Goal: Information Seeking & Learning: Learn about a topic

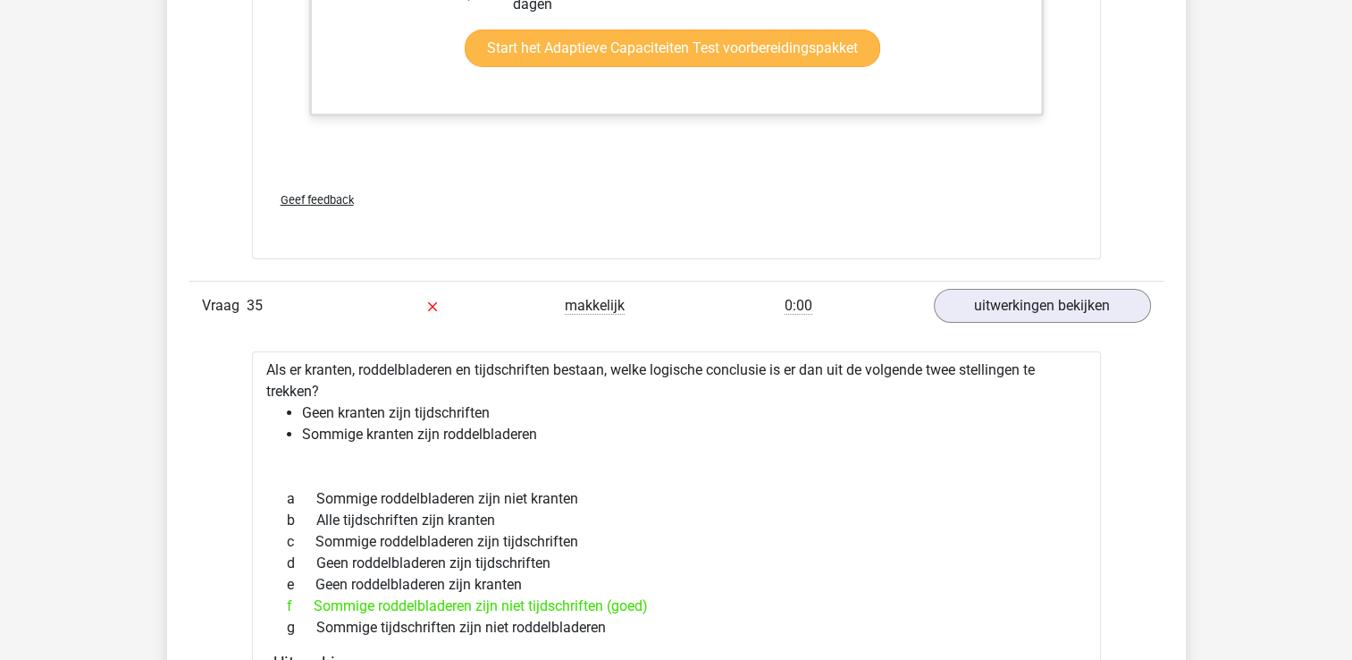
scroll to position [19867, 0]
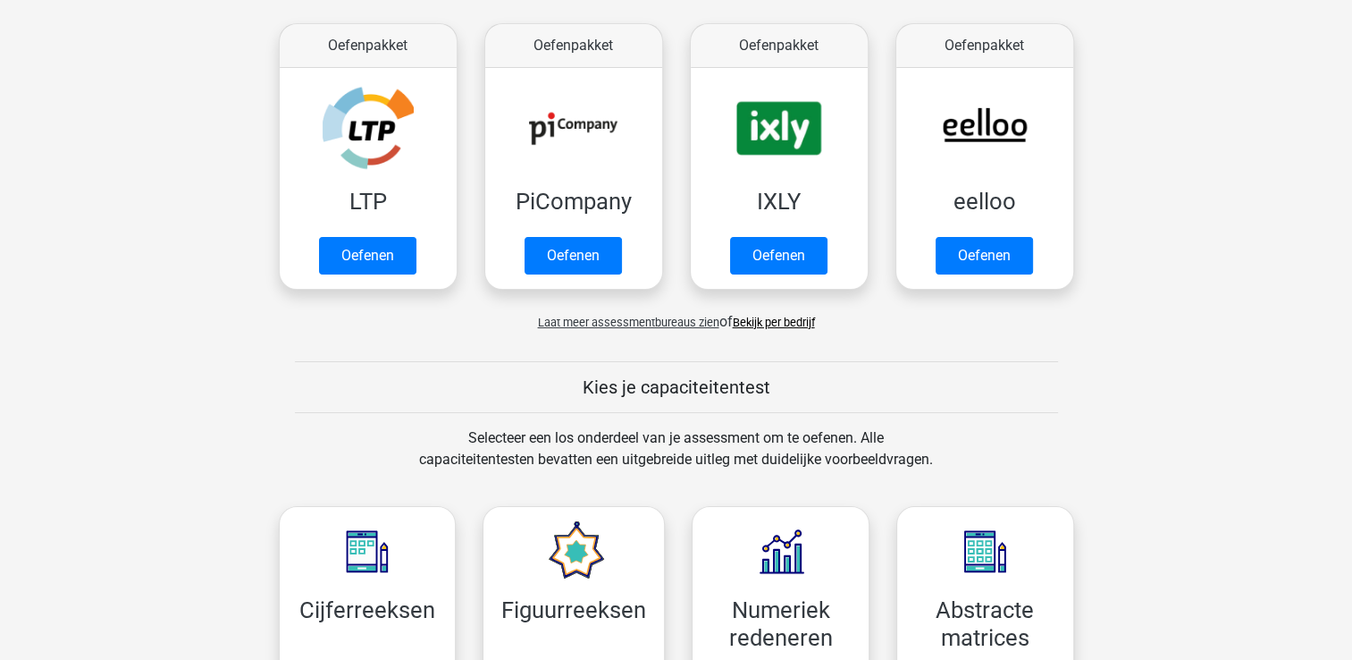
scroll to position [332, 0]
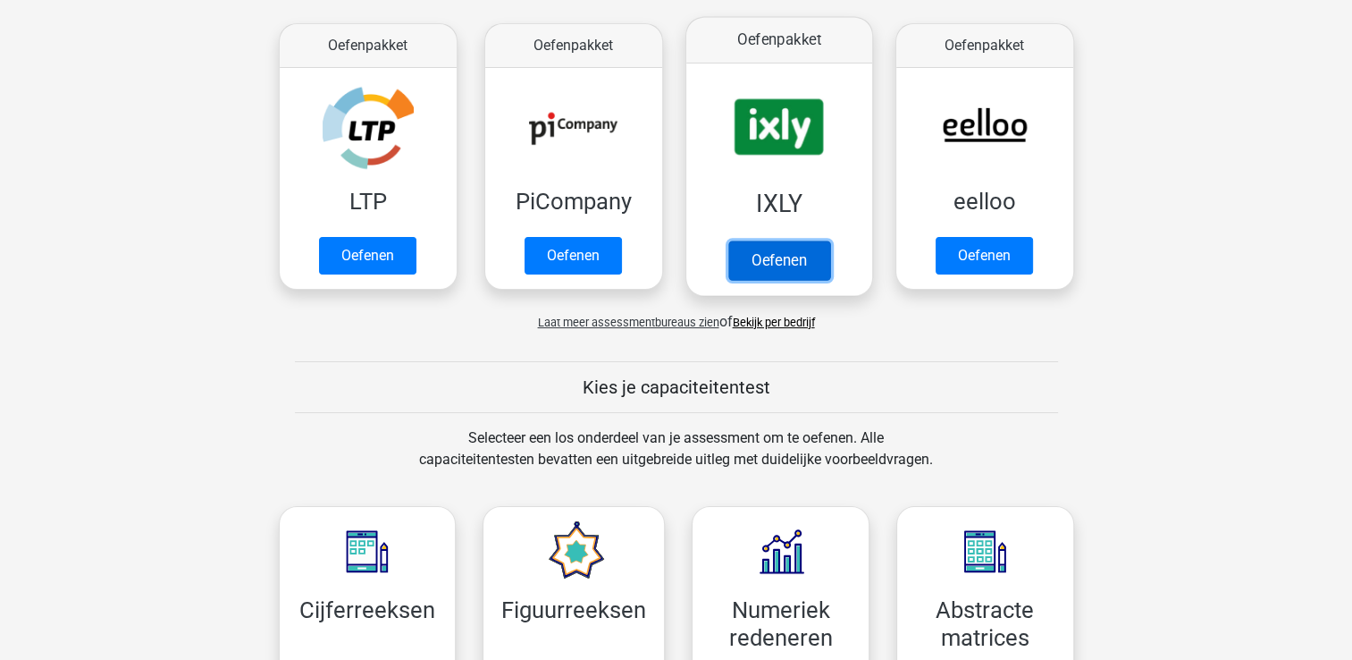
click at [769, 256] on link "Oefenen" at bounding box center [778, 259] width 102 height 39
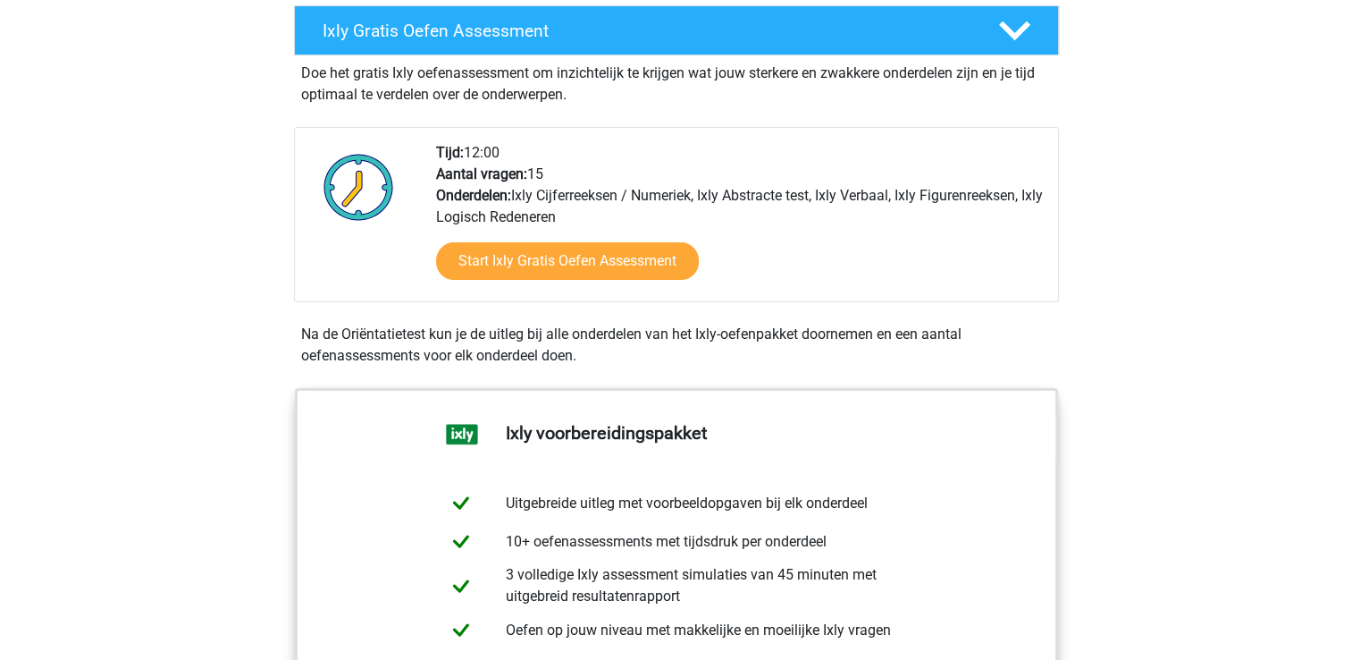
scroll to position [353, 0]
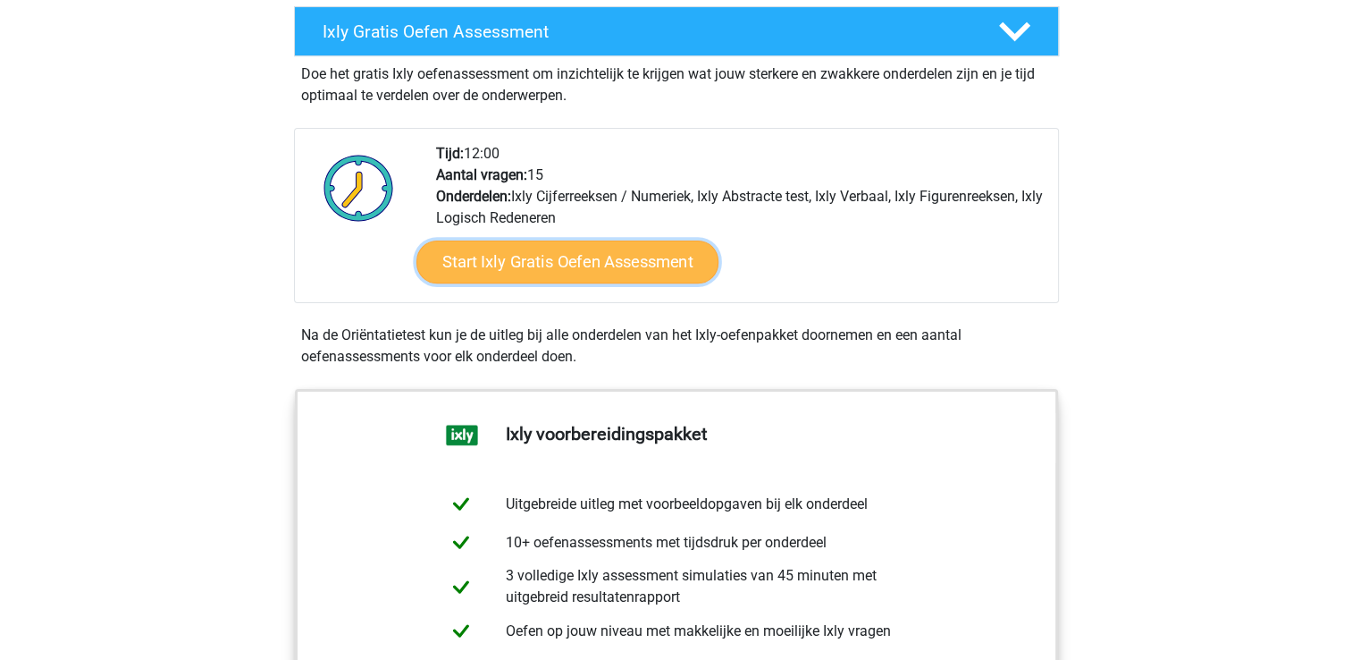
click at [589, 252] on link "Start Ixly Gratis Oefen Assessment" at bounding box center [567, 261] width 302 height 43
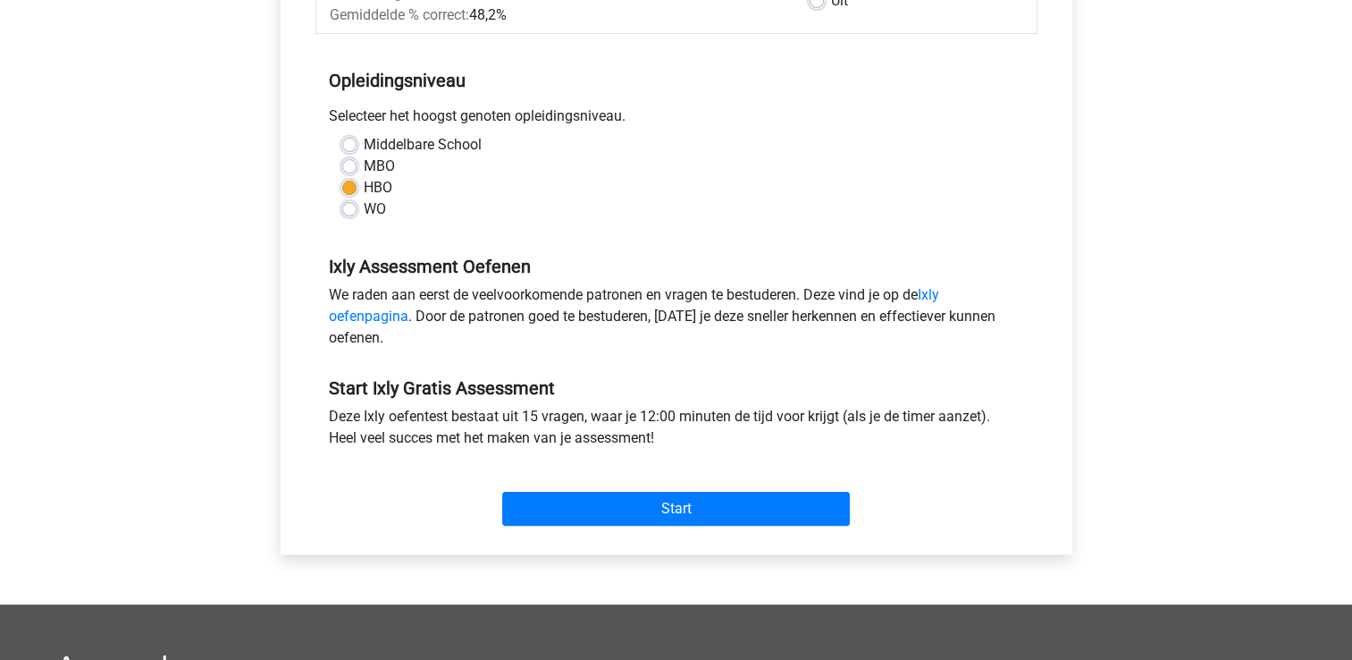
scroll to position [332, 0]
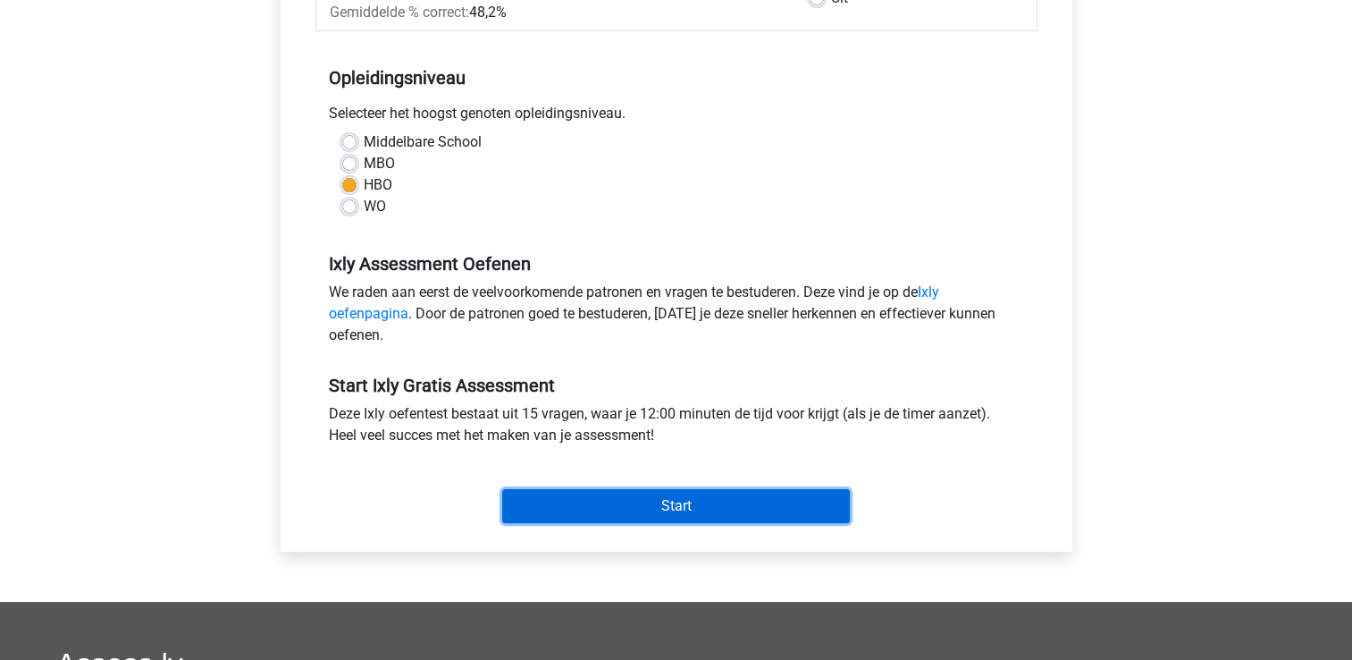
click at [659, 502] on input "Start" at bounding box center [676, 506] width 348 height 34
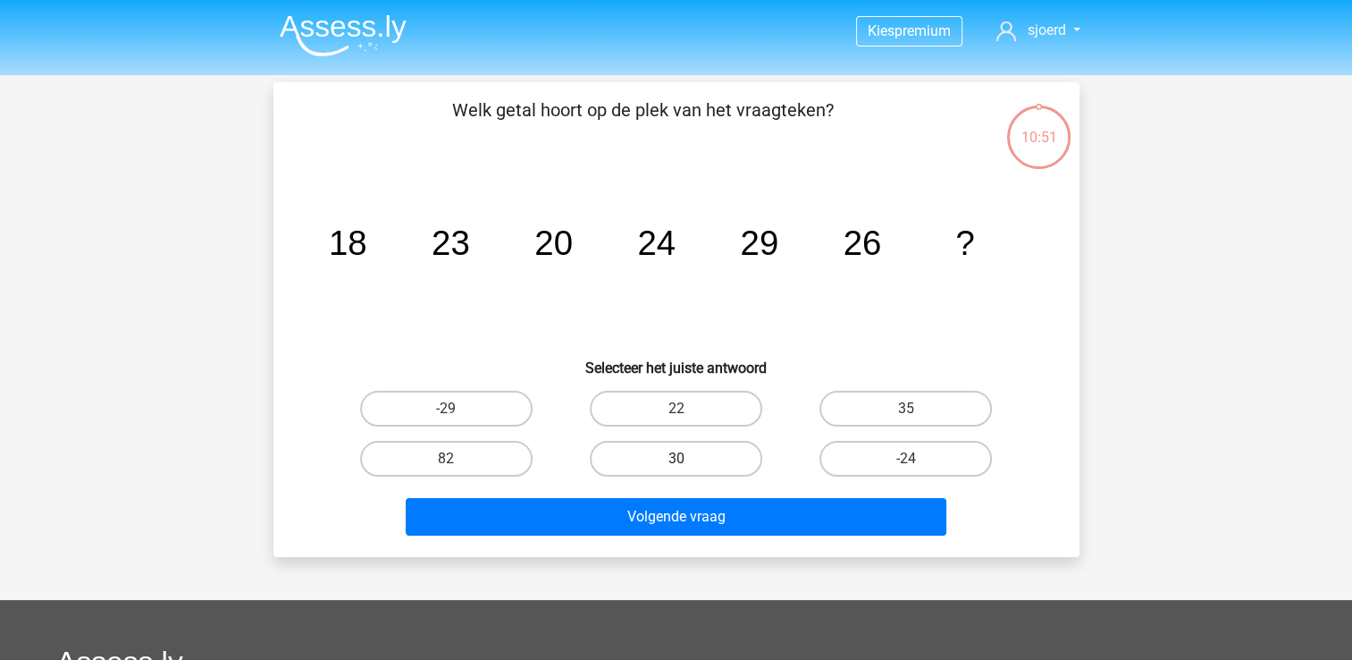
click at [708, 449] on label "30" at bounding box center [676, 459] width 172 height 36
click at [687, 458] on input "30" at bounding box center [682, 464] width 12 height 12
radio input "true"
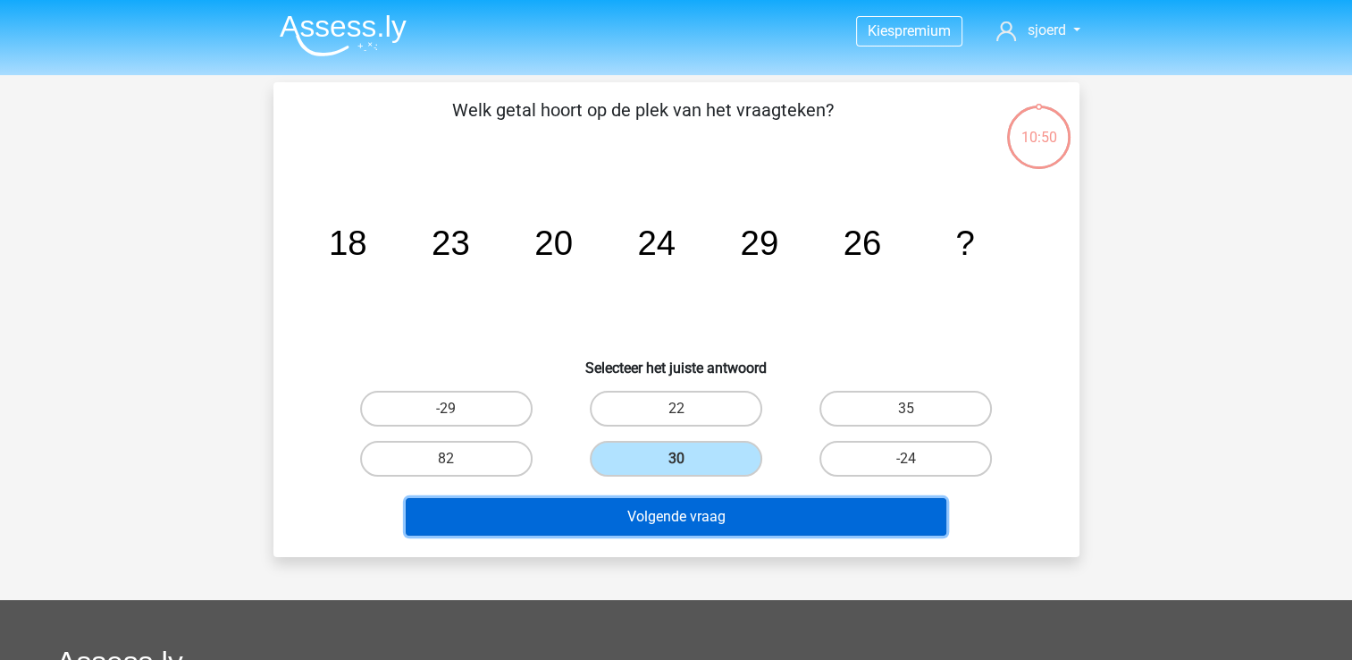
click at [701, 509] on button "Volgende vraag" at bounding box center [676, 517] width 541 height 38
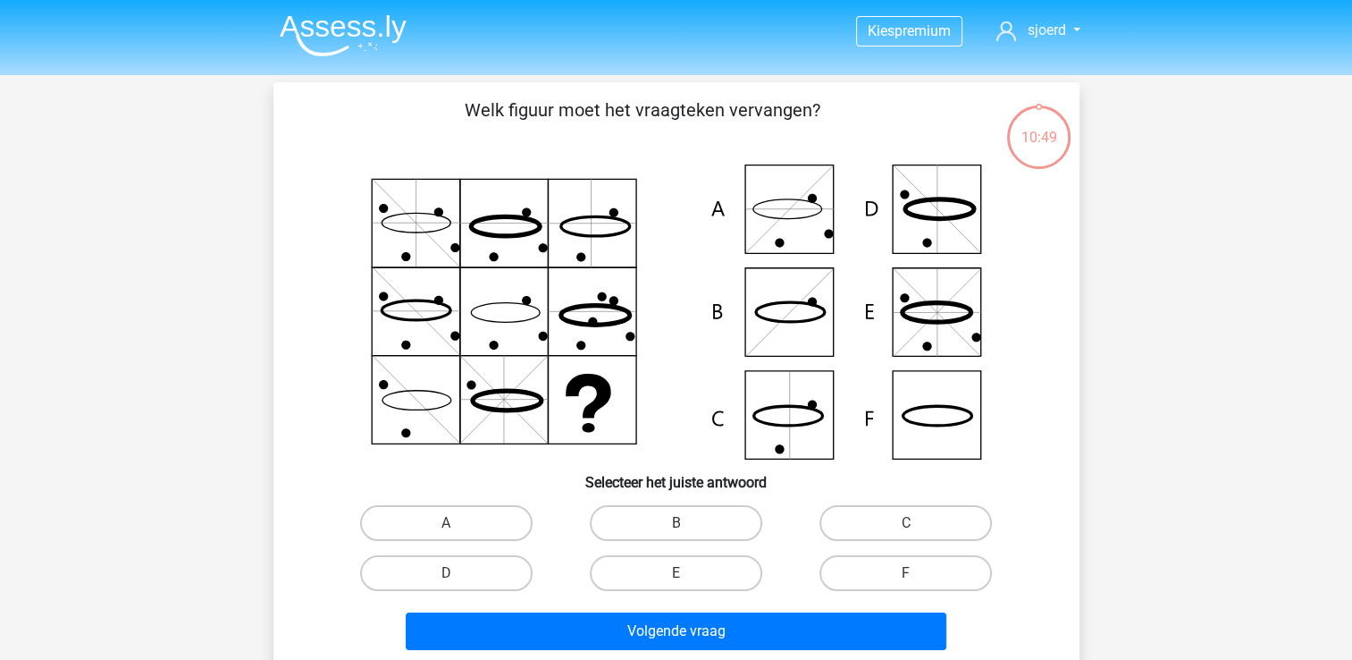
scroll to position [82, 0]
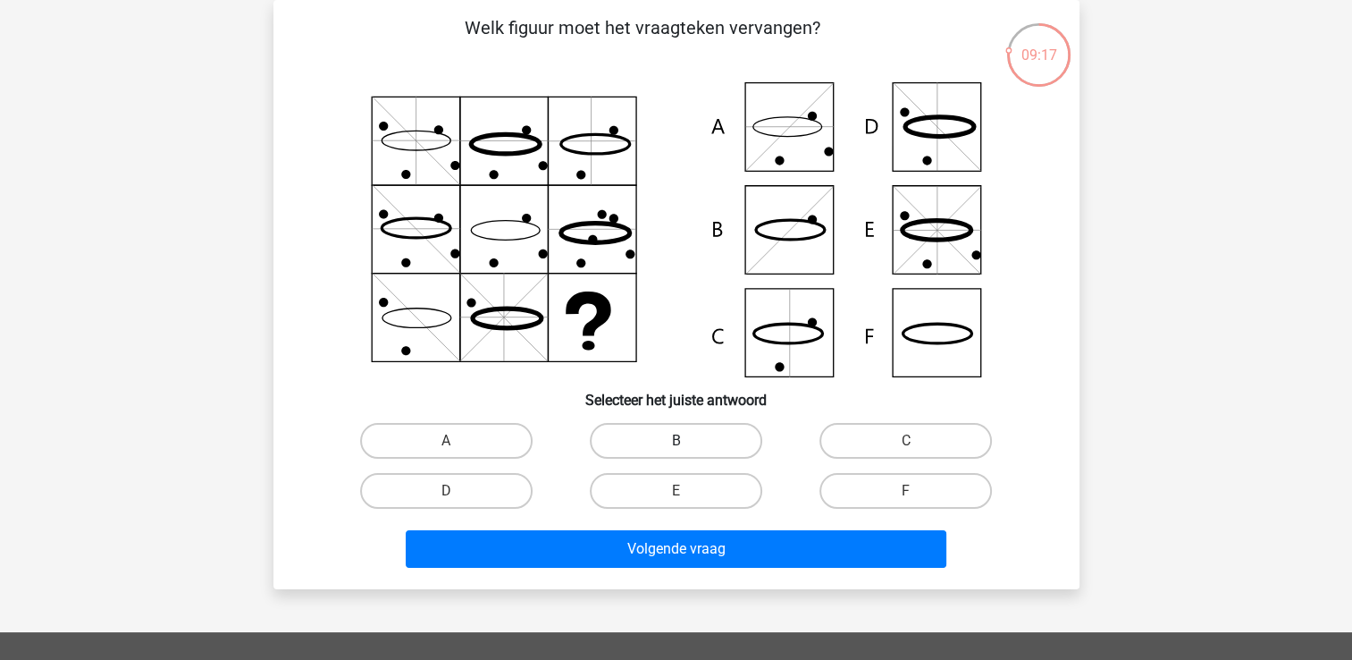
click at [701, 434] on label "B" at bounding box center [676, 441] width 172 height 36
click at [687, 441] on input "B" at bounding box center [682, 447] width 12 height 12
radio input "true"
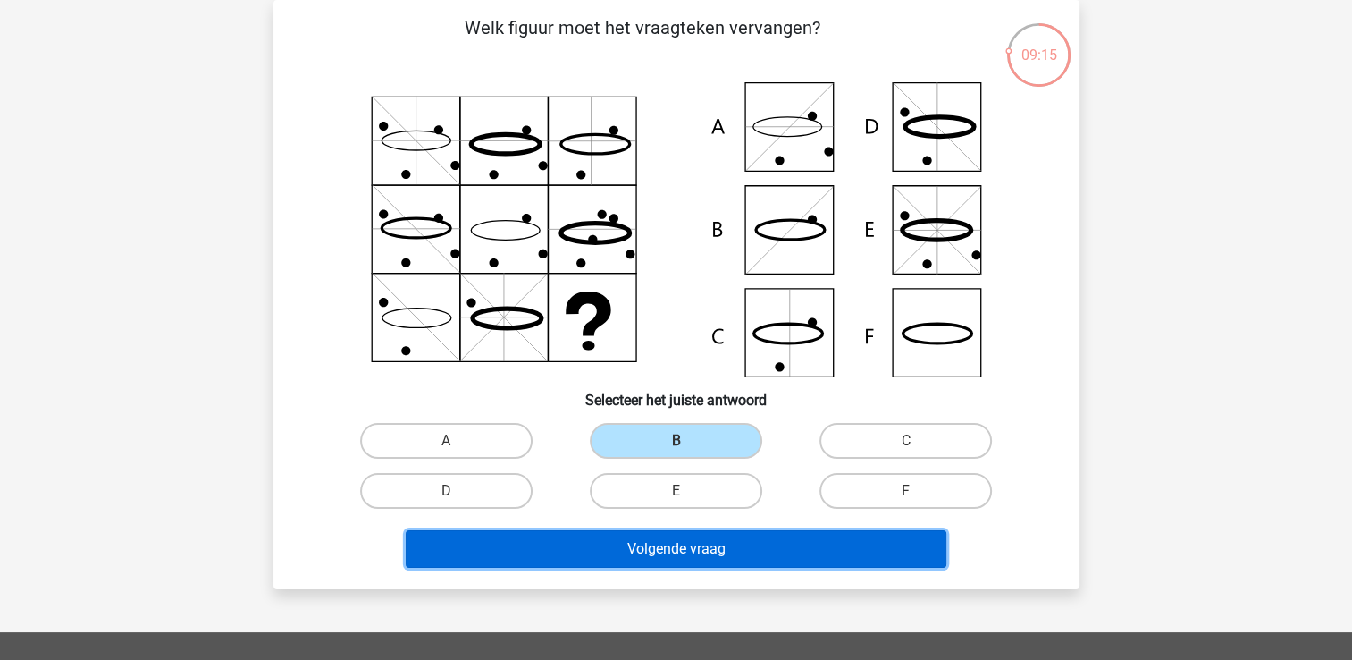
click at [701, 538] on button "Volgende vraag" at bounding box center [676, 549] width 541 height 38
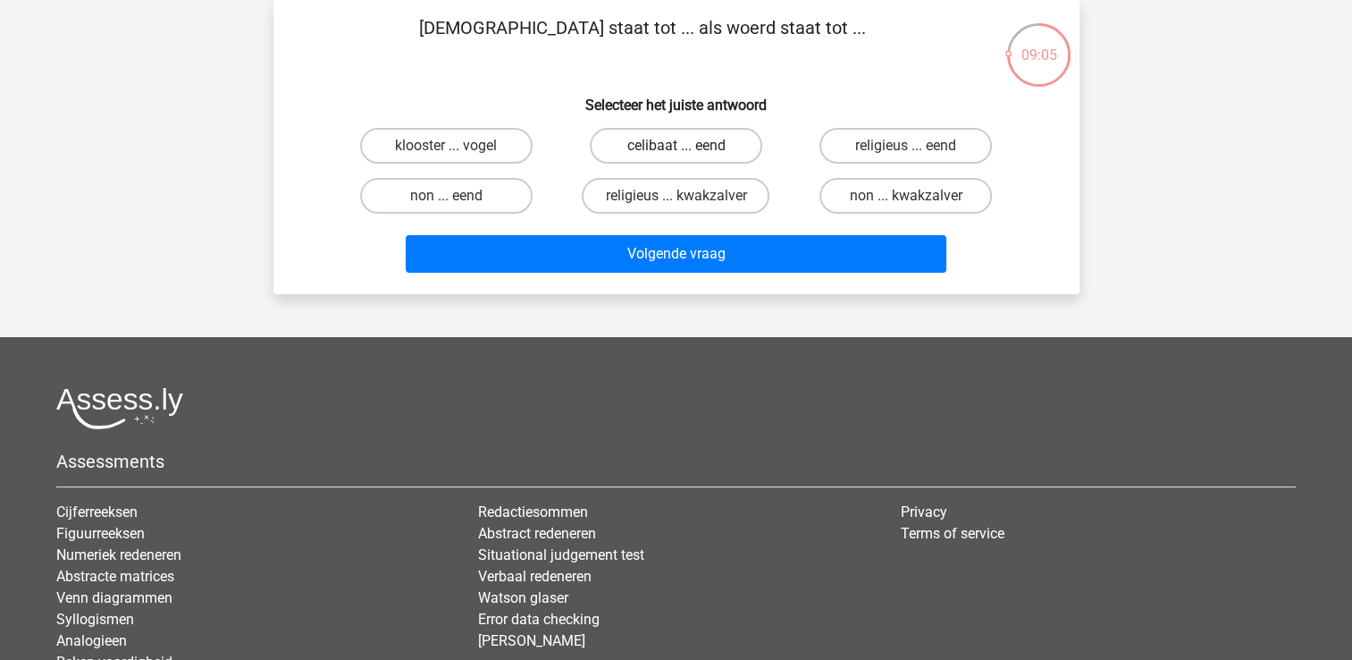
click at [702, 134] on label "celibaat ... eend" at bounding box center [676, 146] width 172 height 36
click at [687, 146] on input "celibaat ... eend" at bounding box center [682, 152] width 12 height 12
radio input "true"
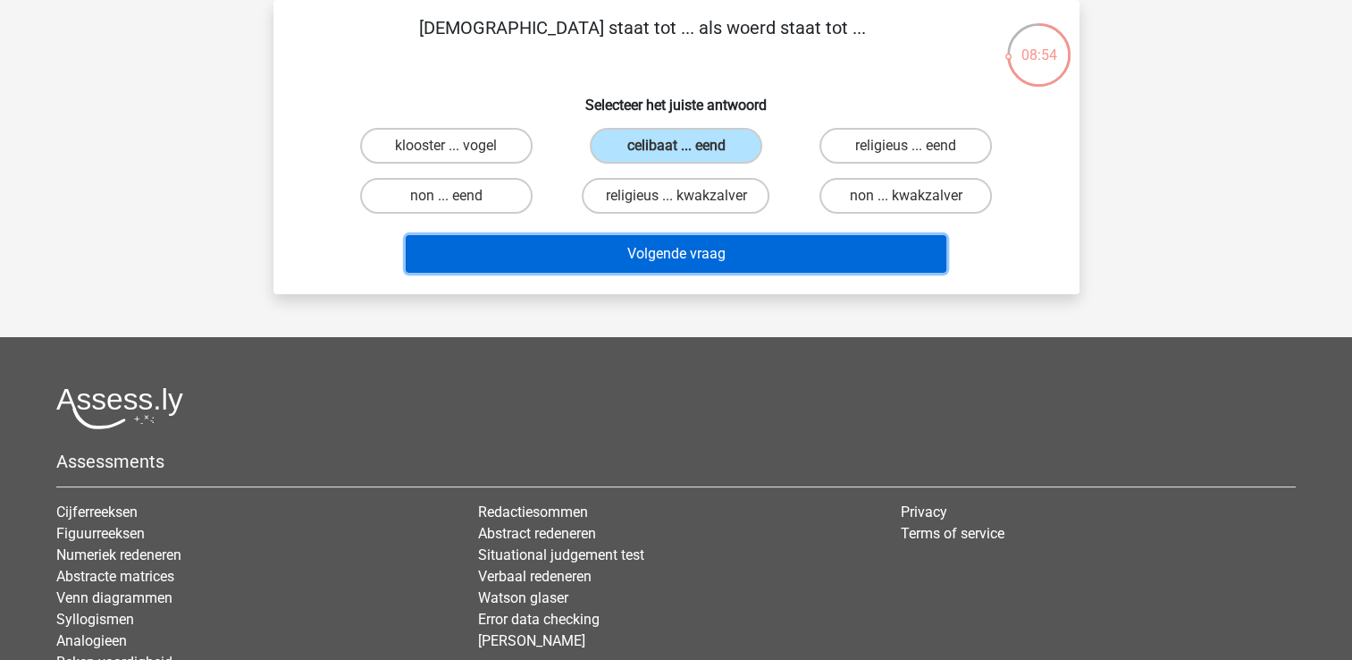
click at [699, 238] on button "Volgende vraag" at bounding box center [676, 254] width 541 height 38
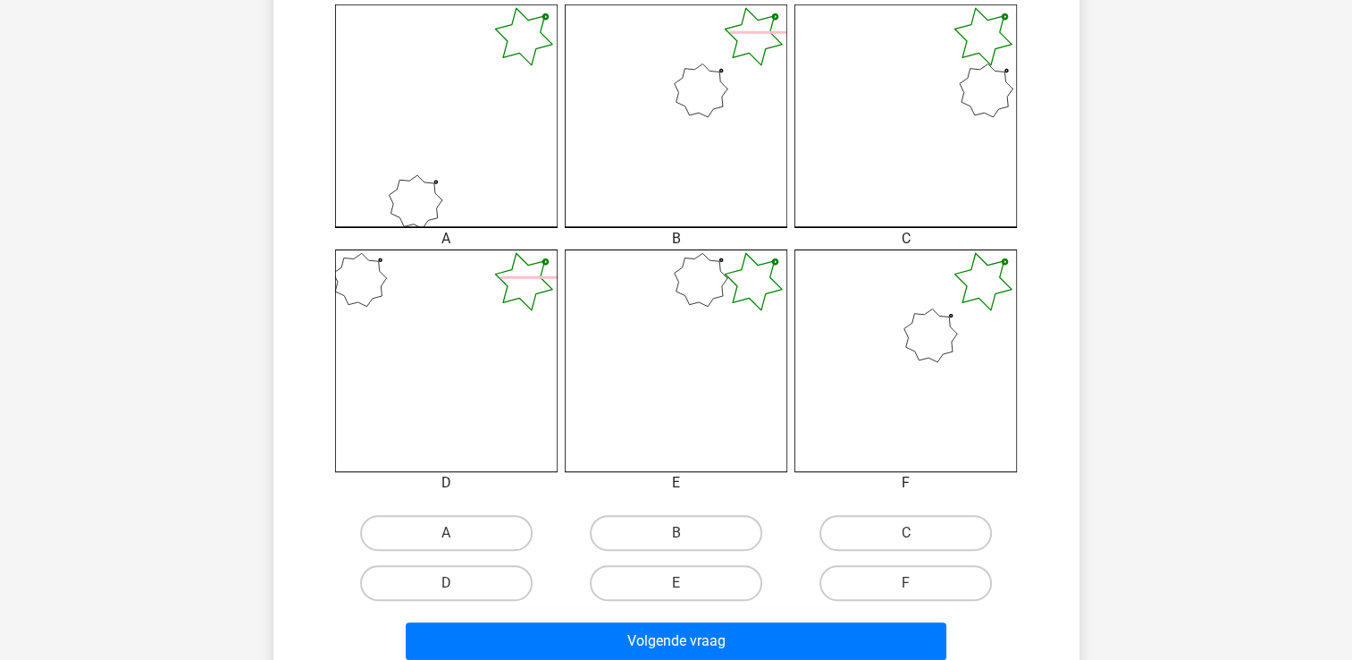
scroll to position [501, 0]
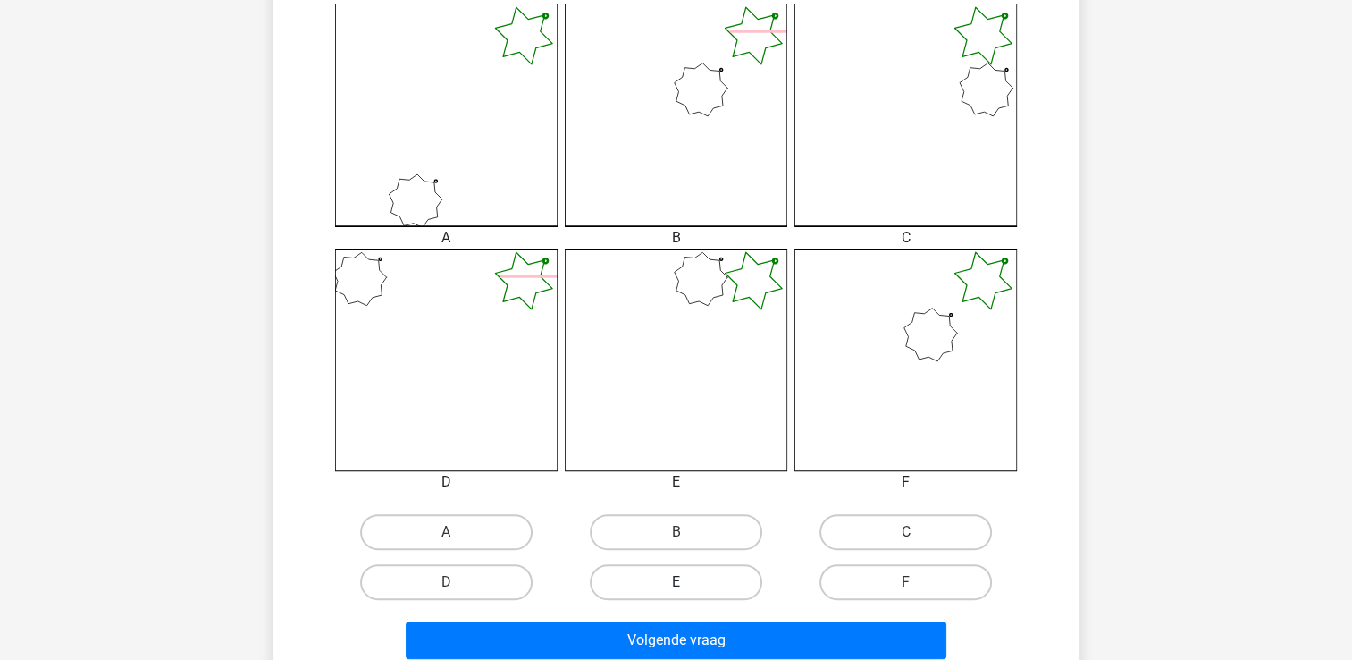
click at [692, 576] on label "E" at bounding box center [676, 582] width 172 height 36
click at [687, 582] on input "E" at bounding box center [682, 588] width 12 height 12
radio input "true"
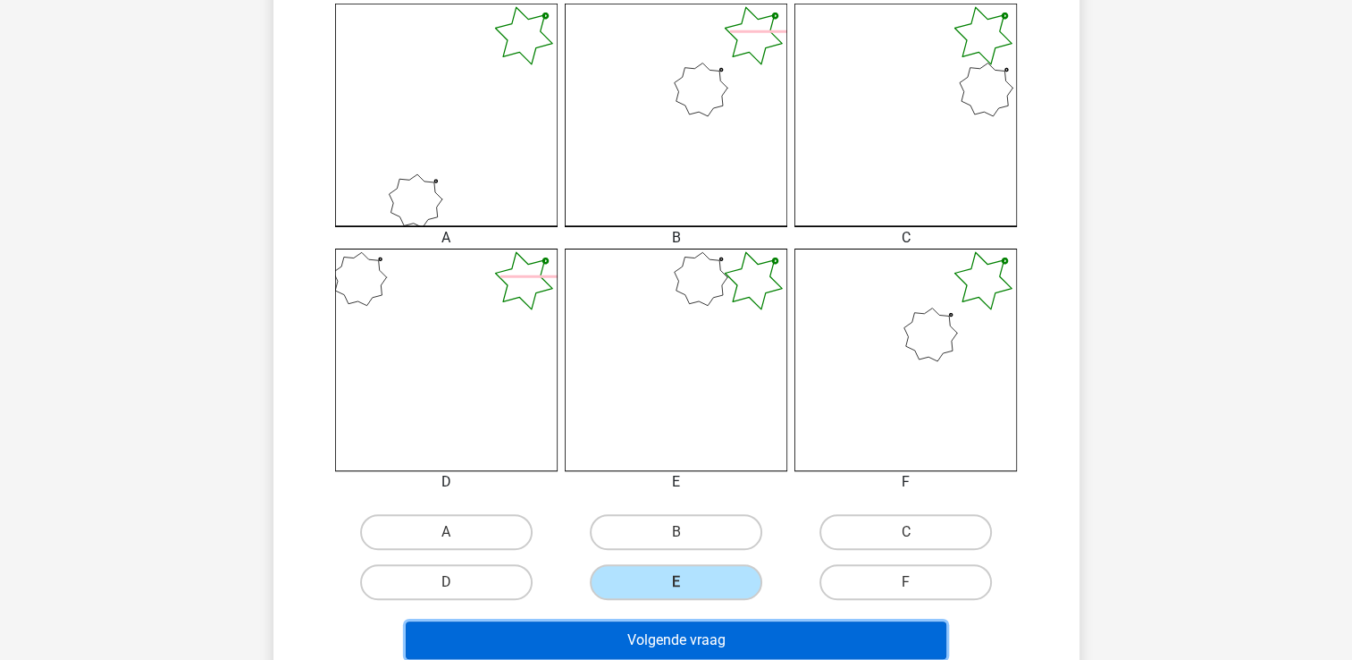
click at [692, 638] on button "Volgende vraag" at bounding box center [676, 640] width 541 height 38
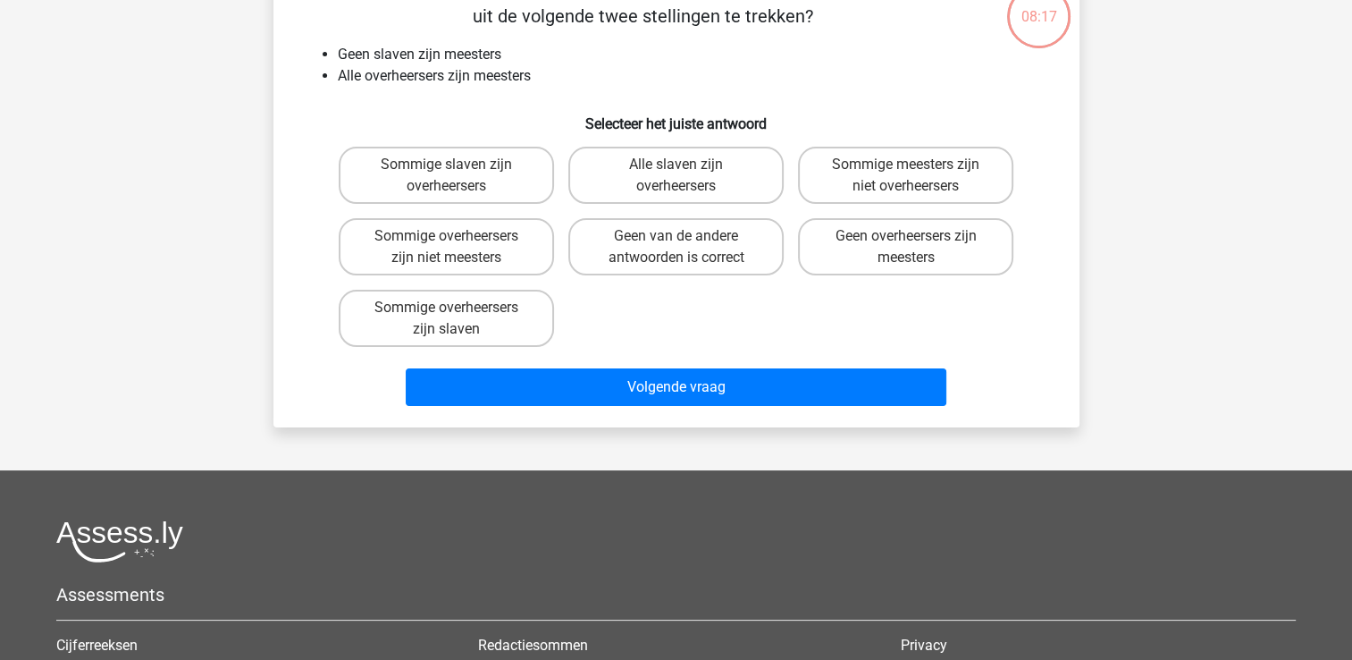
scroll to position [82, 0]
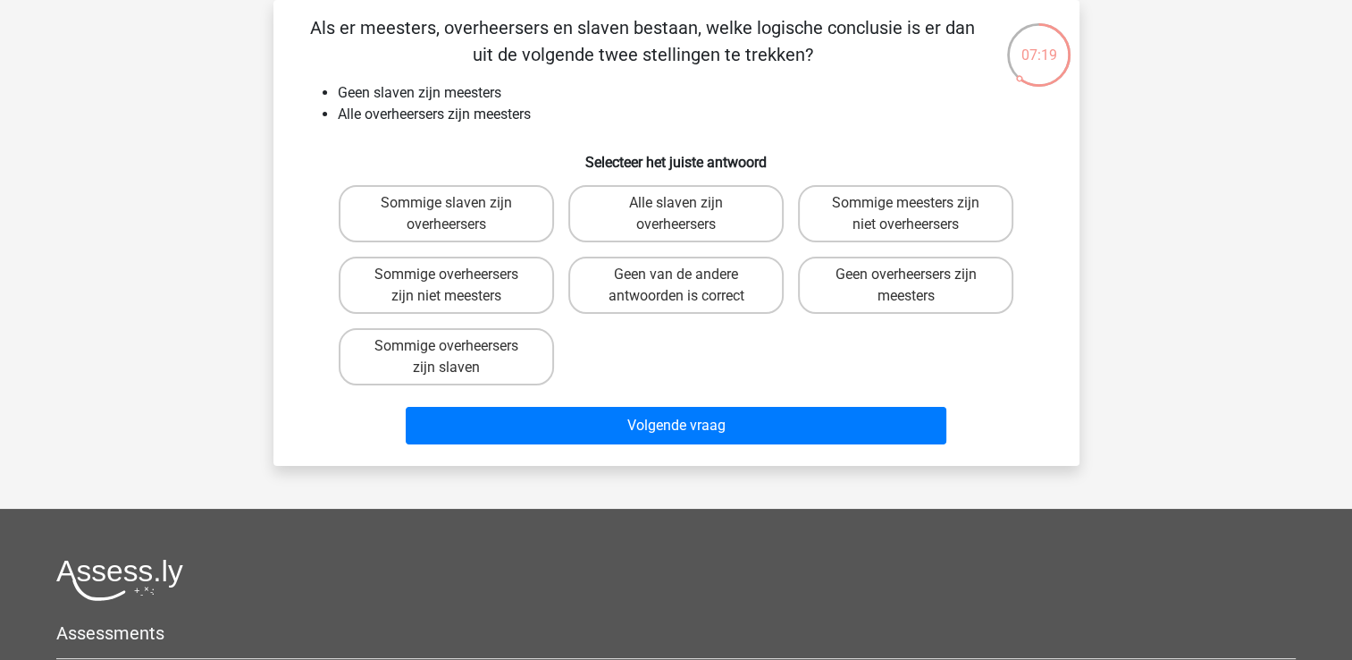
click at [685, 208] on input "Alle slaven zijn overheersers" at bounding box center [682, 209] width 12 height 12
radio input "true"
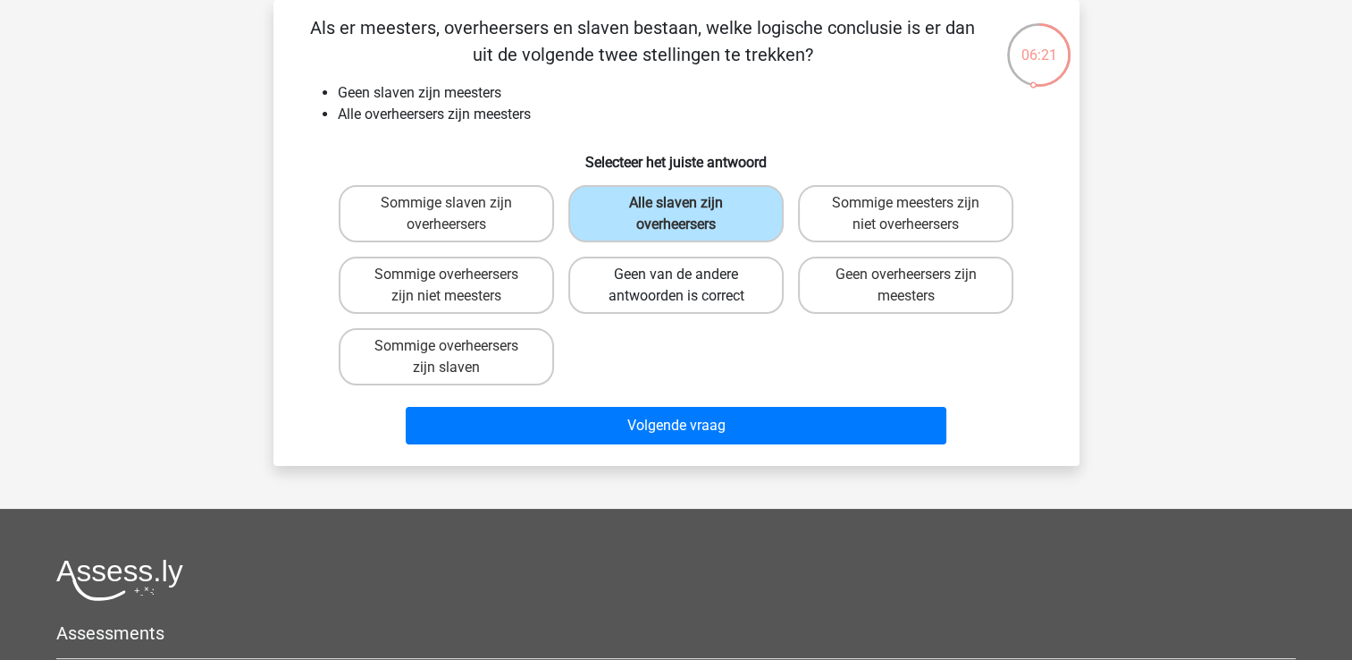
click at [628, 270] on label "Geen van de andere antwoorden is correct" at bounding box center [675, 284] width 215 height 57
click at [676, 274] on input "Geen van de andere antwoorden is correct" at bounding box center [682, 280] width 12 height 12
radio input "true"
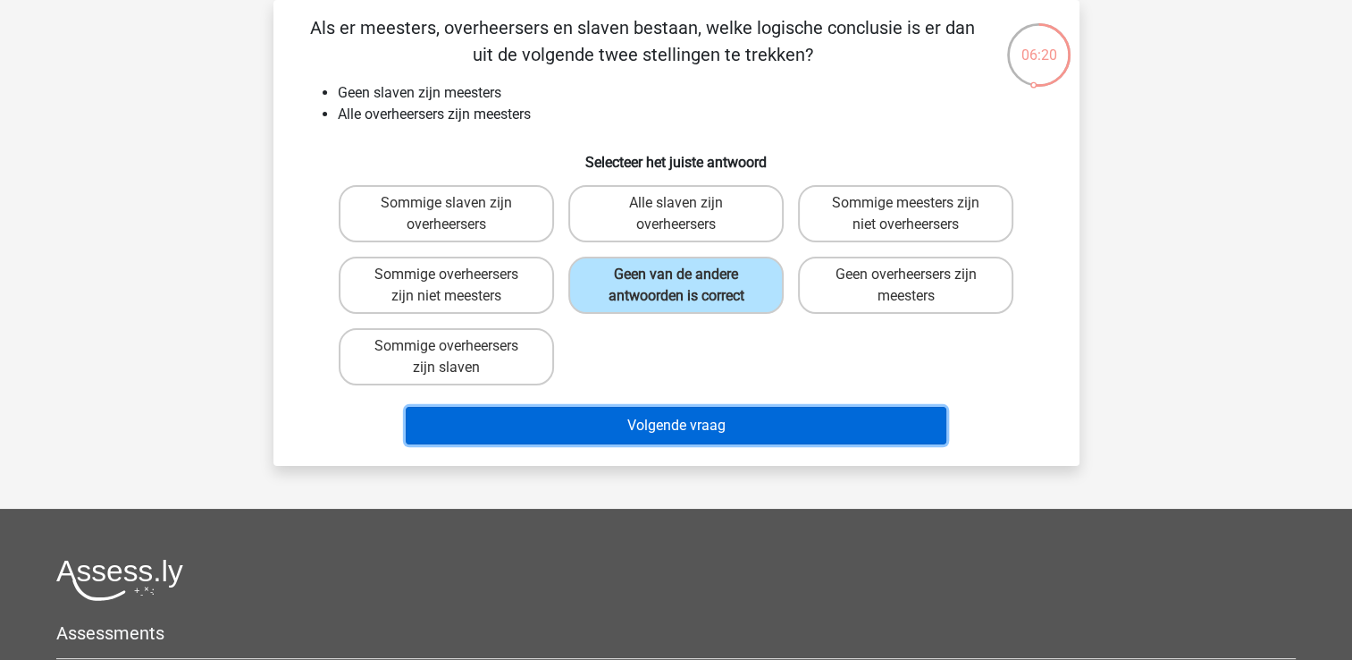
click at [703, 413] on button "Volgende vraag" at bounding box center [676, 426] width 541 height 38
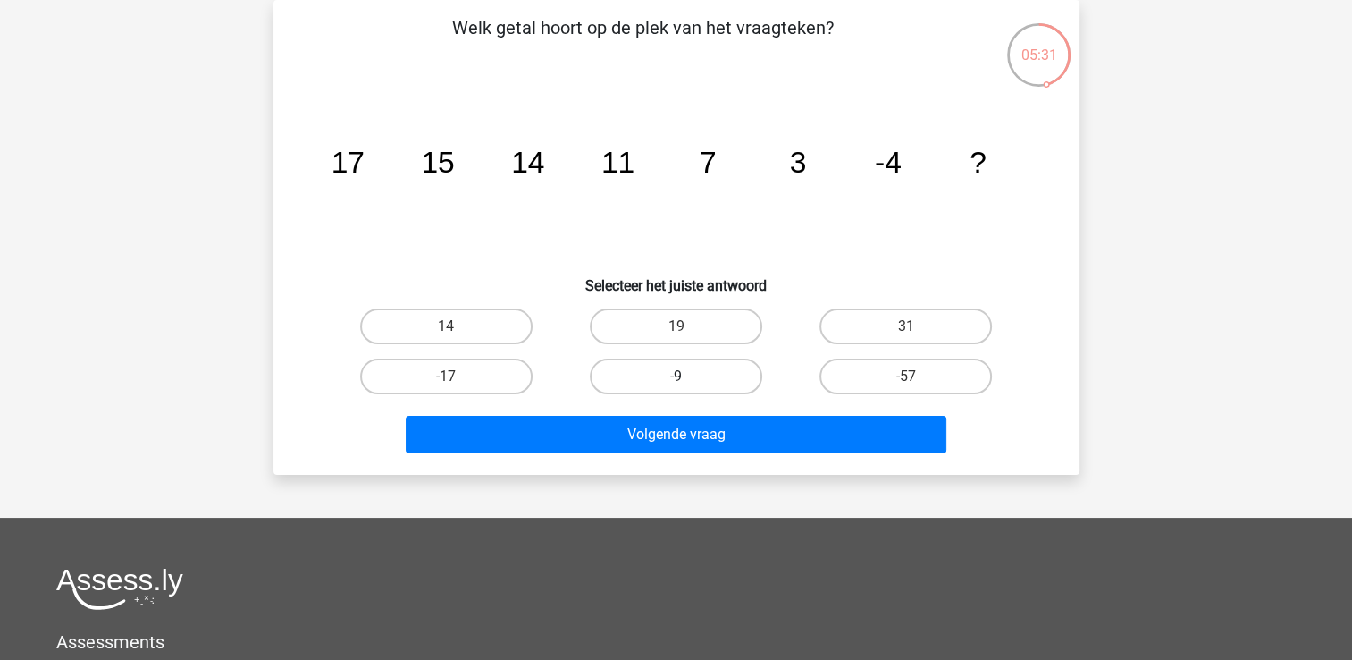
click at [709, 362] on label "-9" at bounding box center [676, 376] width 172 height 36
click at [687, 376] on input "-9" at bounding box center [682, 382] width 12 height 12
radio input "true"
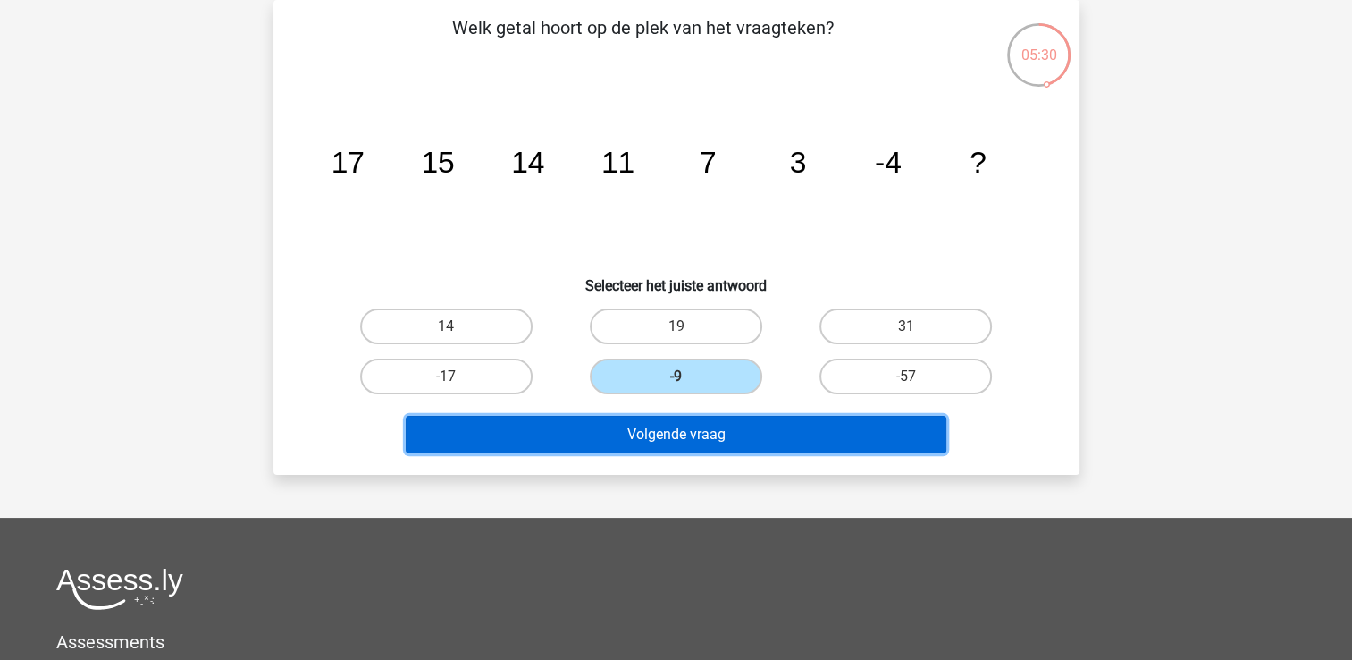
click at [704, 437] on button "Volgende vraag" at bounding box center [676, 435] width 541 height 38
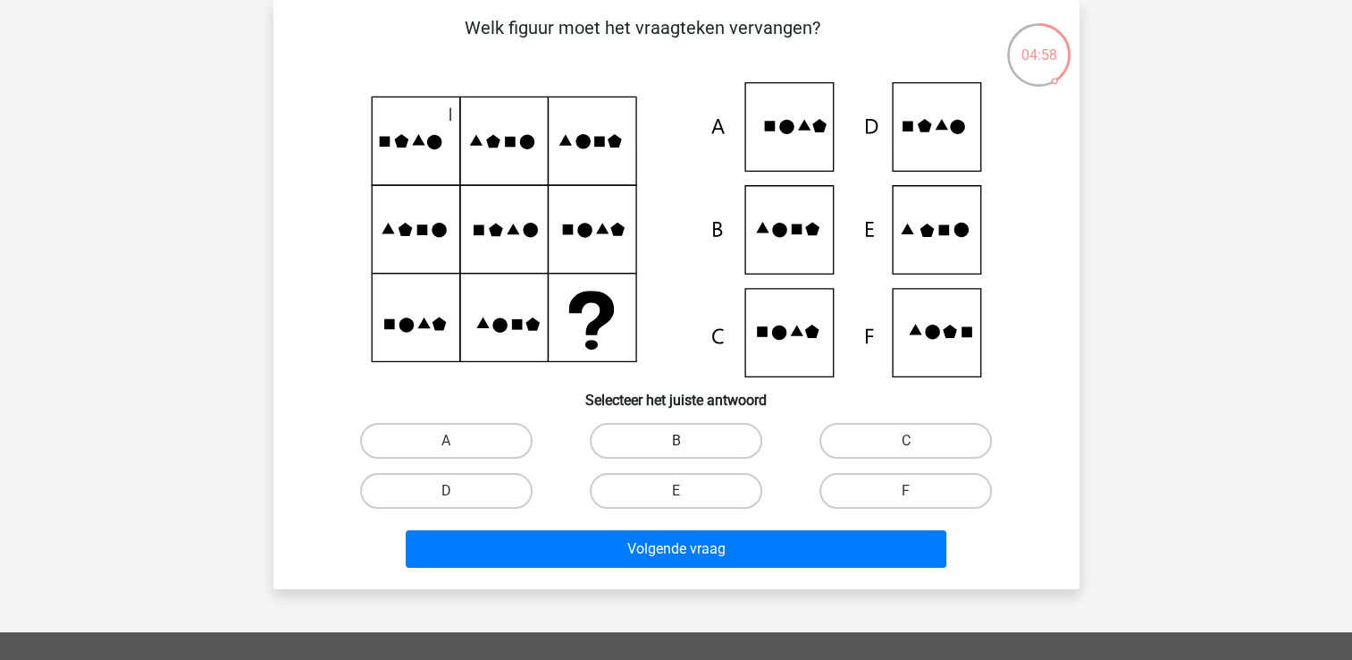
click at [679, 428] on label "B" at bounding box center [676, 441] width 172 height 36
click at [679, 441] on input "B" at bounding box center [682, 447] width 12 height 12
radio input "true"
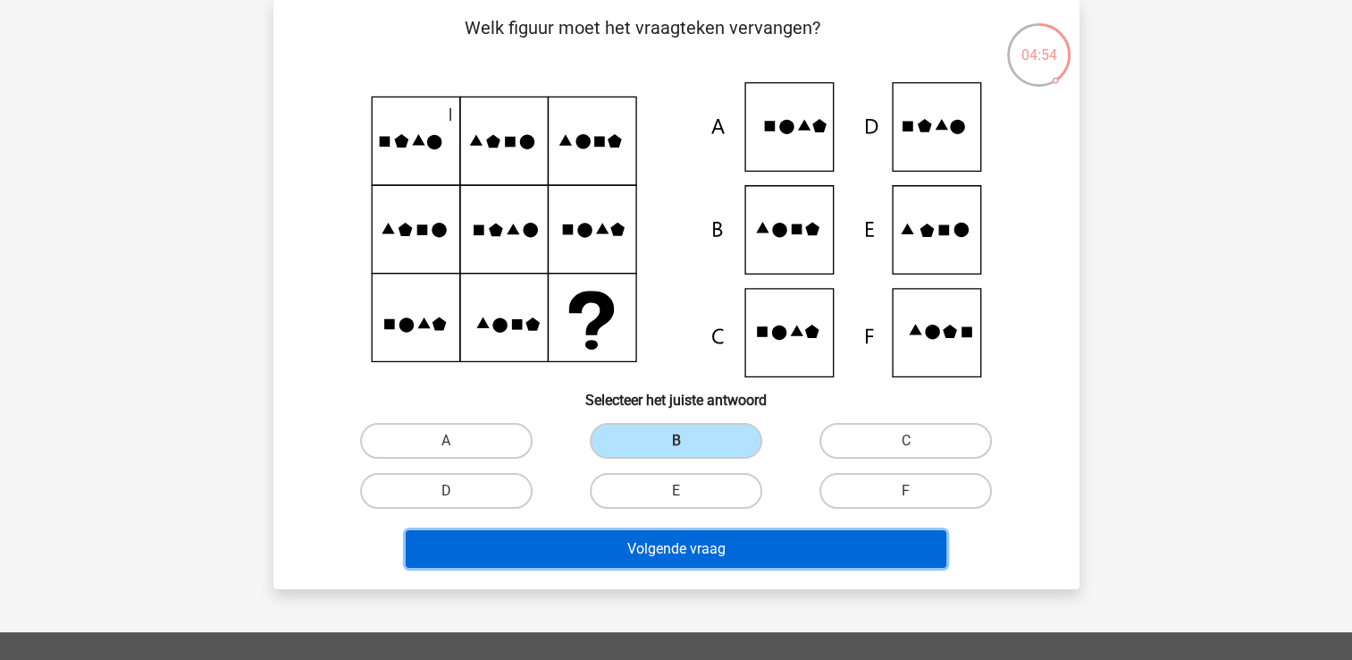
click at [690, 555] on button "Volgende vraag" at bounding box center [676, 549] width 541 height 38
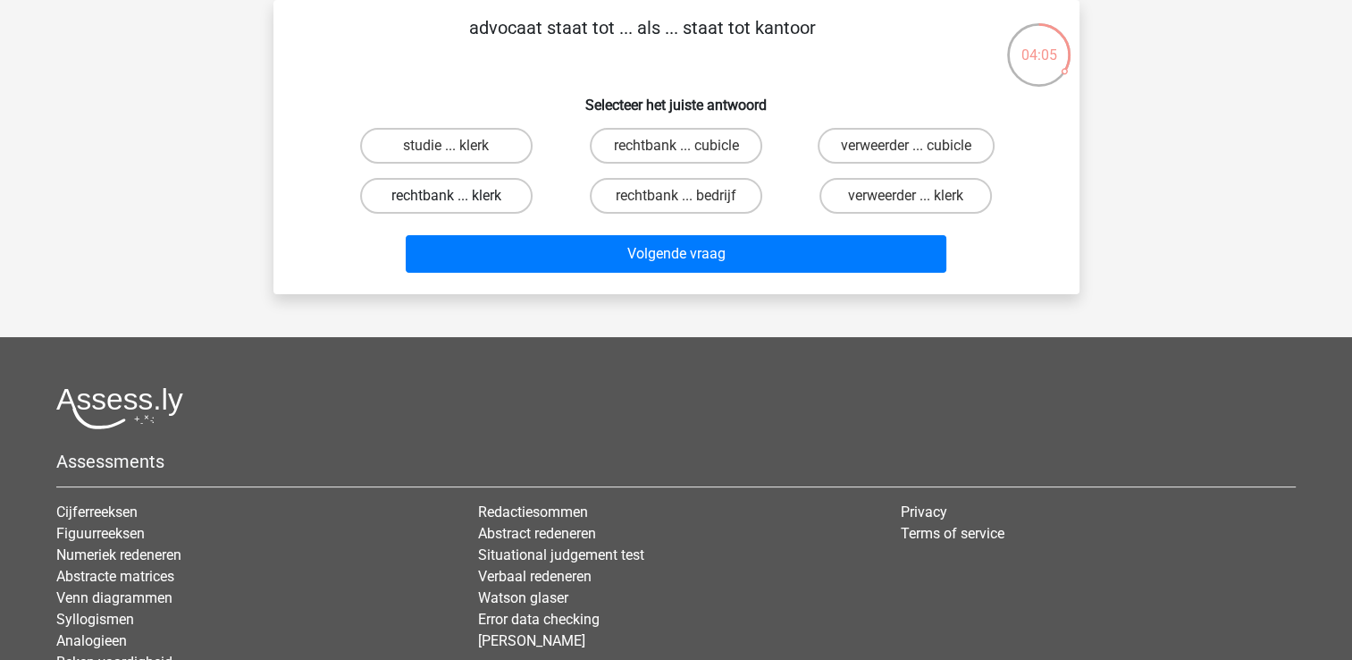
click at [440, 189] on label "rechtbank ... klerk" at bounding box center [446, 196] width 172 height 36
click at [446, 196] on input "rechtbank ... klerk" at bounding box center [452, 202] width 12 height 12
radio input "true"
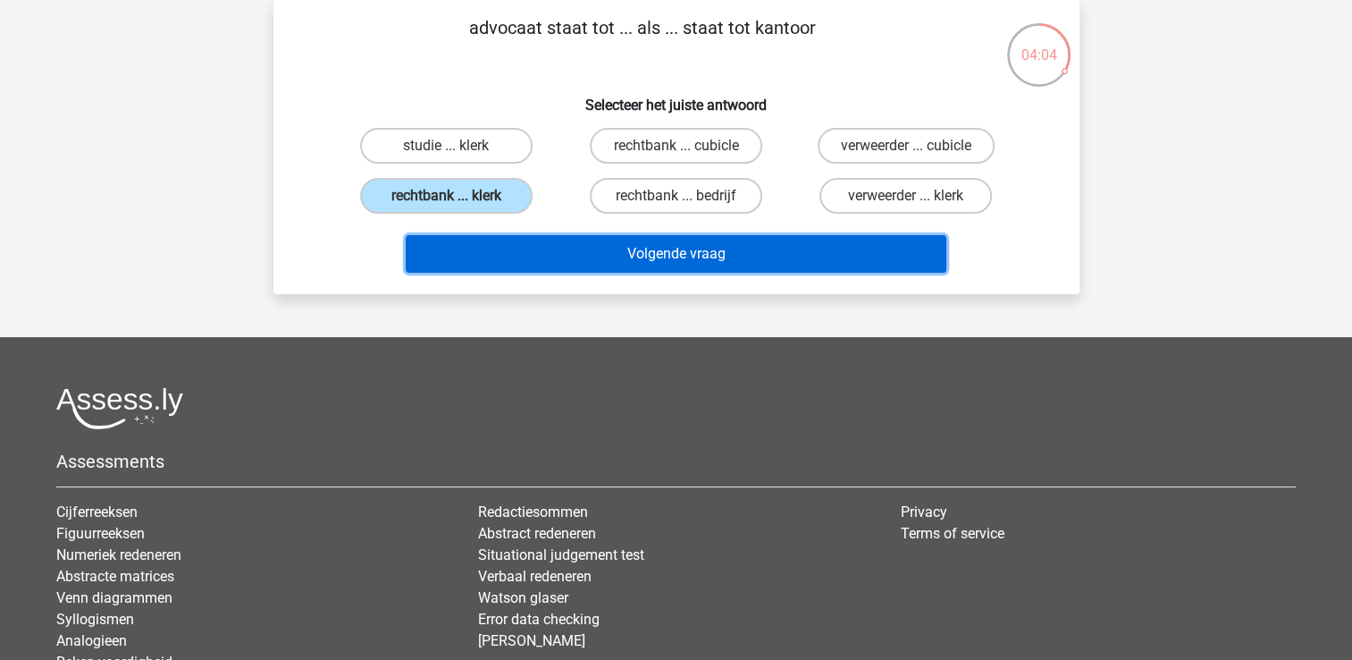
click at [679, 252] on button "Volgende vraag" at bounding box center [676, 254] width 541 height 38
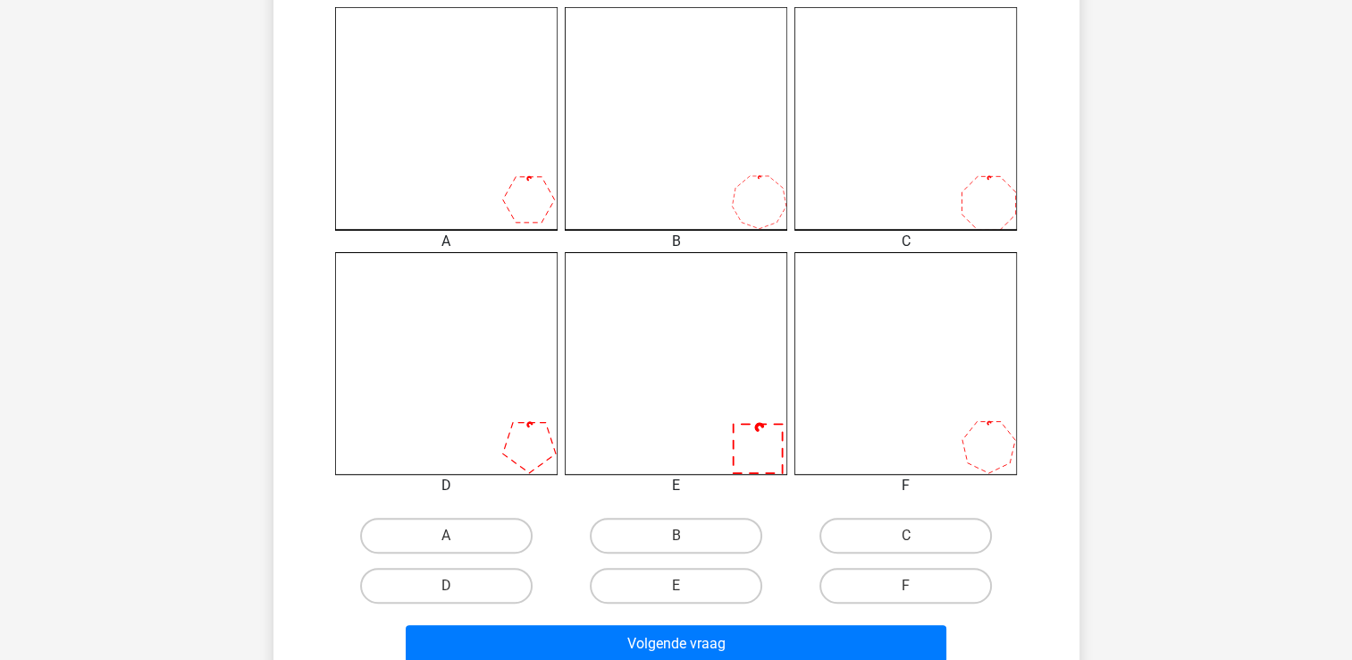
scroll to position [502, 0]
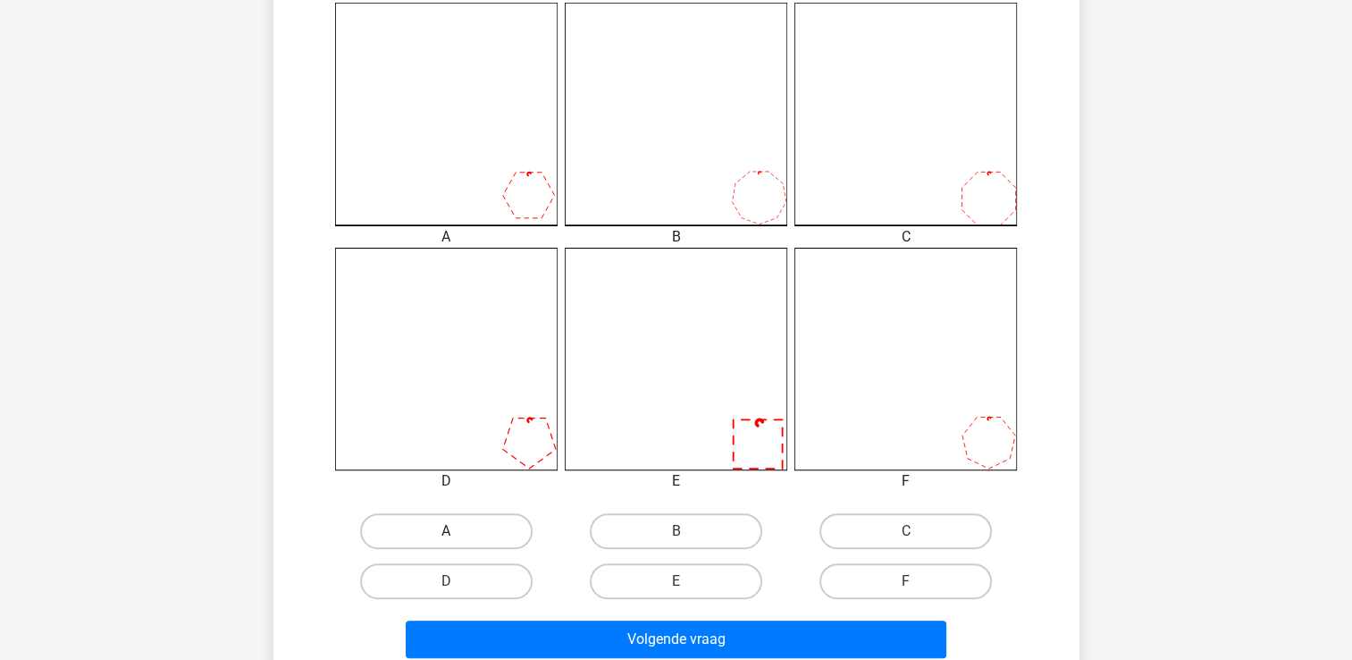
click at [482, 527] on label "A" at bounding box center [446, 531] width 172 height 36
click at [458, 531] on input "A" at bounding box center [452, 537] width 12 height 12
radio input "true"
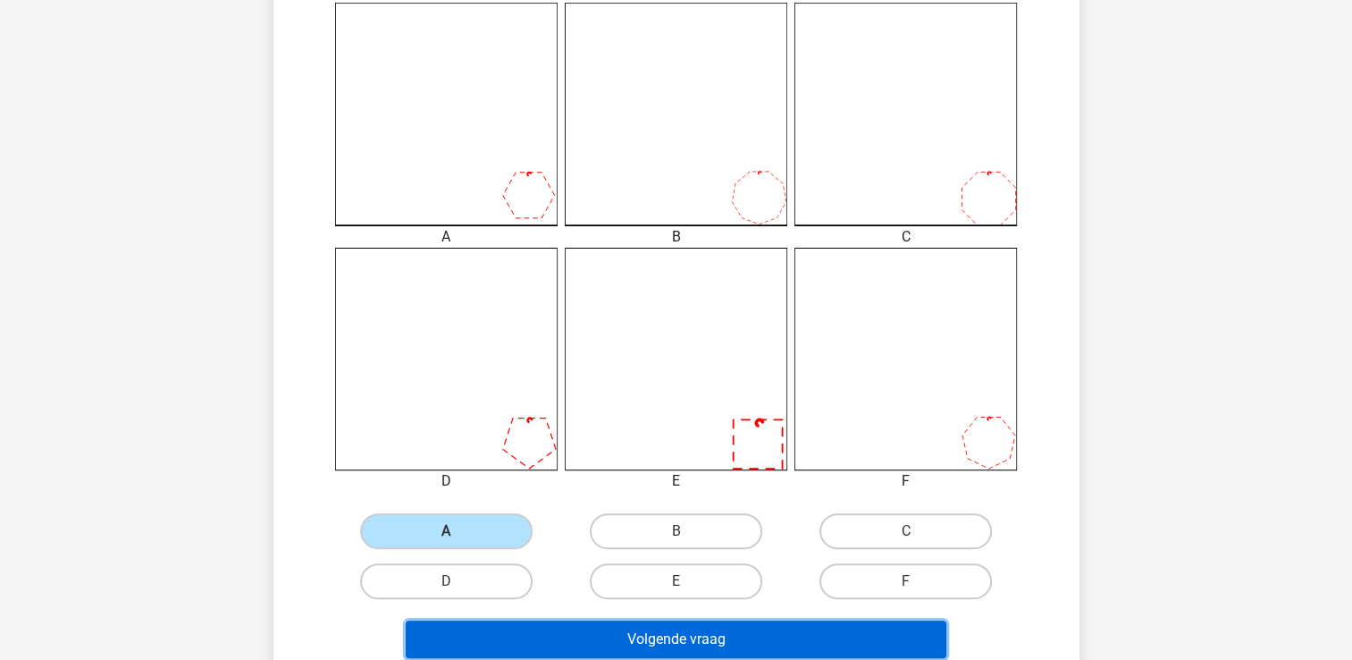
click at [675, 635] on button "Volgende vraag" at bounding box center [676, 639] width 541 height 38
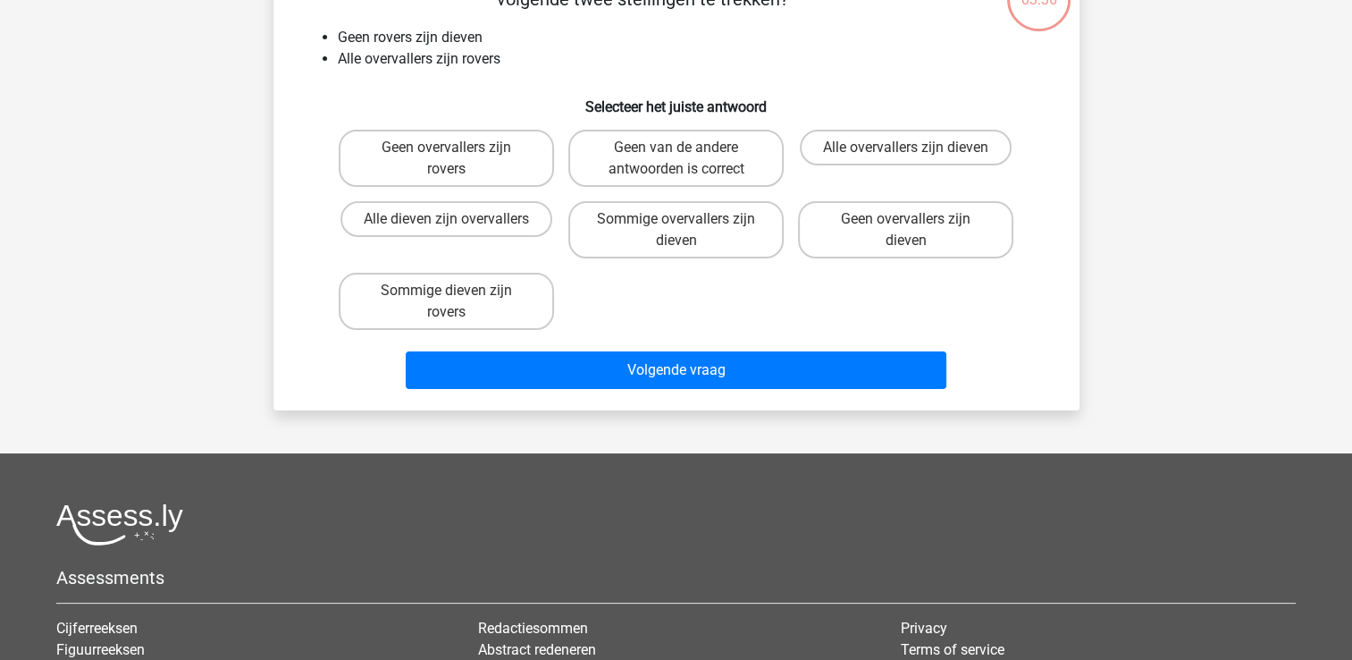
scroll to position [82, 0]
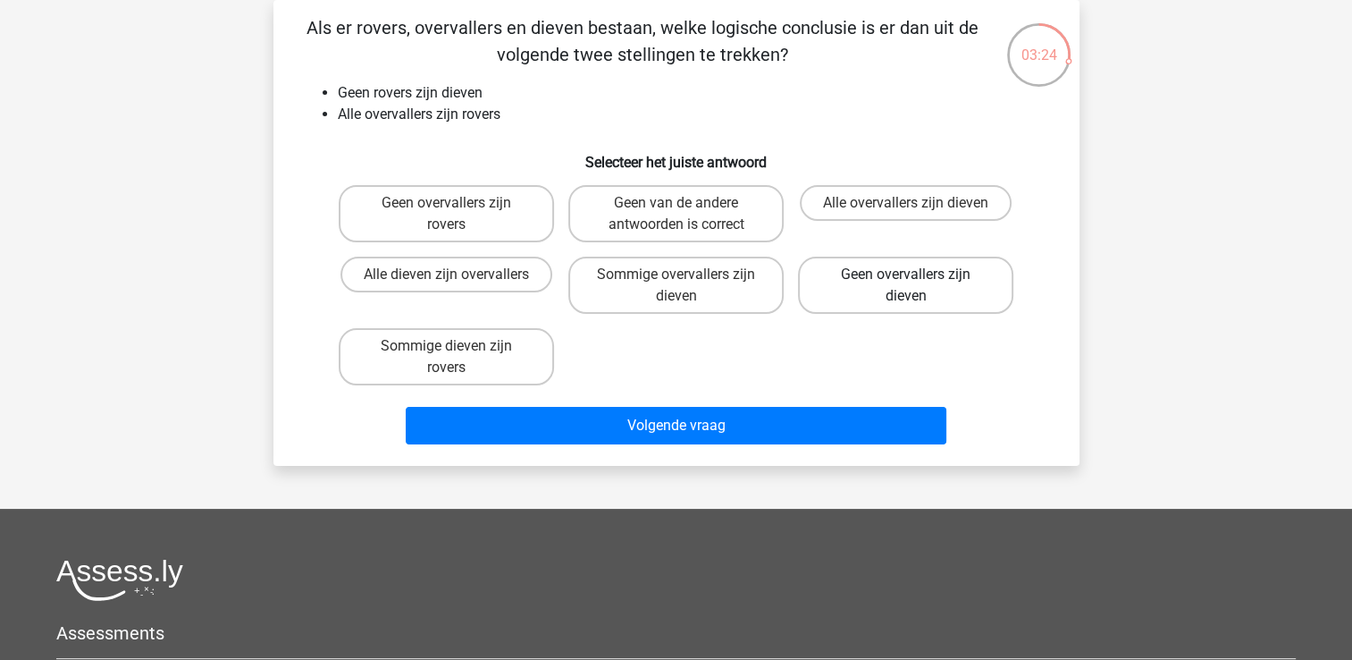
click at [874, 287] on label "Geen overvallers zijn dieven" at bounding box center [905, 284] width 215 height 57
click at [906, 286] on input "Geen overvallers zijn dieven" at bounding box center [912, 280] width 12 height 12
radio input "true"
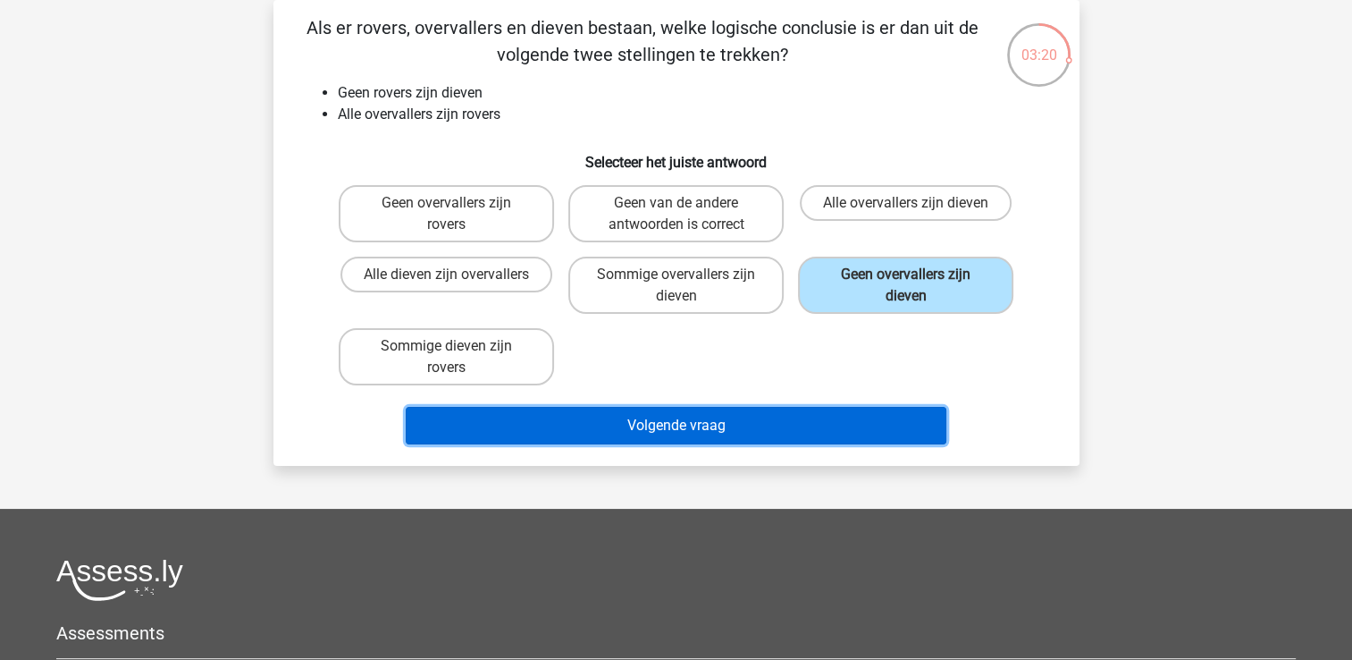
click at [683, 416] on button "Volgende vraag" at bounding box center [676, 426] width 541 height 38
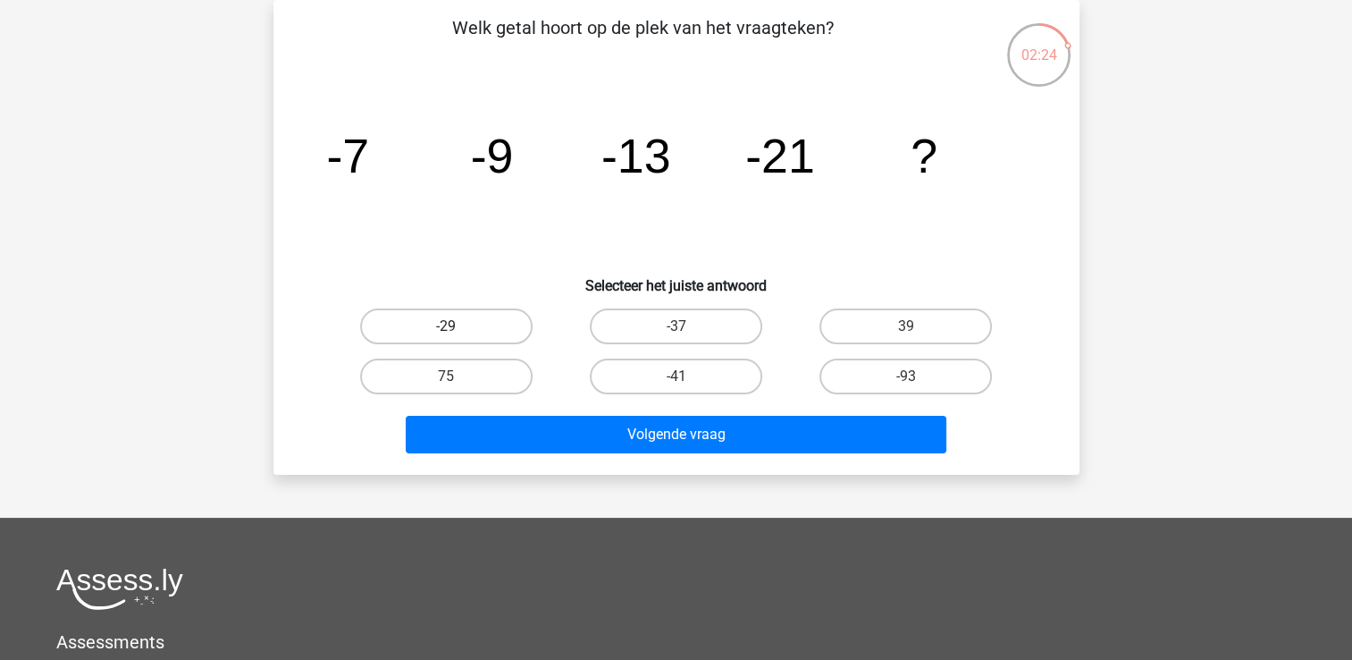
click at [464, 325] on label "-29" at bounding box center [446, 326] width 172 height 36
click at [458, 326] on input "-29" at bounding box center [452, 332] width 12 height 12
radio input "true"
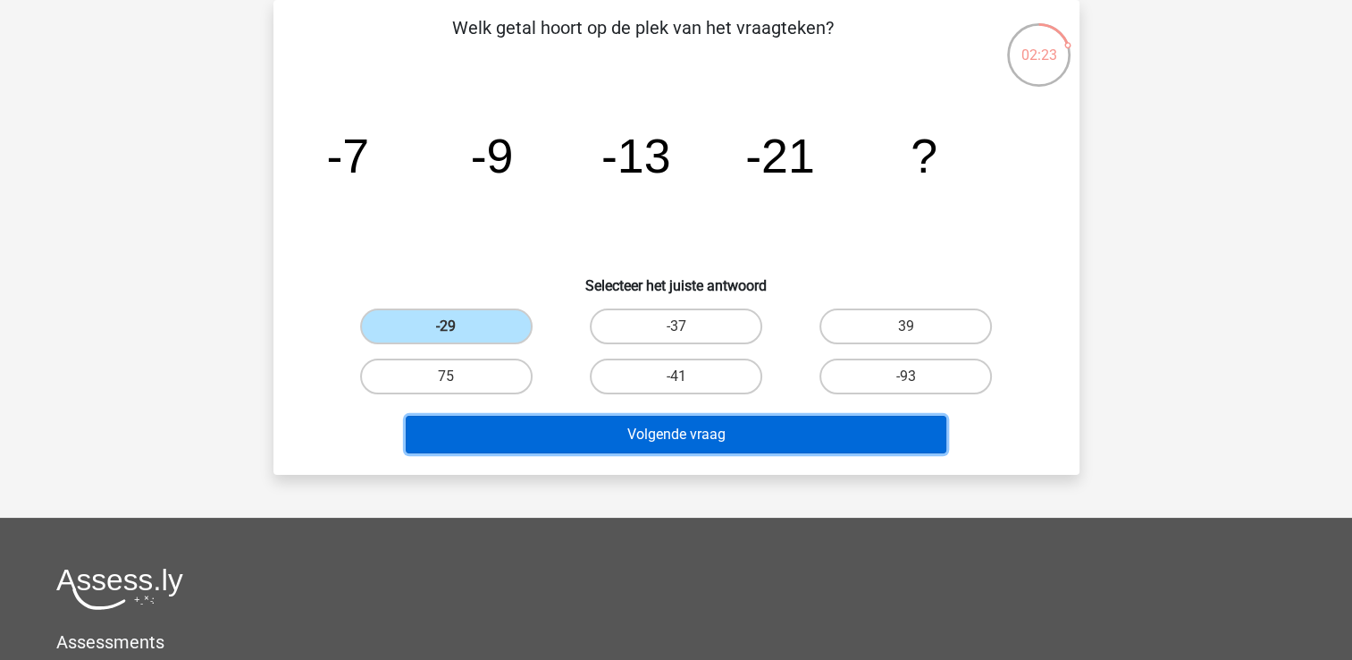
click at [676, 427] on button "Volgende vraag" at bounding box center [676, 435] width 541 height 38
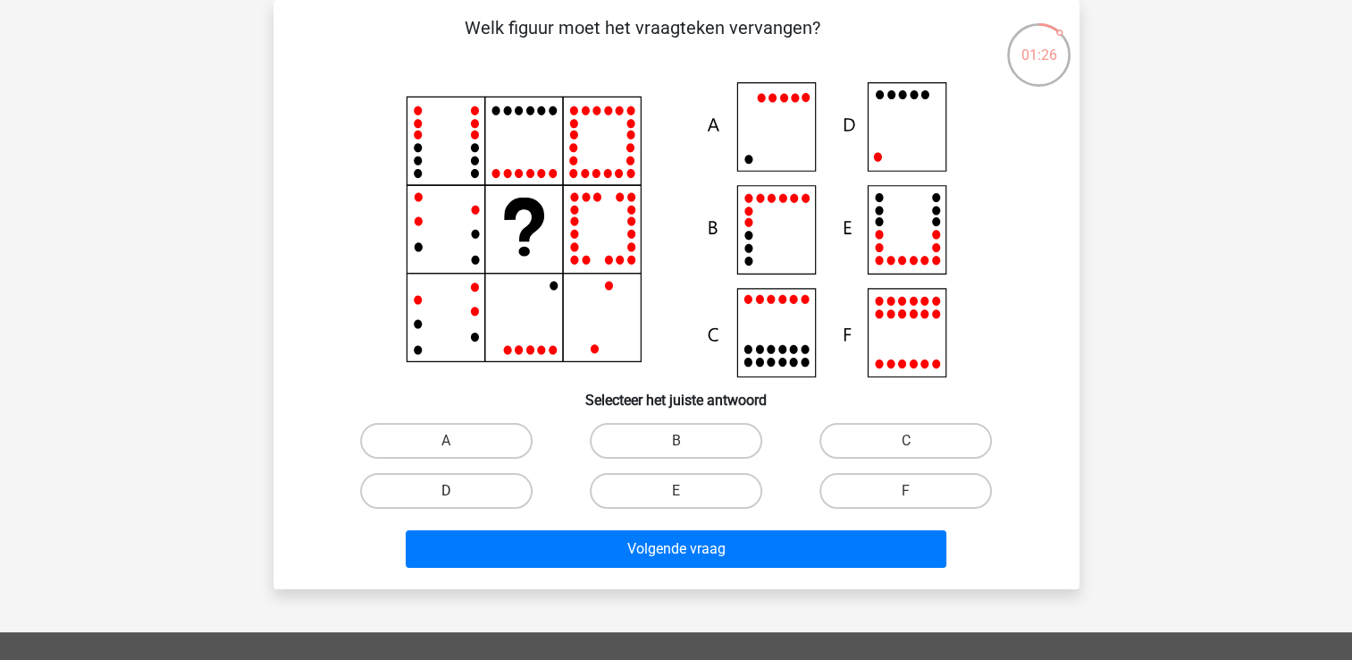
click at [475, 495] on label "D" at bounding box center [446, 491] width 172 height 36
click at [458, 495] on input "D" at bounding box center [452, 497] width 12 height 12
radio input "true"
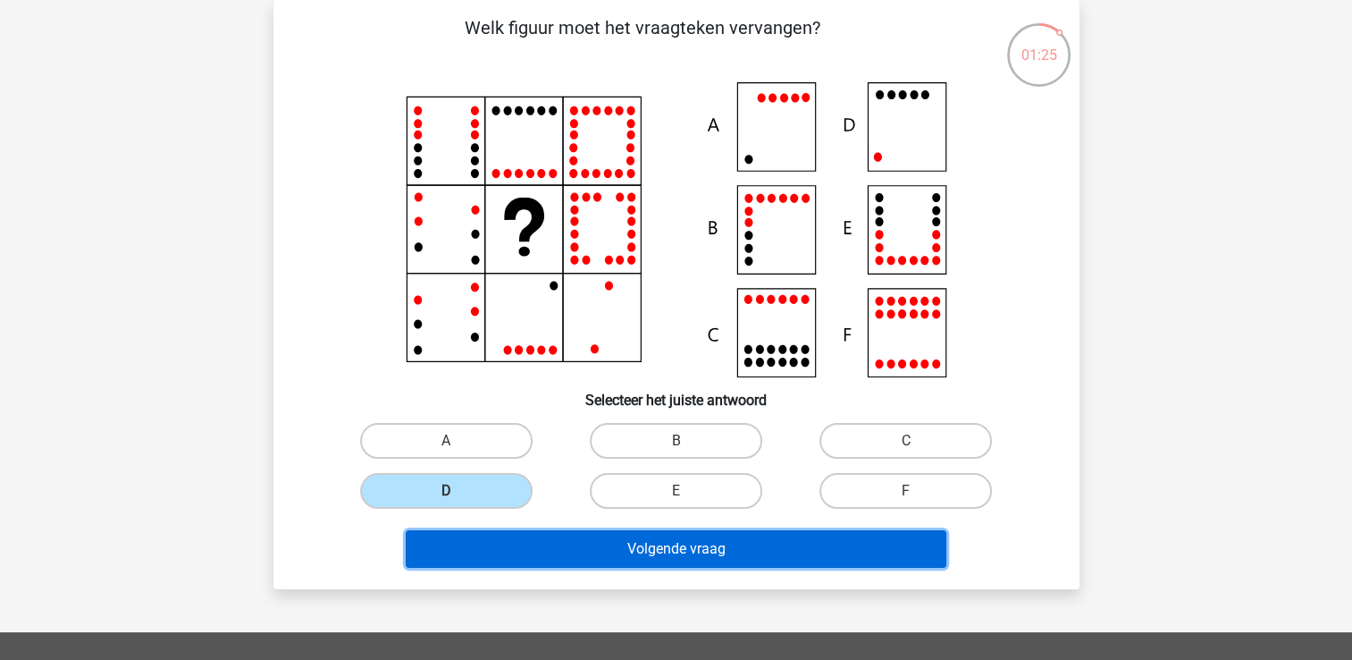
click at [640, 541] on button "Volgende vraag" at bounding box center [676, 549] width 541 height 38
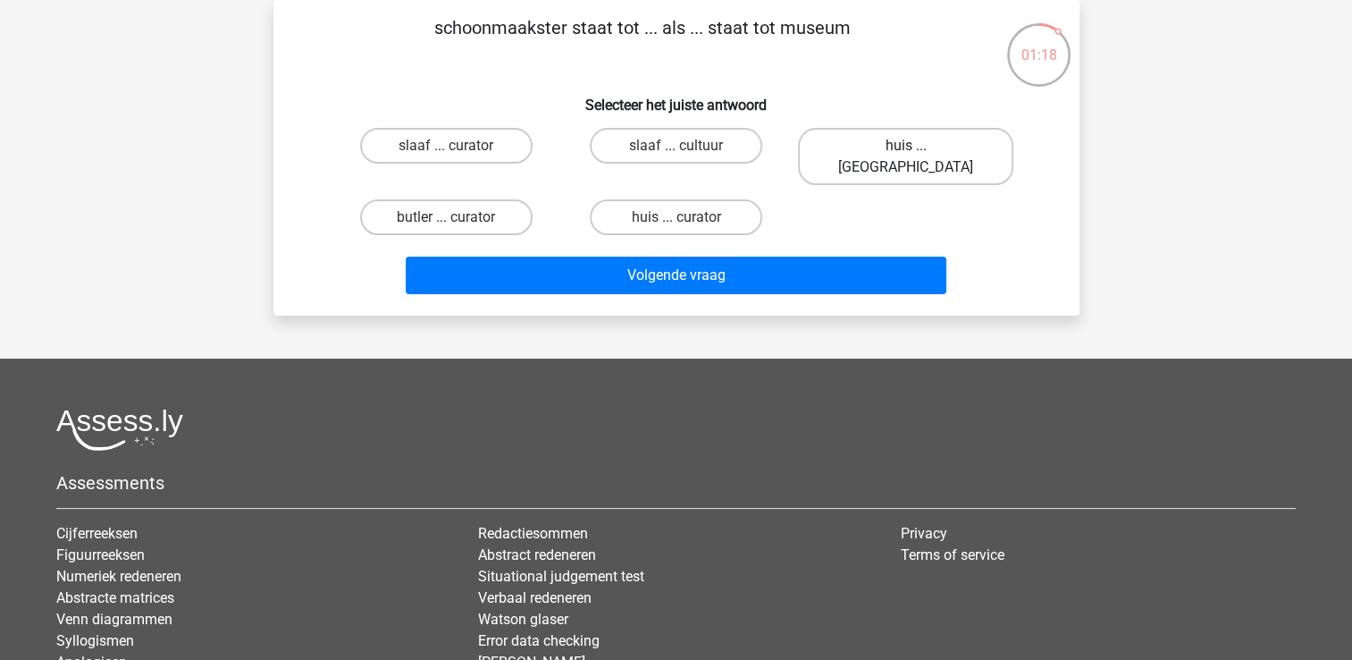
click at [873, 138] on label "huis ... louvre" at bounding box center [905, 156] width 215 height 57
click at [906, 146] on input "huis ... louvre" at bounding box center [912, 152] width 12 height 12
radio input "true"
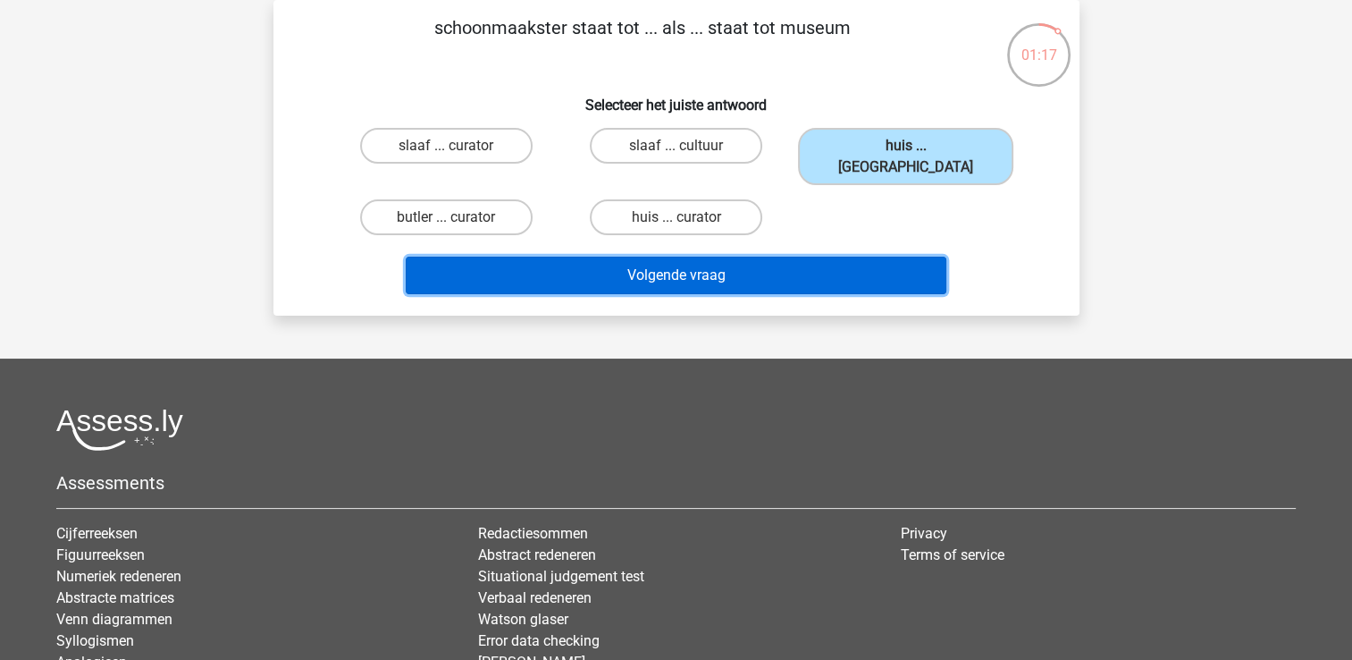
click at [686, 256] on button "Volgende vraag" at bounding box center [676, 275] width 541 height 38
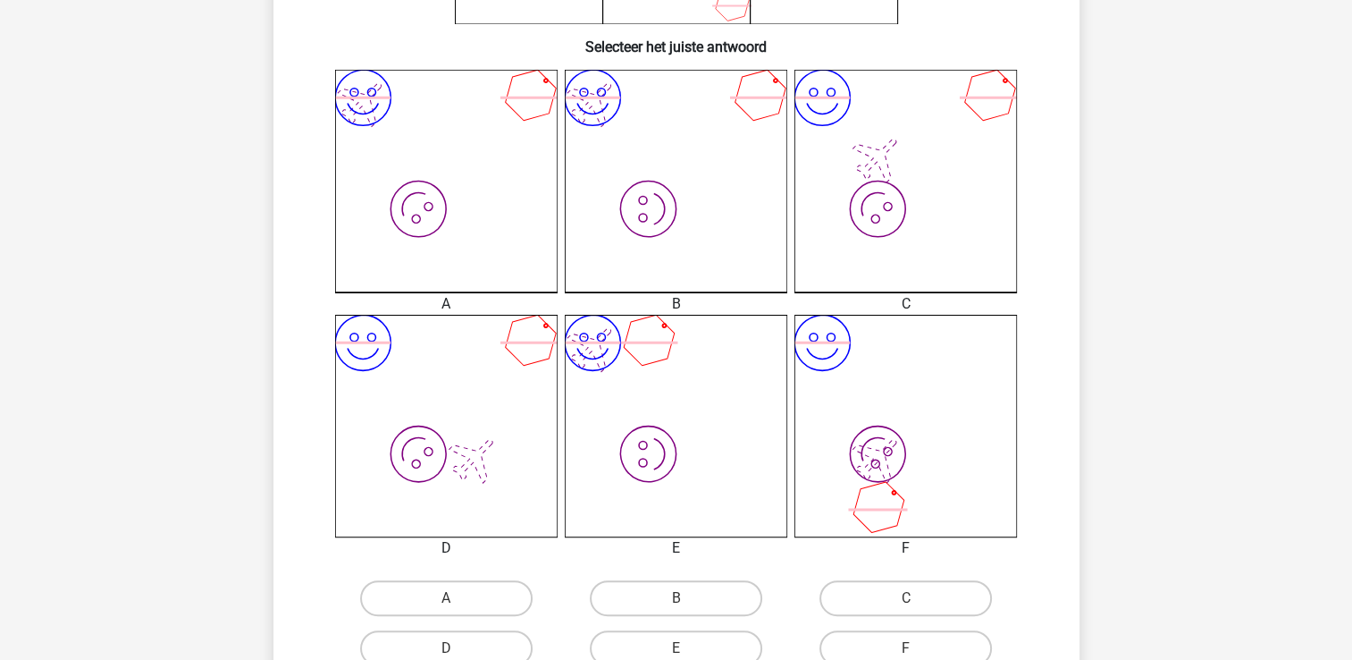
scroll to position [437, 0]
click at [665, 598] on label "B" at bounding box center [676, 596] width 172 height 36
click at [676, 598] on input "B" at bounding box center [682, 602] width 12 height 12
radio input "true"
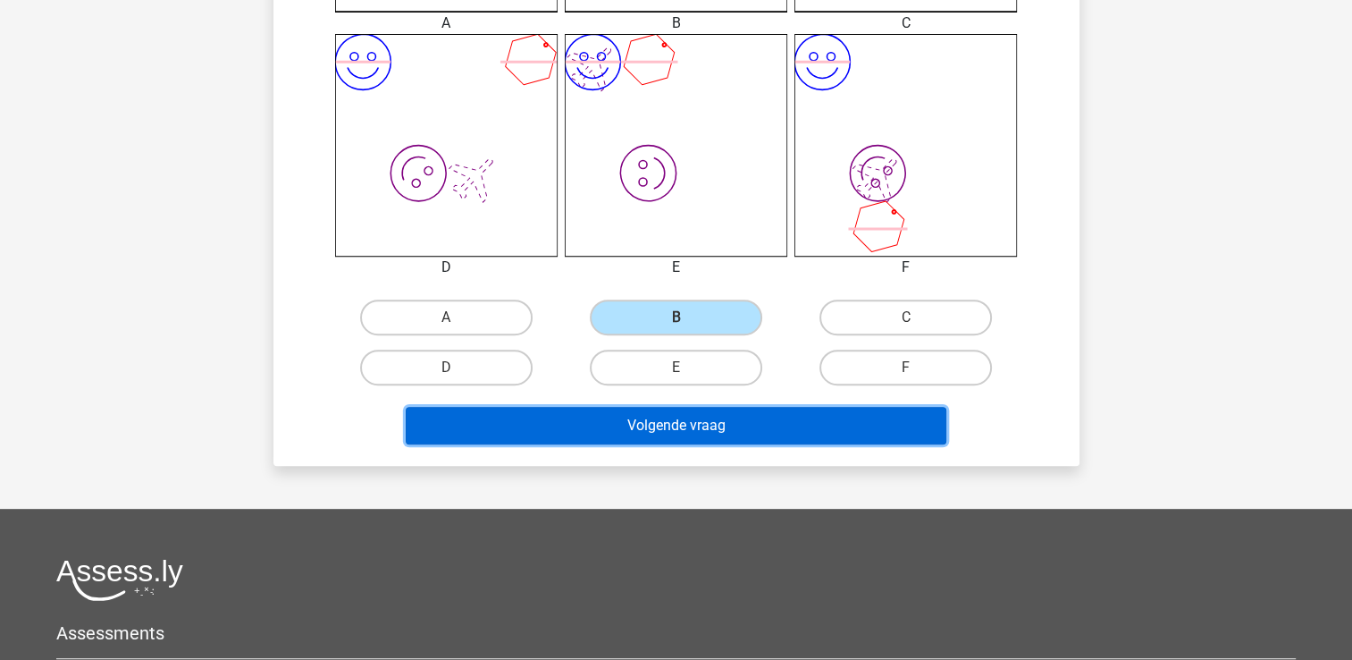
click at [697, 423] on button "Volgende vraag" at bounding box center [676, 426] width 541 height 38
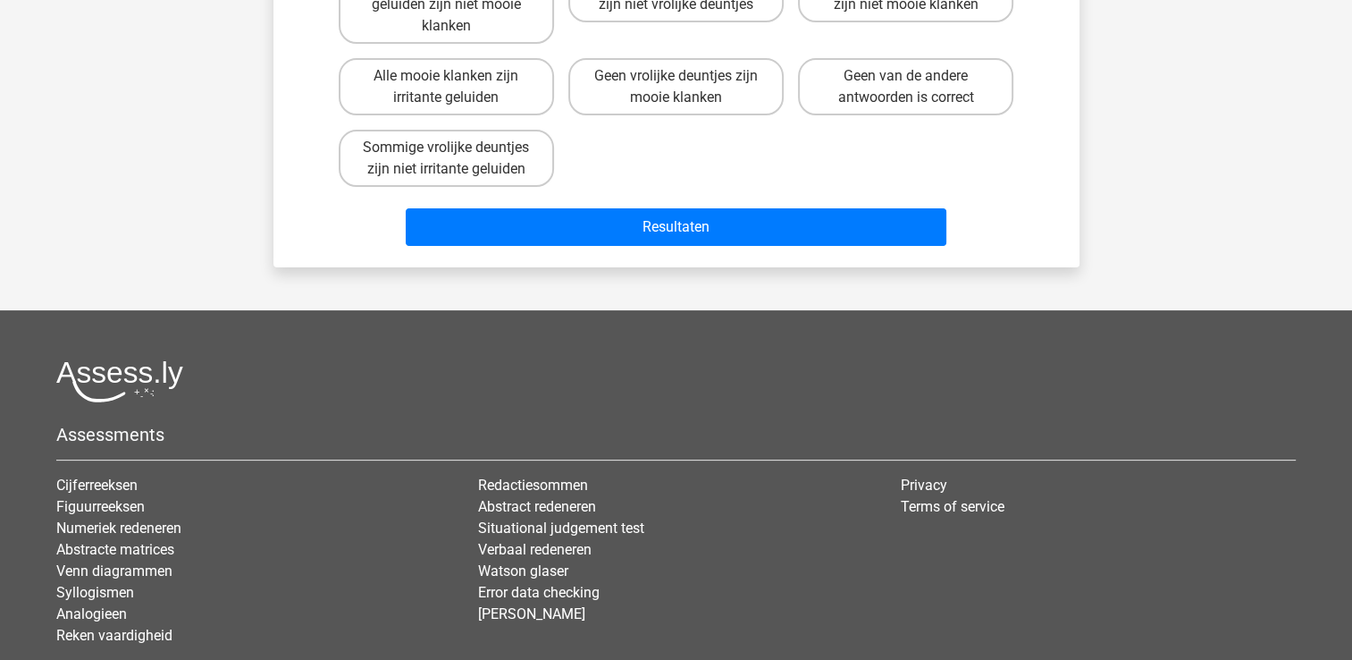
scroll to position [82, 0]
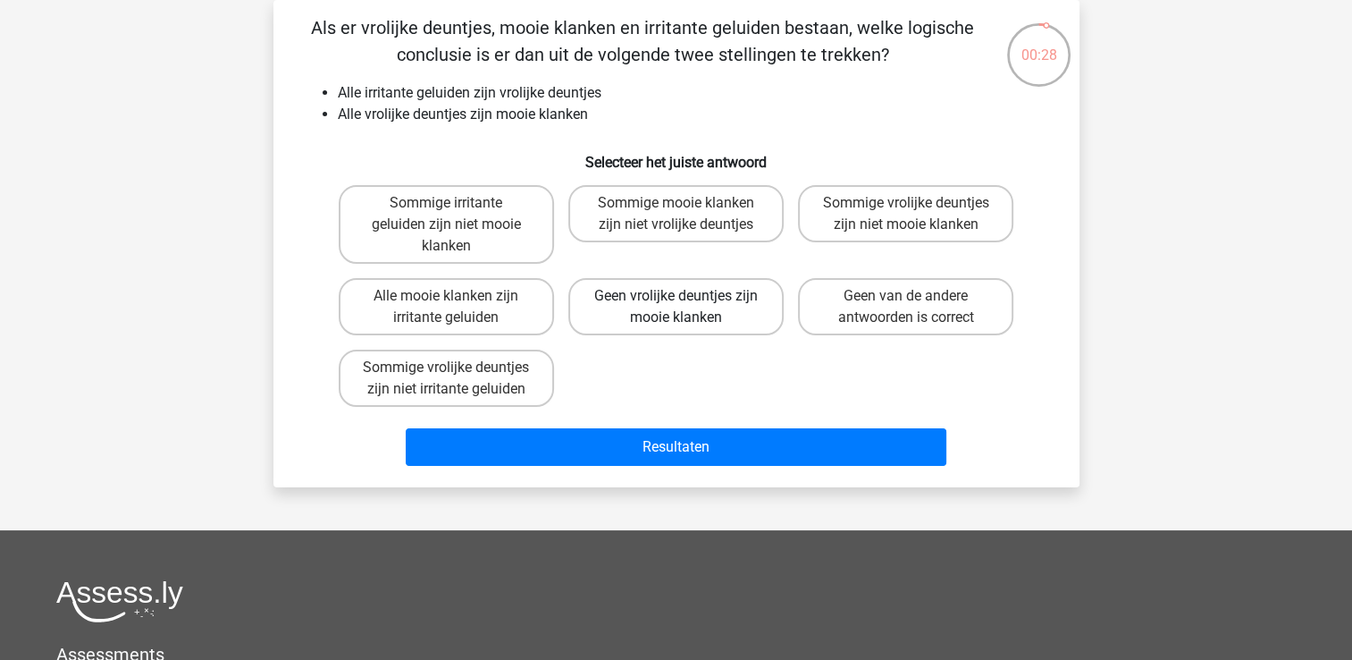
click at [669, 306] on label "Geen vrolijke deuntjes zijn mooie klanken" at bounding box center [675, 306] width 215 height 57
click at [676, 306] on input "Geen vrolijke deuntjes zijn mooie klanken" at bounding box center [682, 302] width 12 height 12
radio input "true"
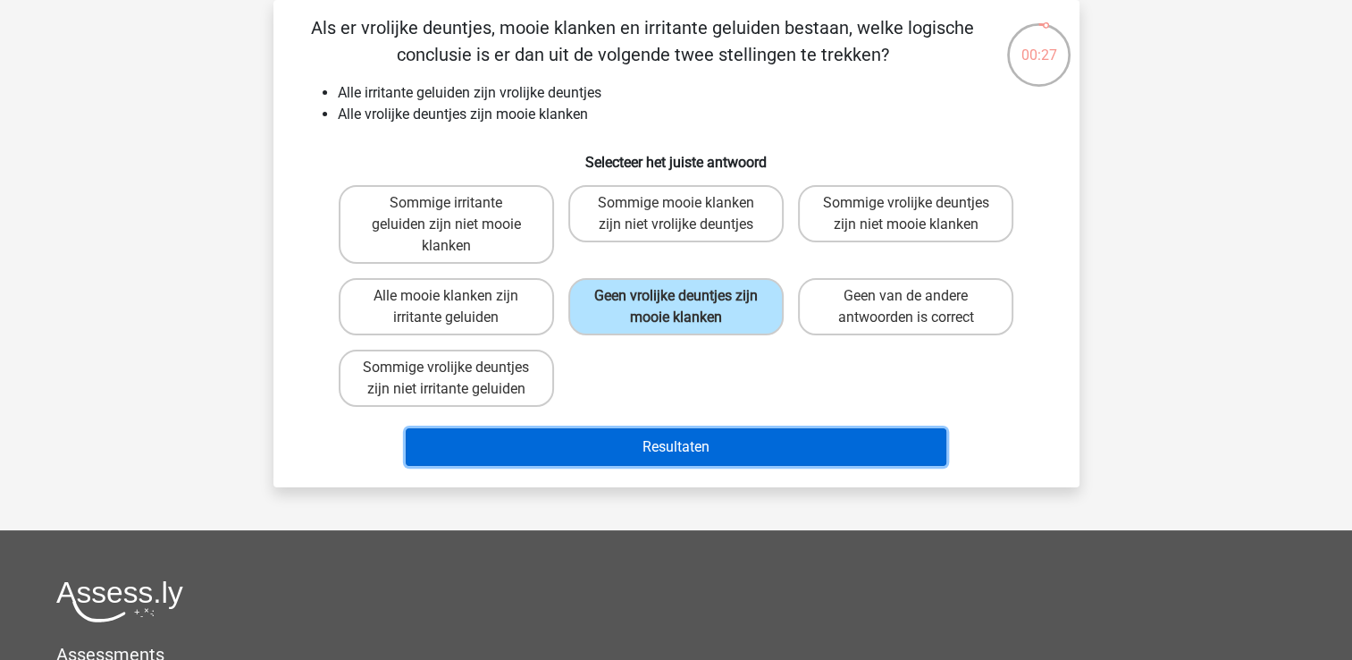
click at [691, 456] on button "Resultaten" at bounding box center [676, 447] width 541 height 38
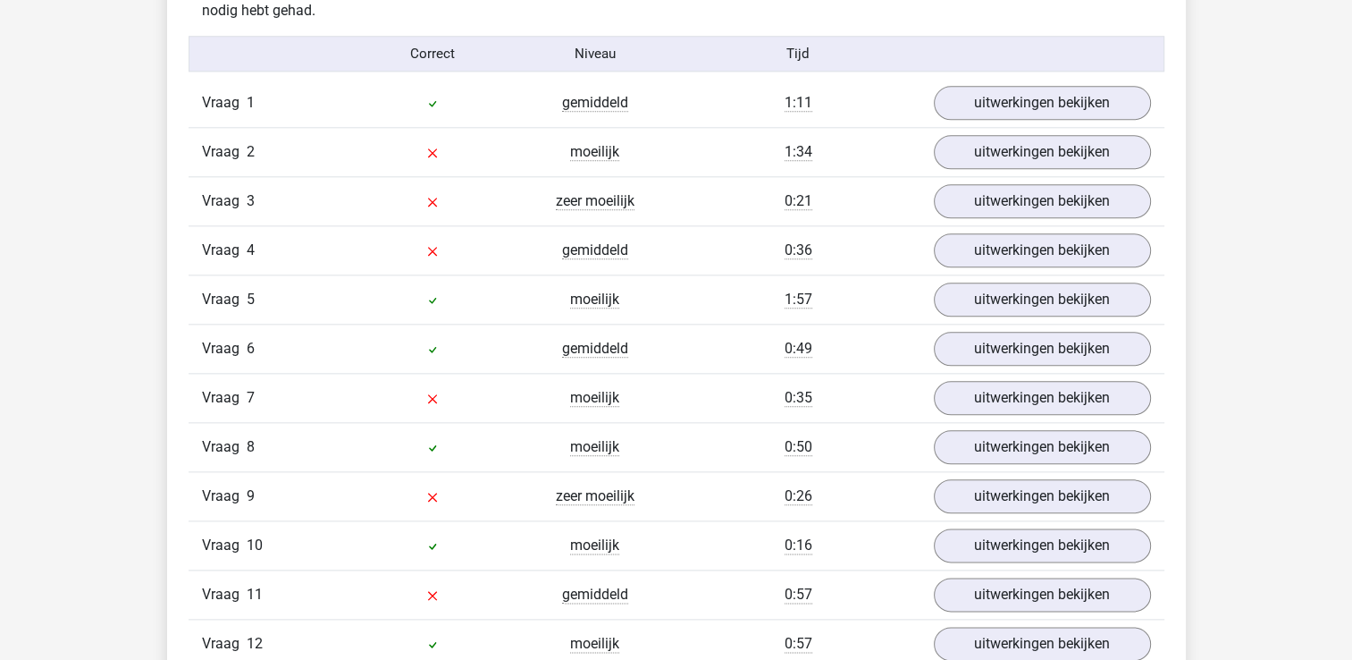
scroll to position [2027, 0]
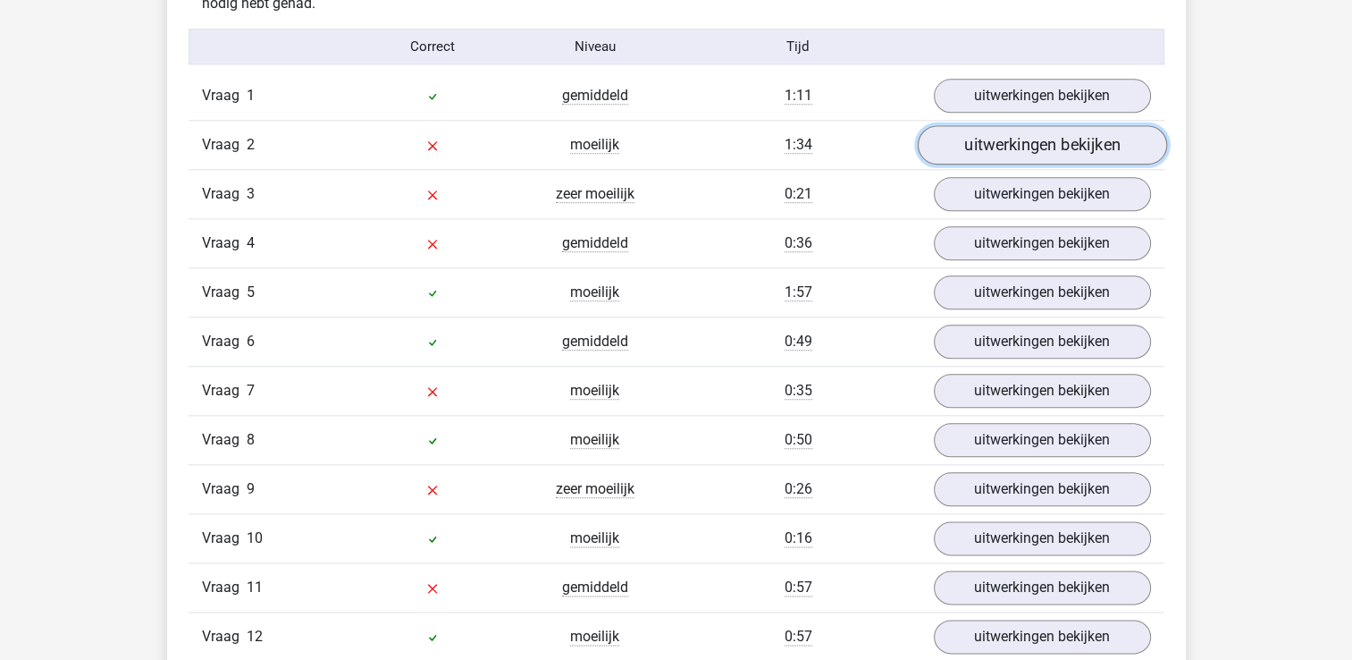
click at [1036, 135] on link "uitwerkingen bekijken" at bounding box center [1041, 145] width 249 height 39
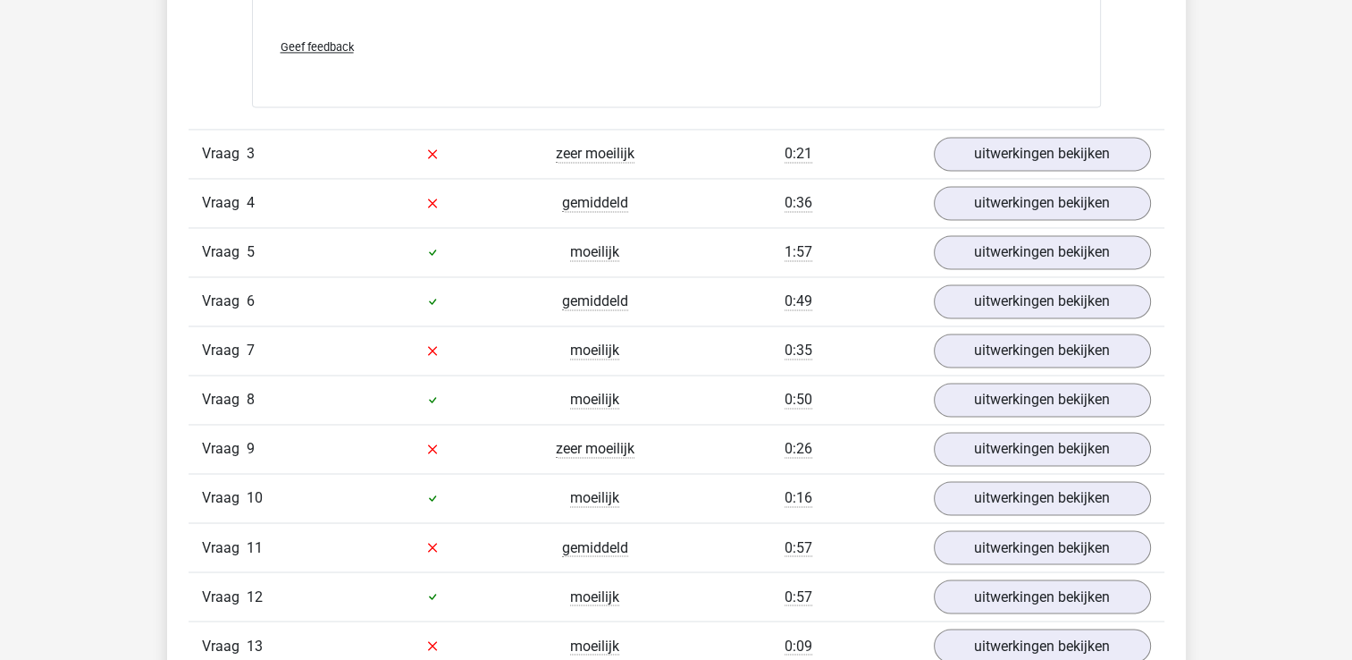
scroll to position [2845, 0]
click at [1030, 145] on link "uitwerkingen bekijken" at bounding box center [1041, 153] width 249 height 39
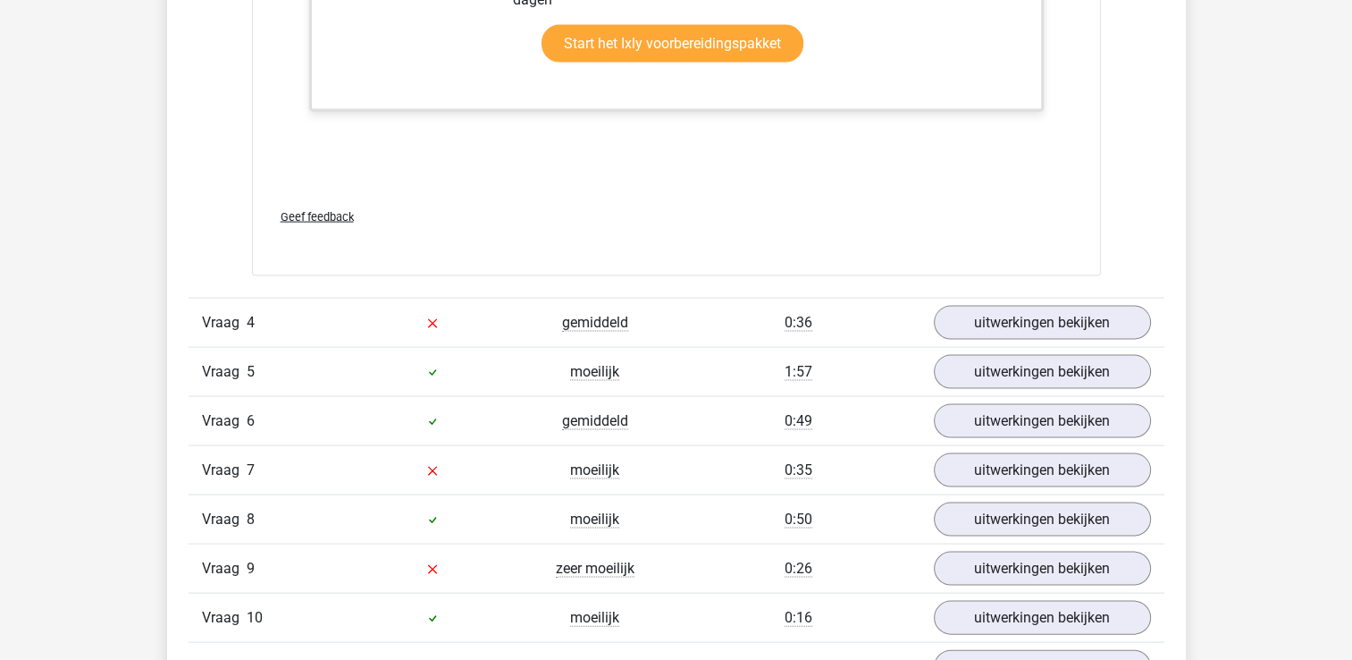
scroll to position [3619, 0]
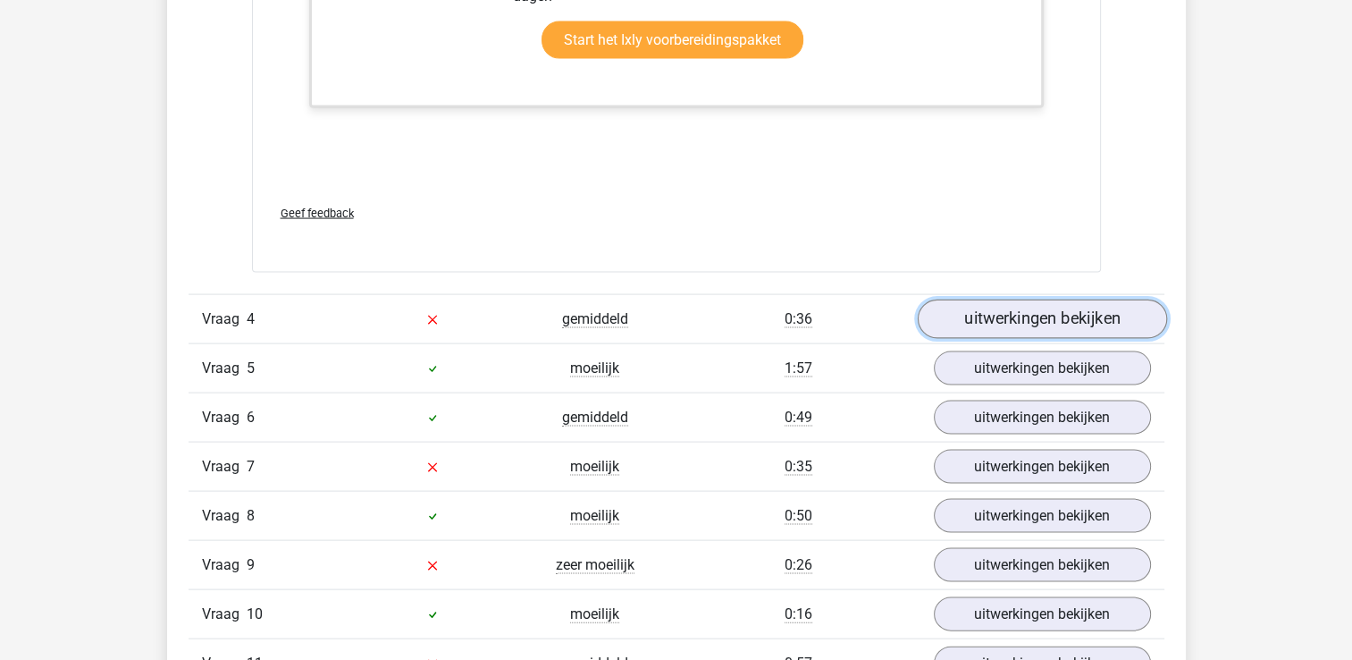
click at [1038, 307] on link "uitwerkingen bekijken" at bounding box center [1041, 318] width 249 height 39
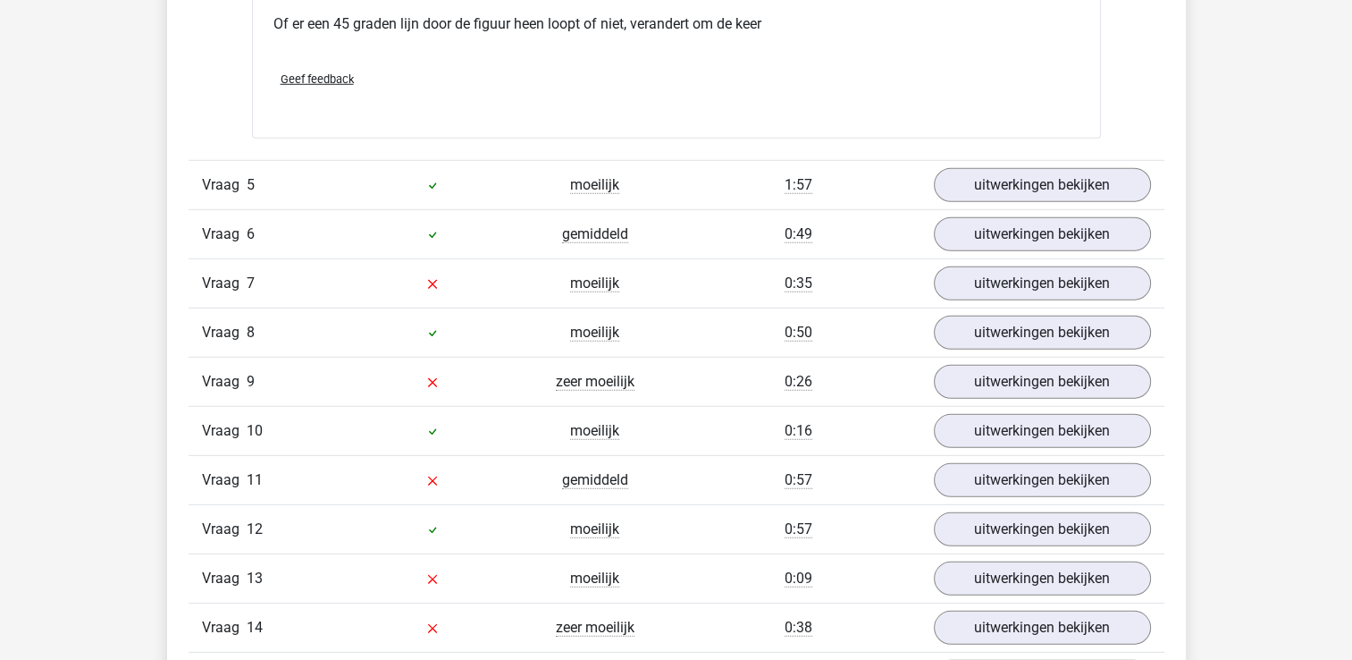
scroll to position [5072, 0]
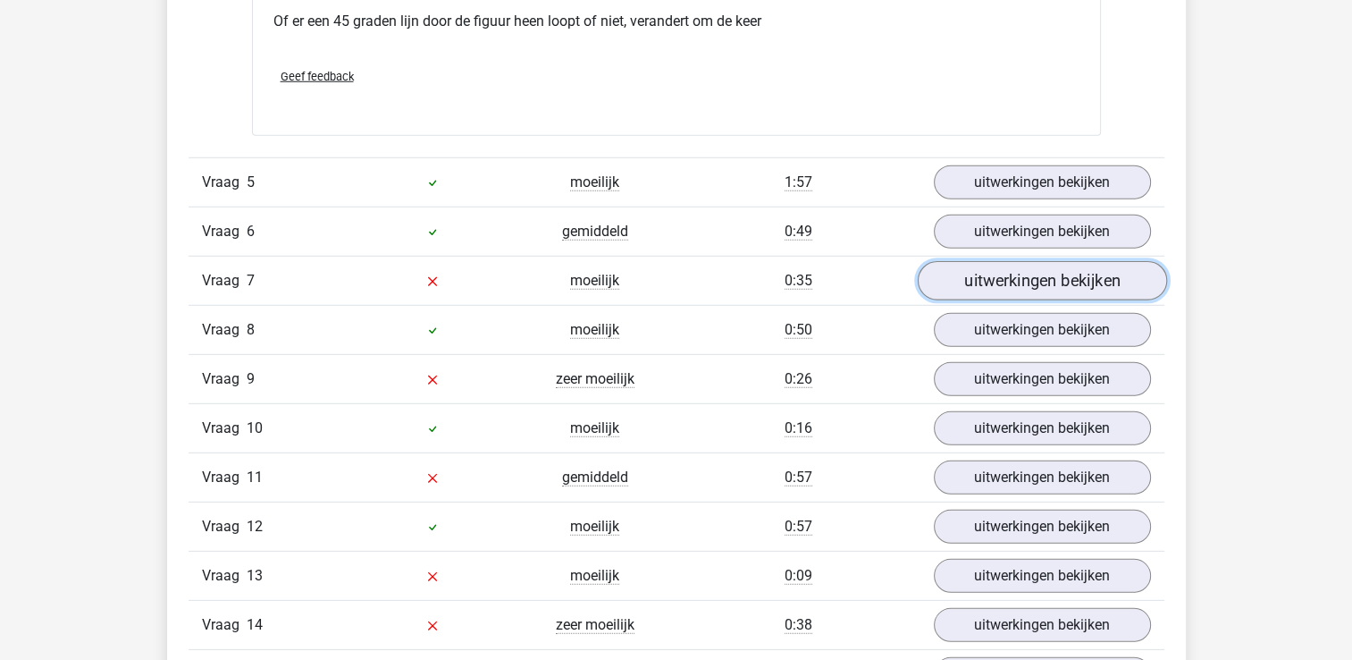
click at [1047, 277] on link "uitwerkingen bekijken" at bounding box center [1041, 280] width 249 height 39
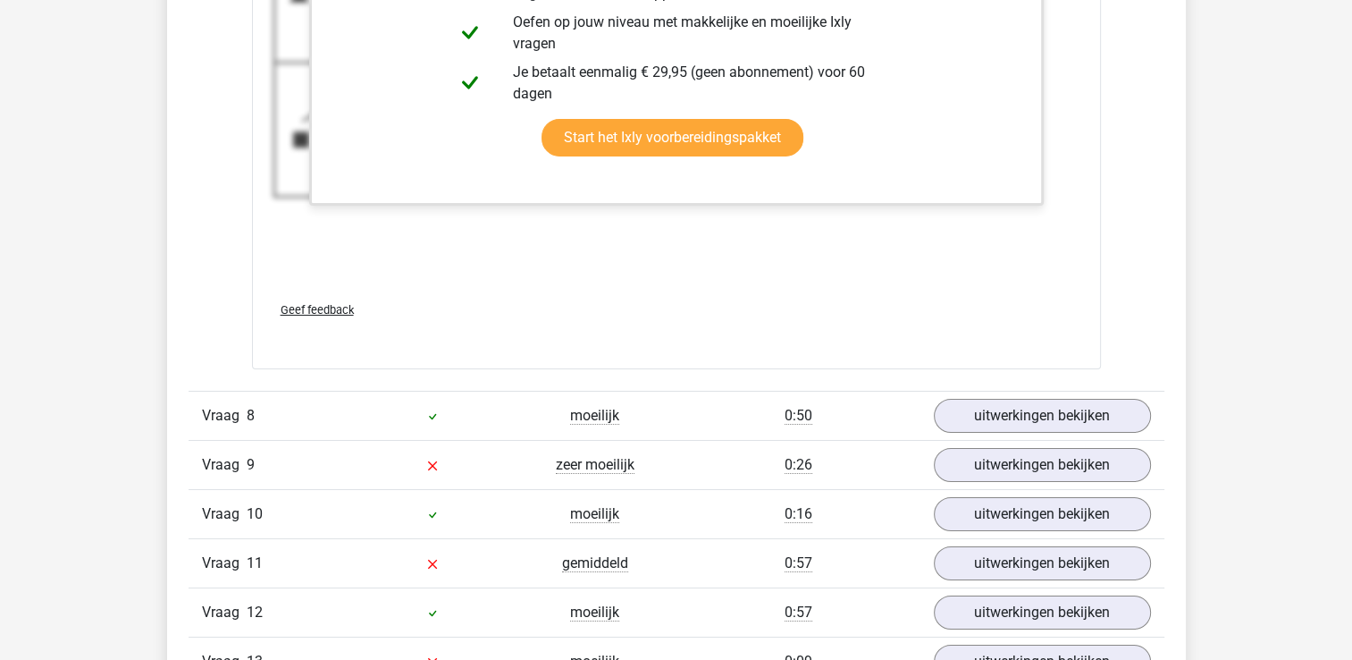
scroll to position [6174, 0]
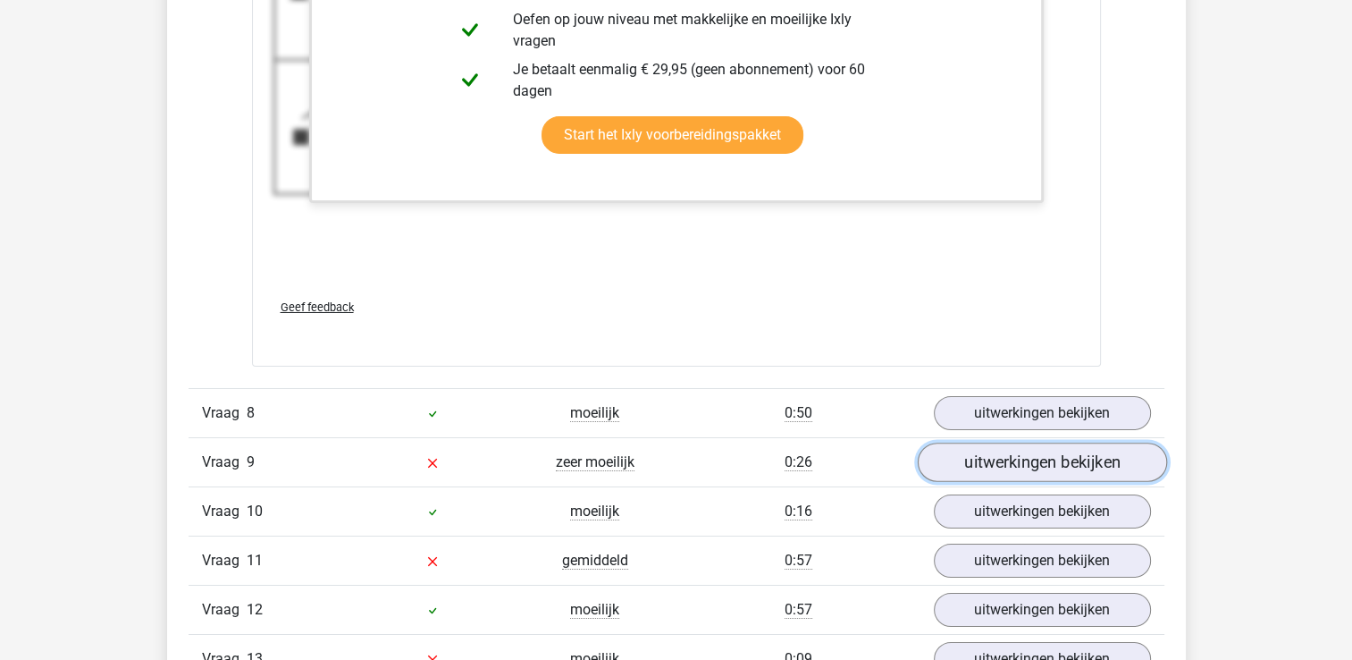
click at [1004, 457] on link "uitwerkingen bekijken" at bounding box center [1041, 461] width 249 height 39
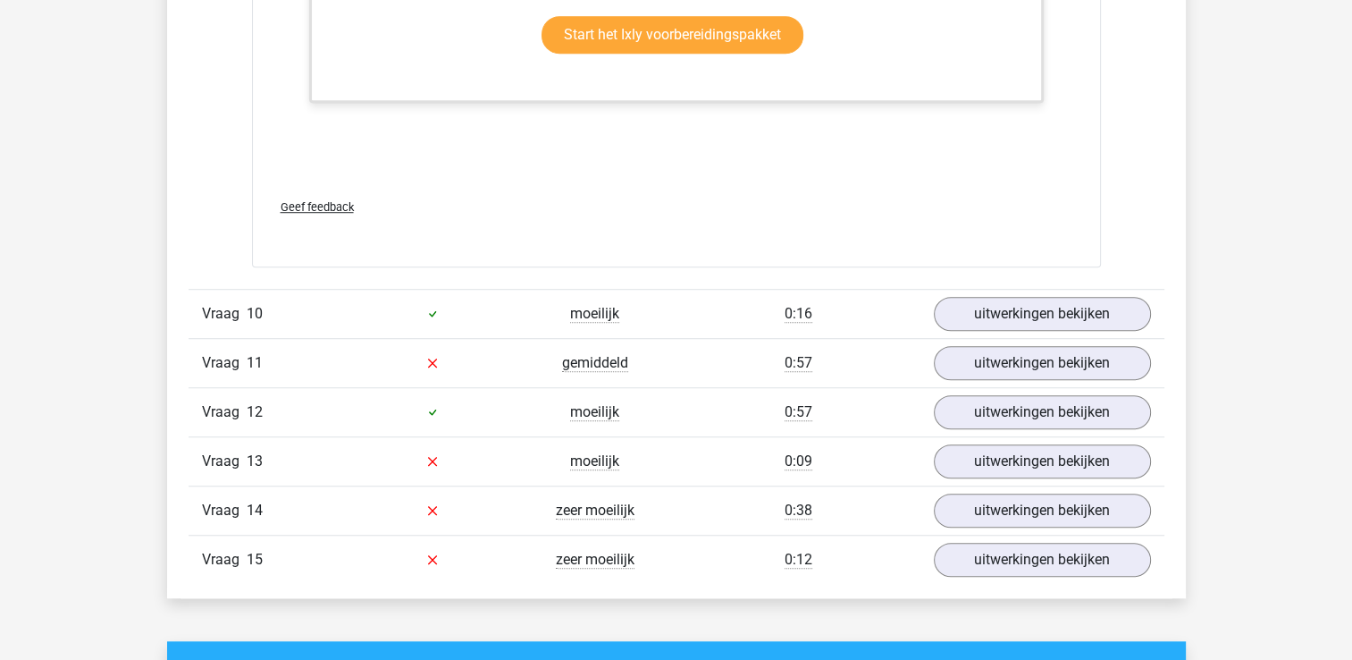
scroll to position [8010, 0]
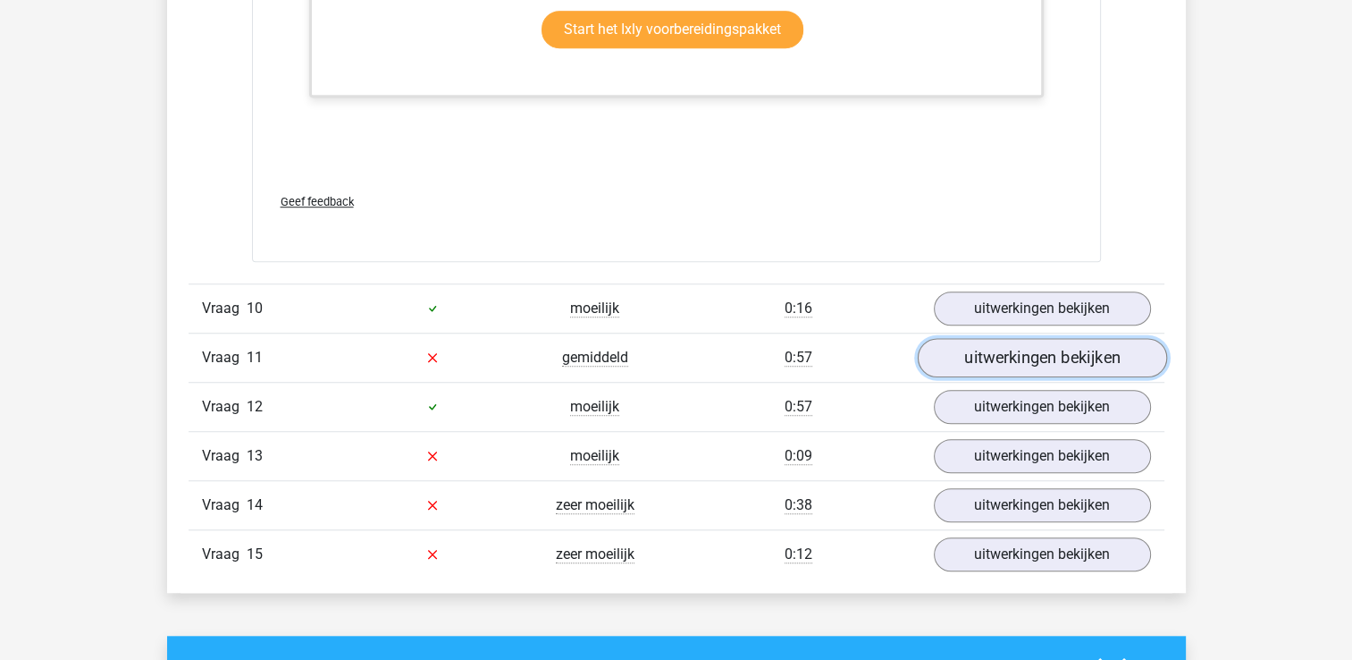
click at [1066, 348] on link "uitwerkingen bekijken" at bounding box center [1041, 357] width 249 height 39
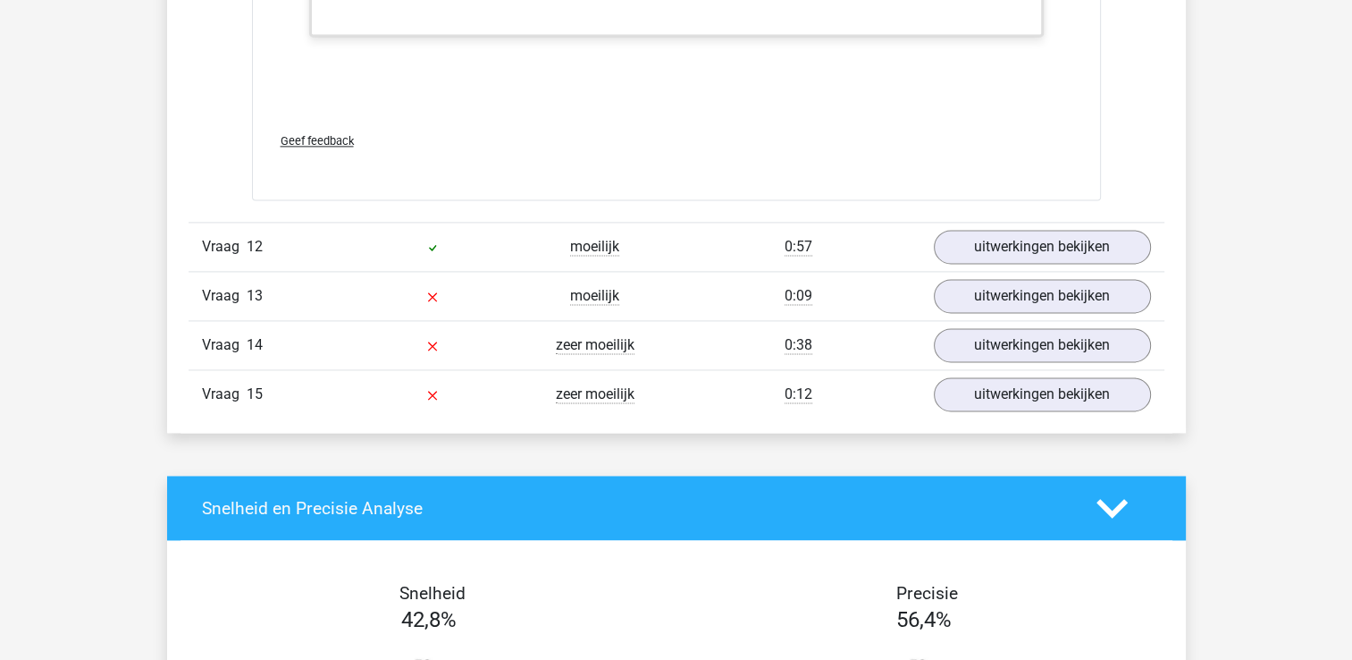
scroll to position [9268, 0]
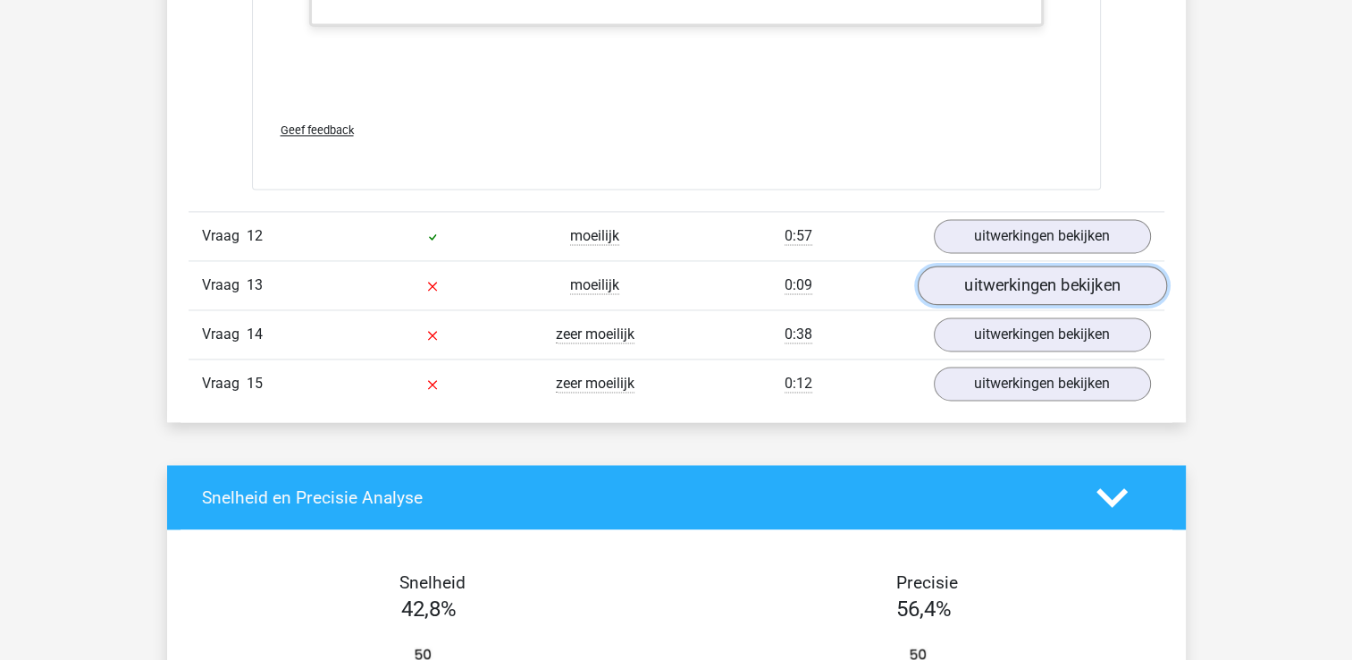
click at [1075, 265] on link "uitwerkingen bekijken" at bounding box center [1041, 284] width 249 height 39
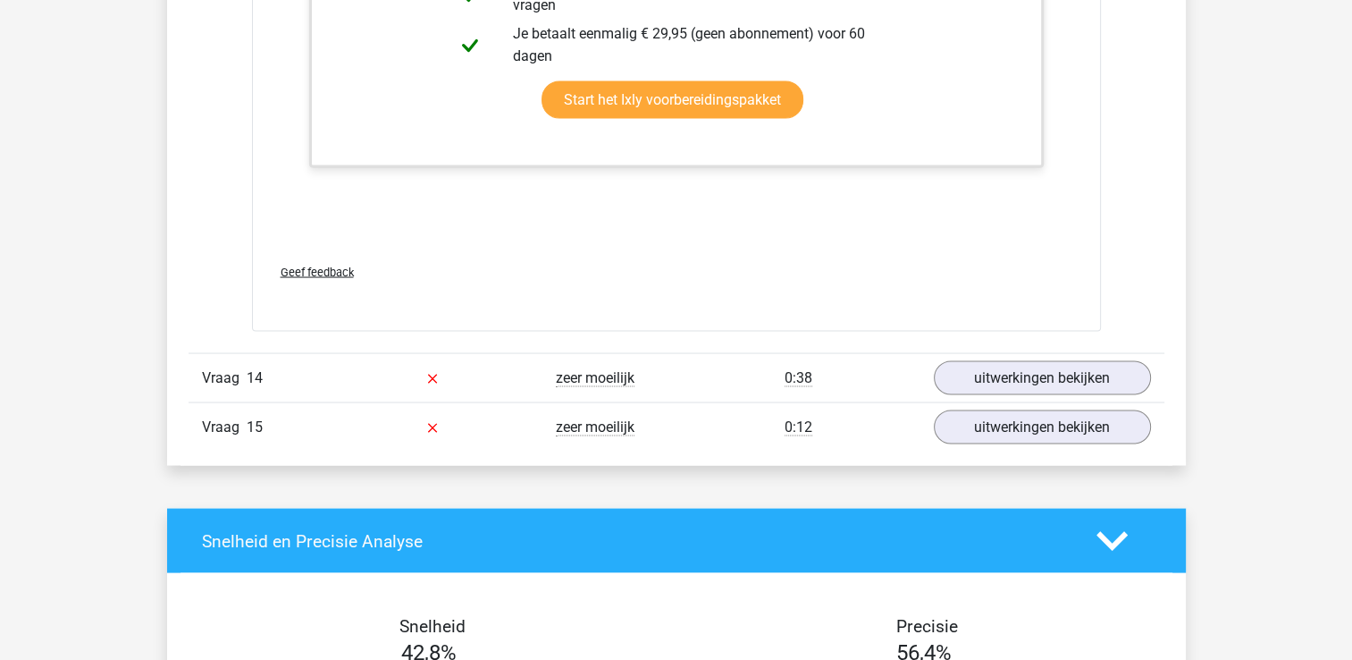
scroll to position [10095, 0]
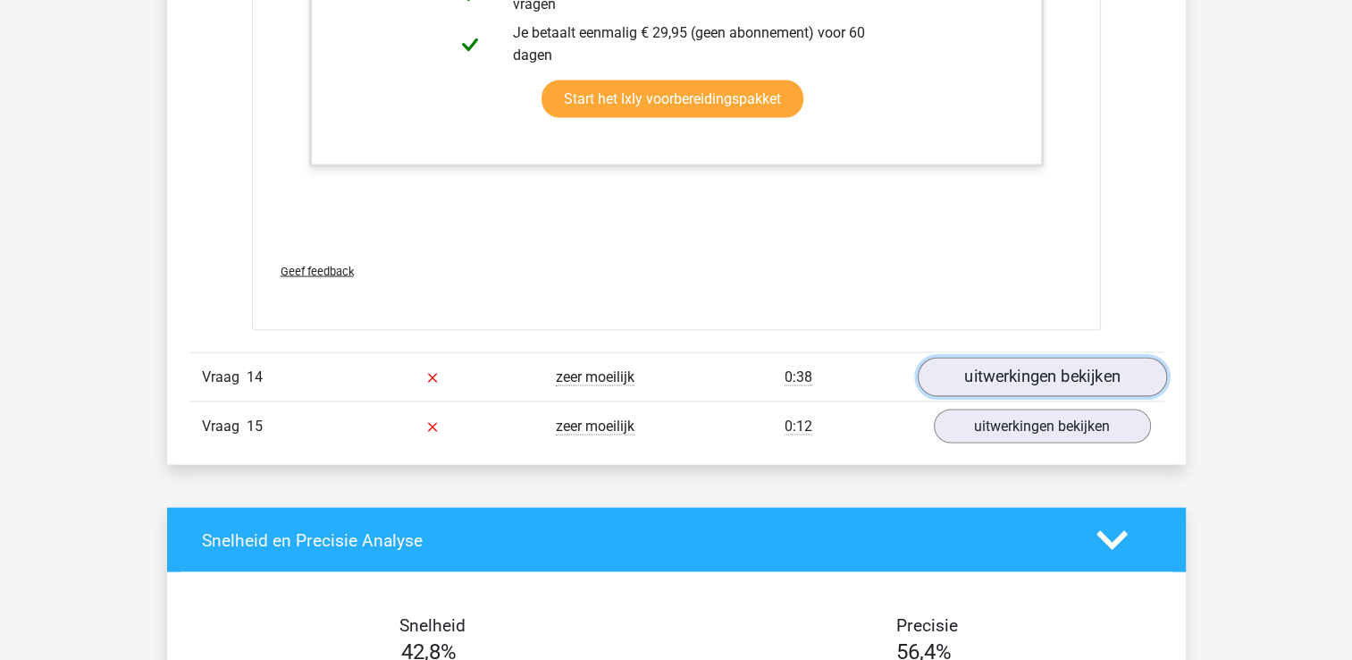
click at [1055, 366] on link "uitwerkingen bekijken" at bounding box center [1041, 376] width 249 height 39
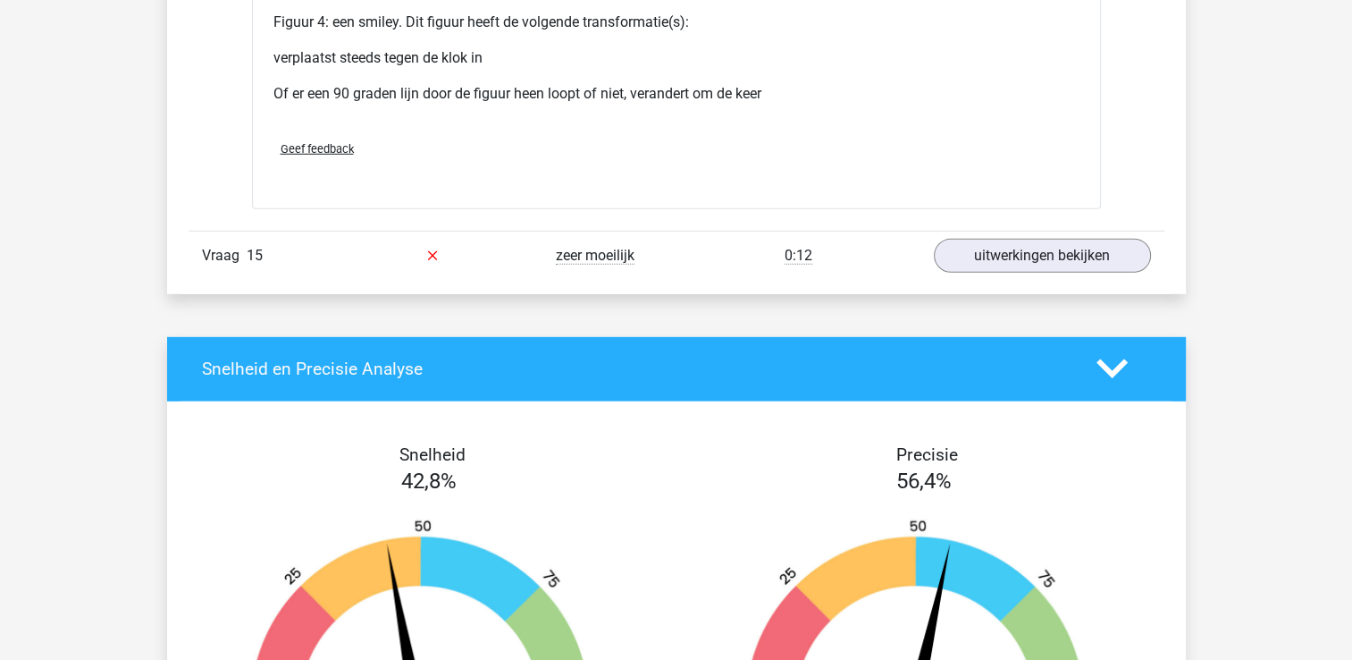
scroll to position [11748, 0]
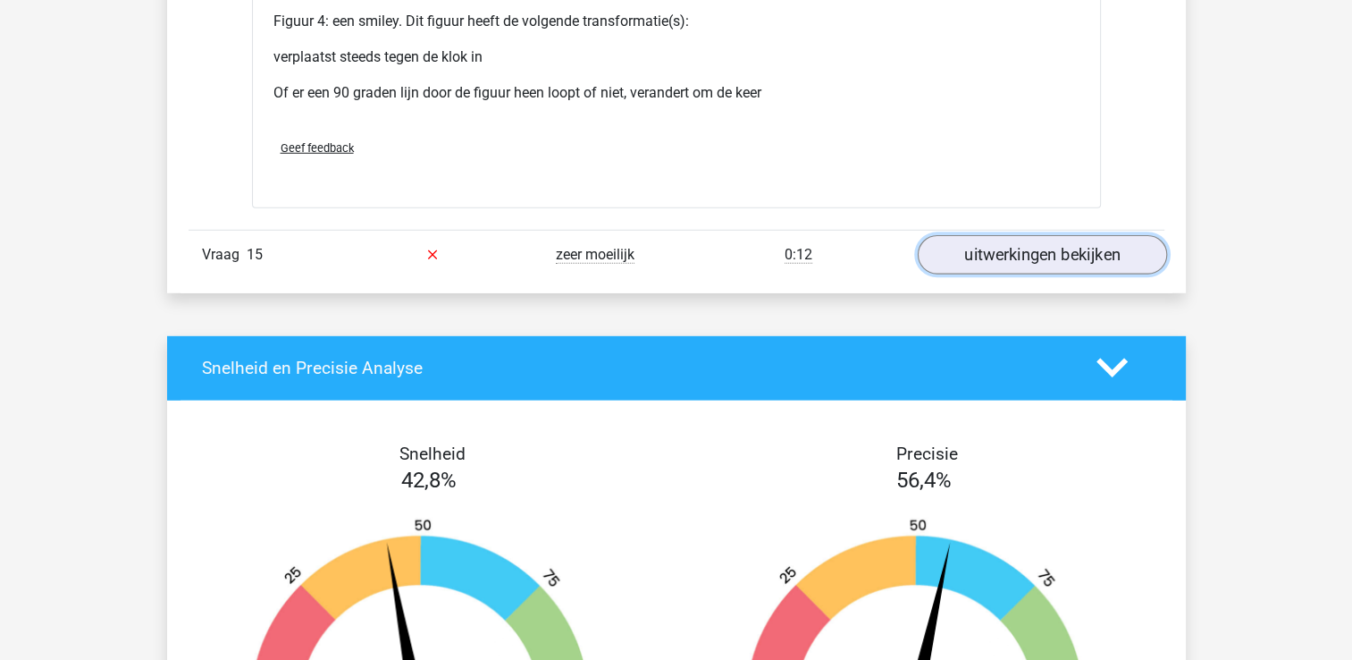
click at [1030, 240] on link "uitwerkingen bekijken" at bounding box center [1041, 254] width 249 height 39
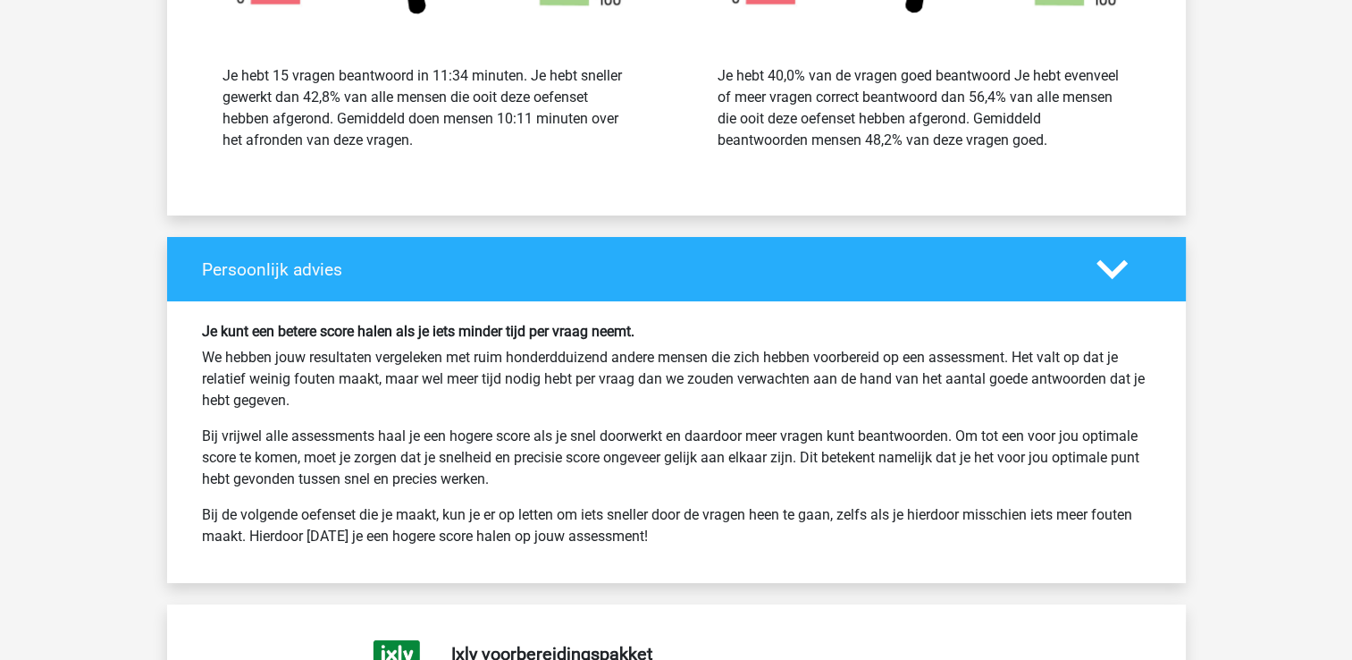
scroll to position [13440, 0]
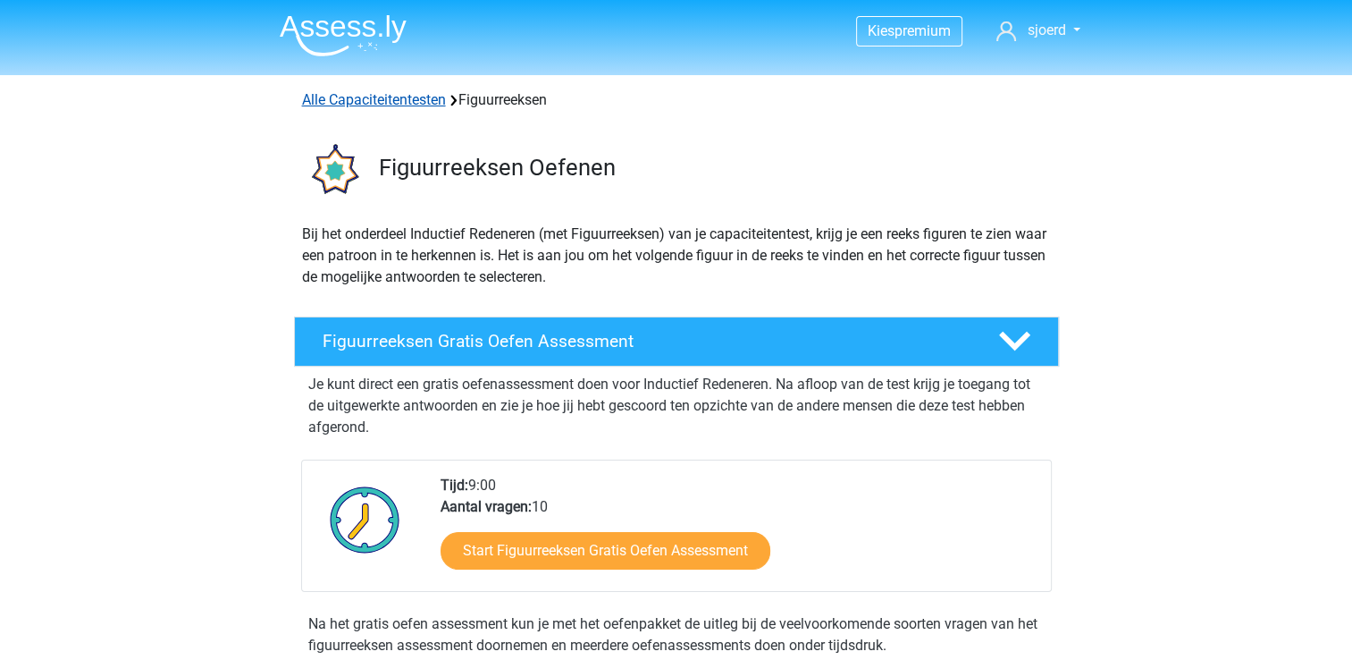
click at [400, 97] on link "Alle Capaciteitentesten" at bounding box center [374, 99] width 144 height 17
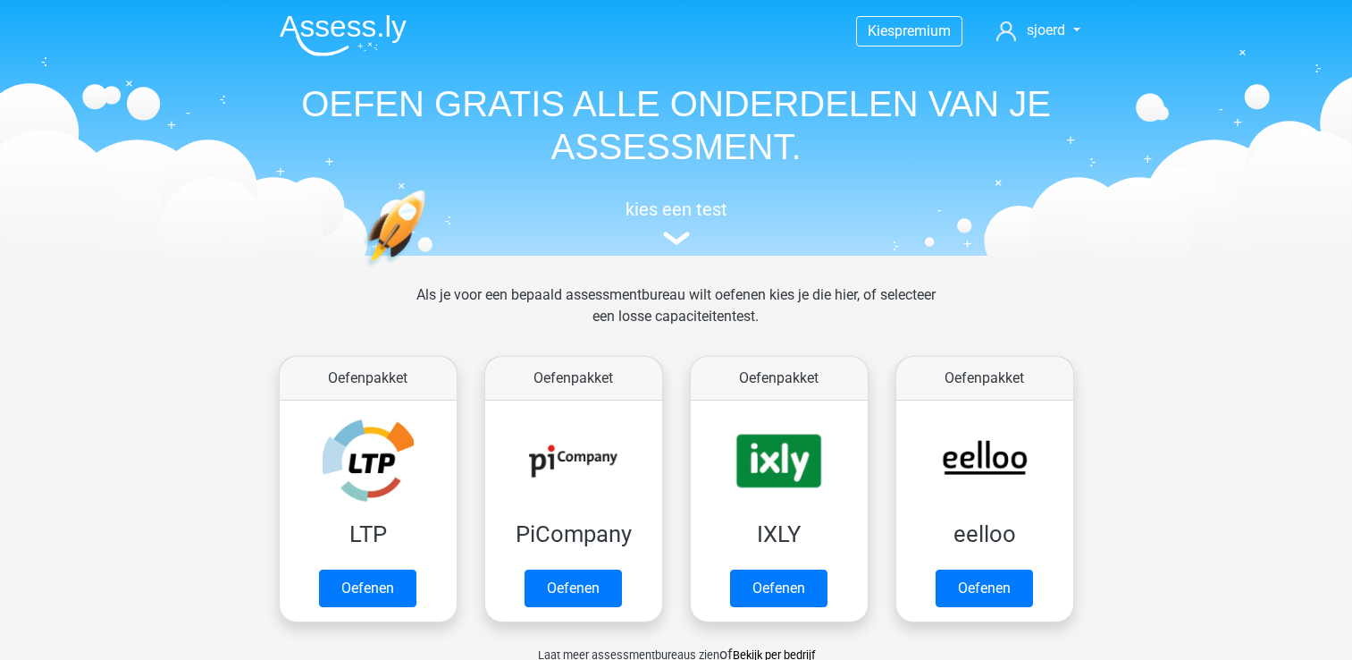
scroll to position [758, 0]
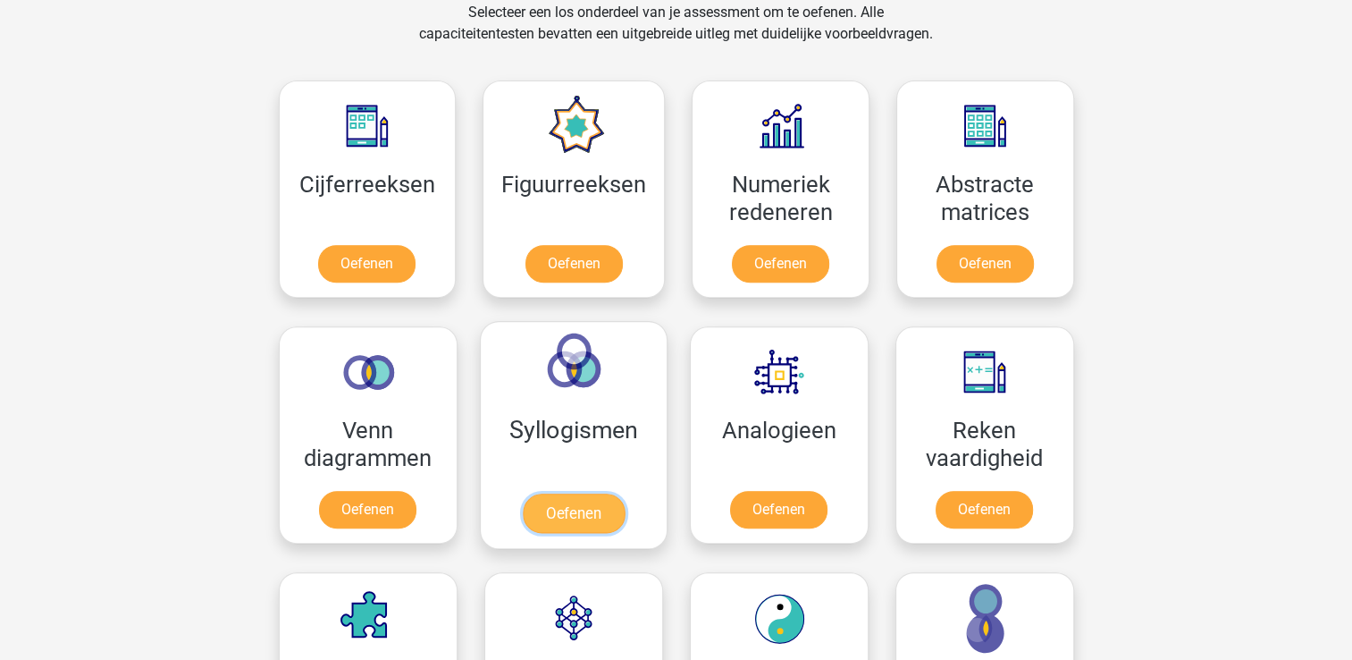
click at [591, 498] on link "Oefenen" at bounding box center [573, 512] width 102 height 39
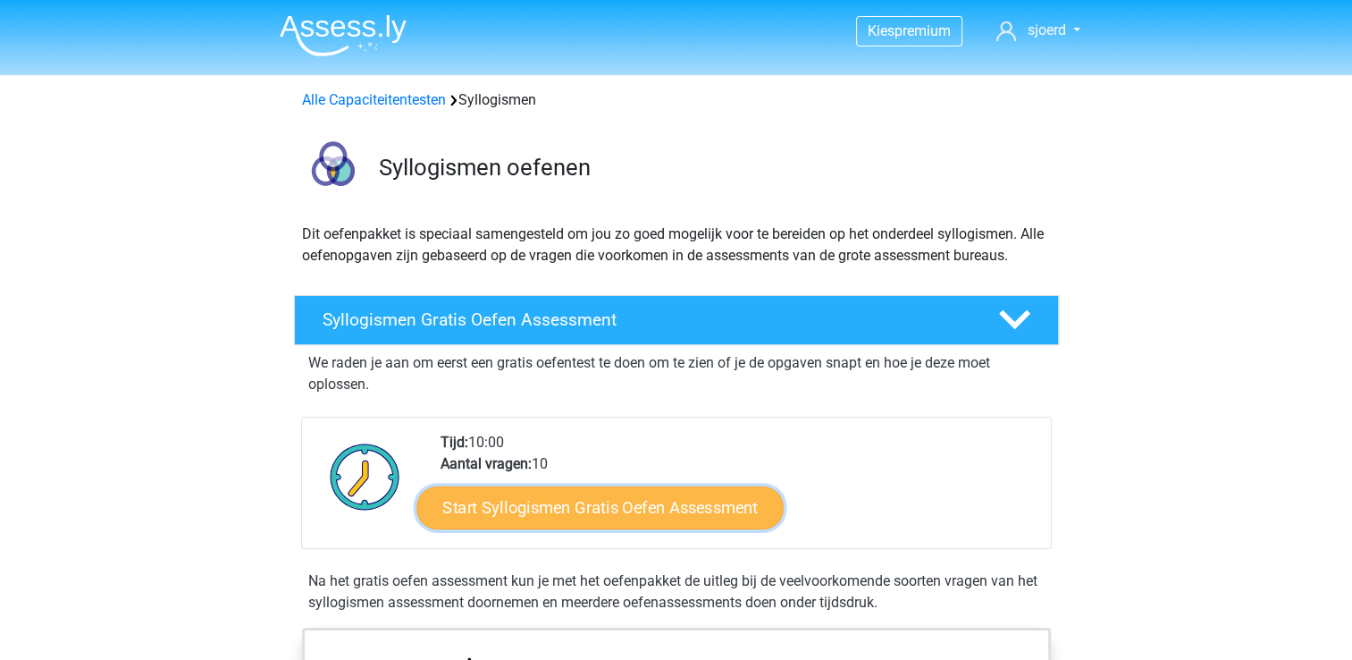
click at [578, 505] on link "Start Syllogismen Gratis Oefen Assessment" at bounding box center [599, 506] width 367 height 43
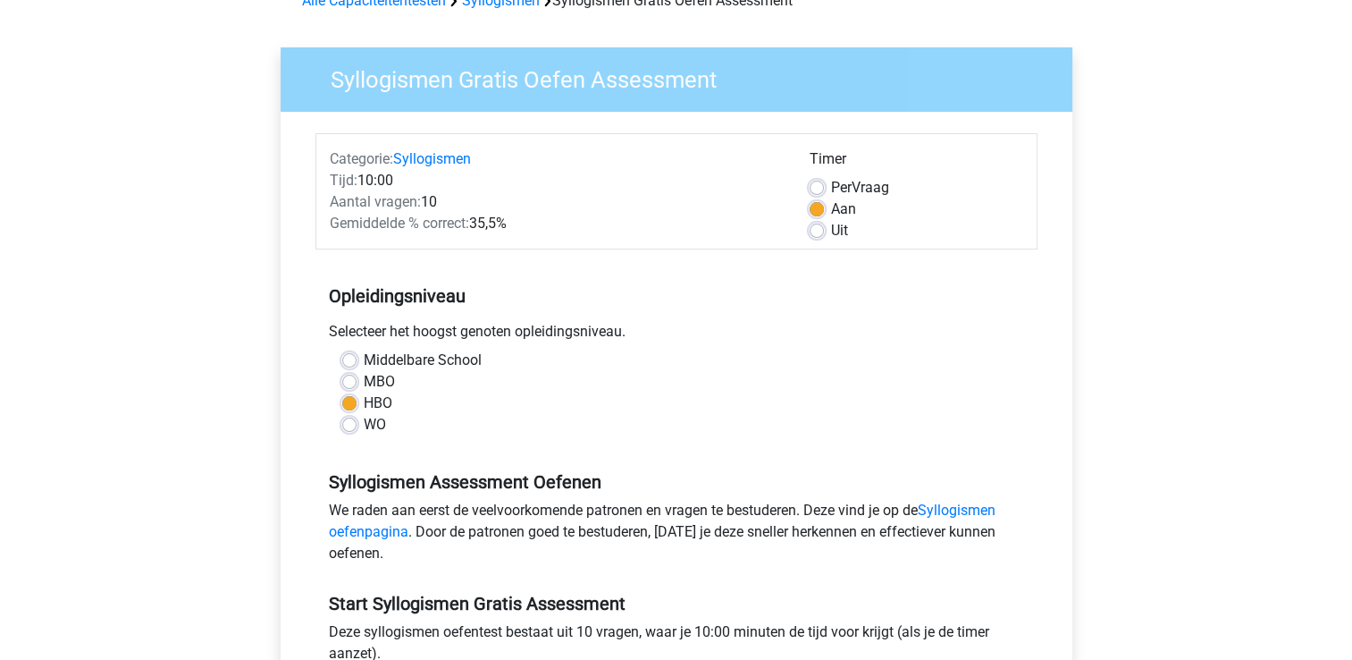
scroll to position [98, 0]
click at [831, 234] on label "Uit" at bounding box center [839, 231] width 17 height 21
click at [811, 234] on input "Uit" at bounding box center [817, 230] width 14 height 18
radio input "true"
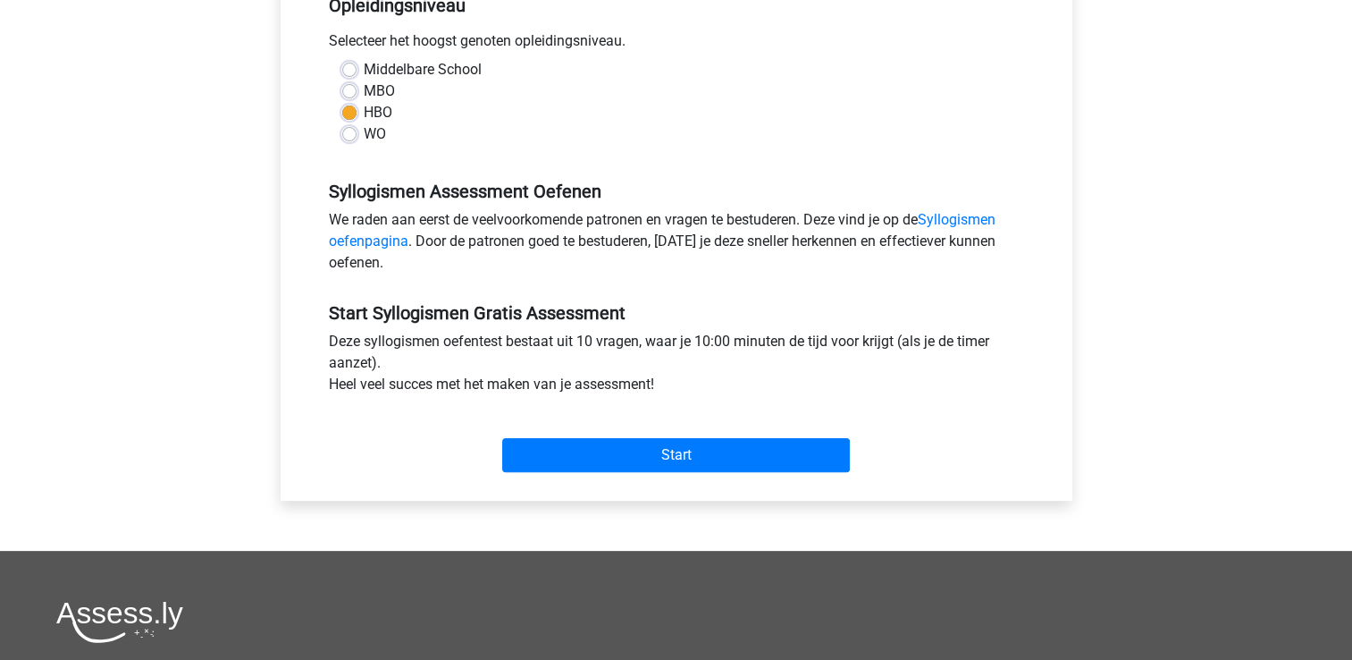
scroll to position [396, 0]
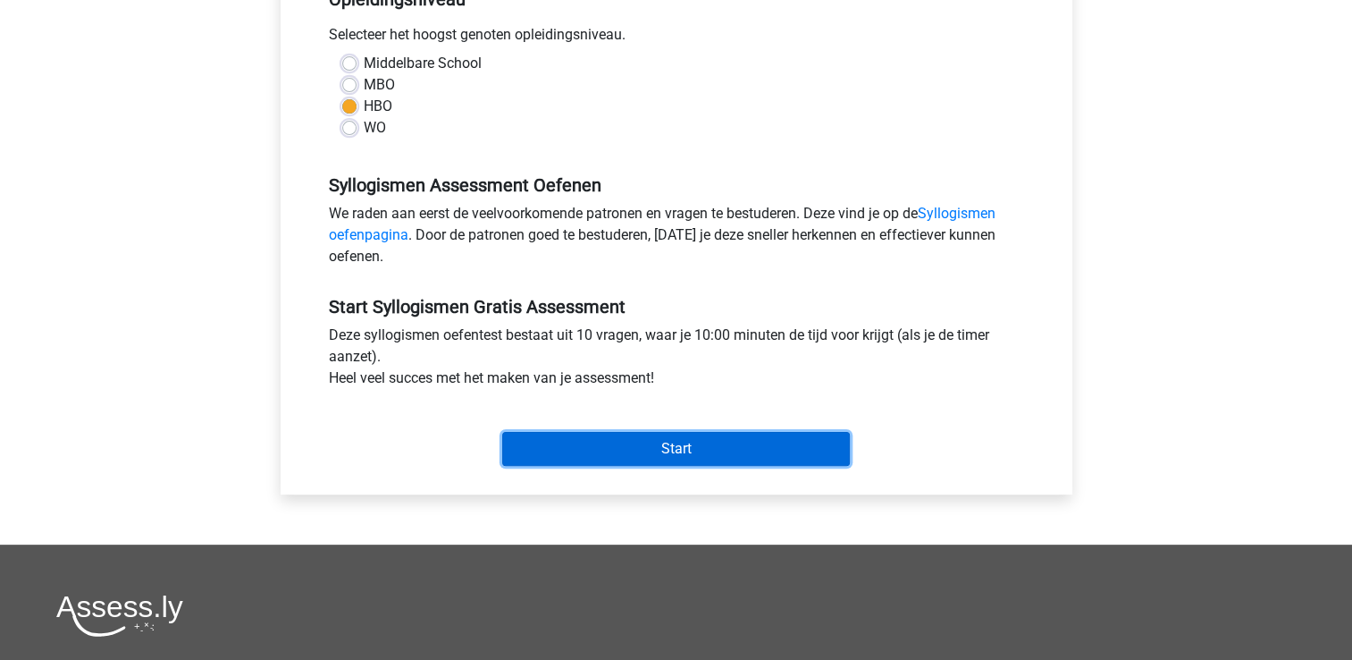
click at [704, 441] on input "Start" at bounding box center [676, 449] width 348 height 34
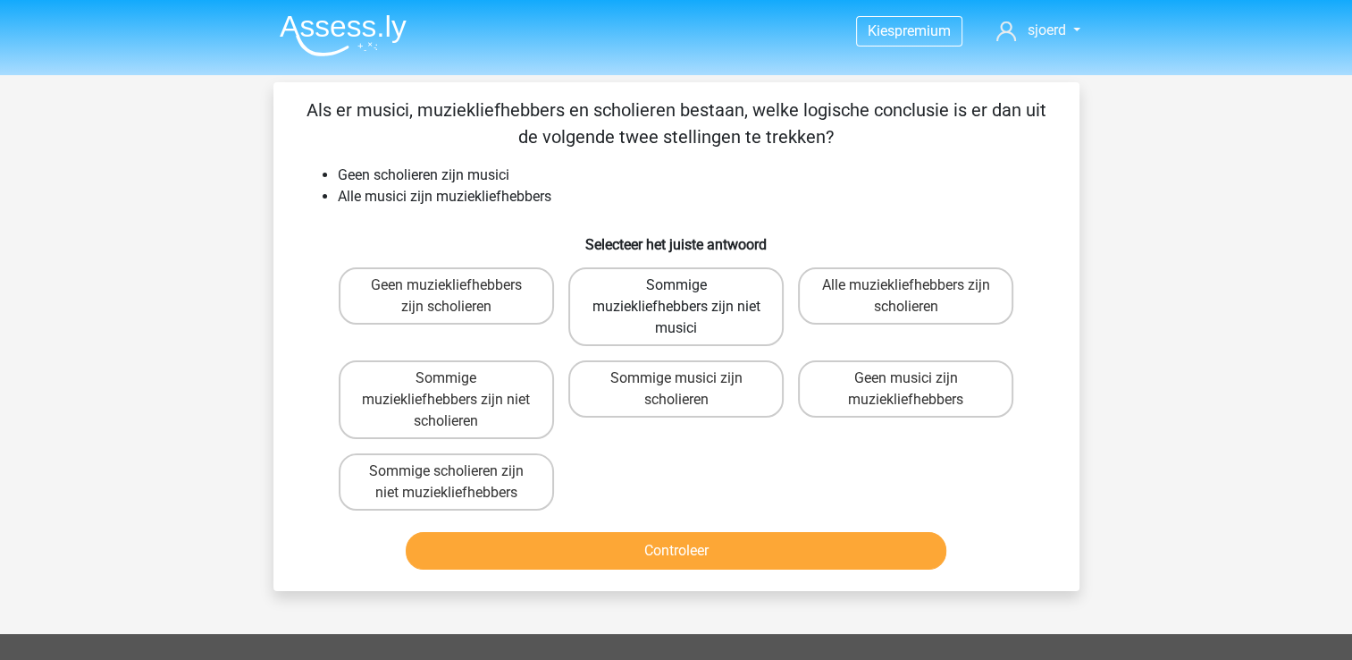
click at [691, 302] on label "Sommige muziekliefhebbers zijn niet musici" at bounding box center [675, 306] width 215 height 79
click at [687, 297] on input "Sommige muziekliefhebbers zijn niet musici" at bounding box center [682, 291] width 12 height 12
radio input "true"
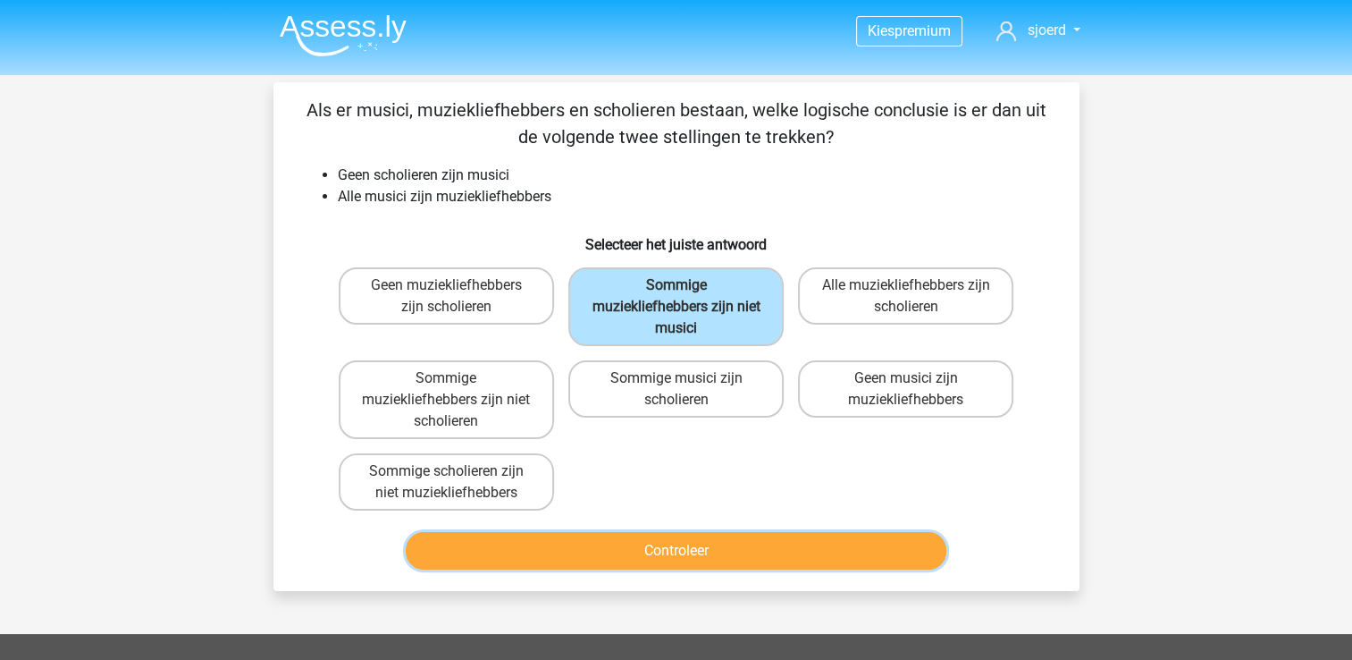
click at [698, 545] on button "Controleer" at bounding box center [676, 551] width 541 height 38
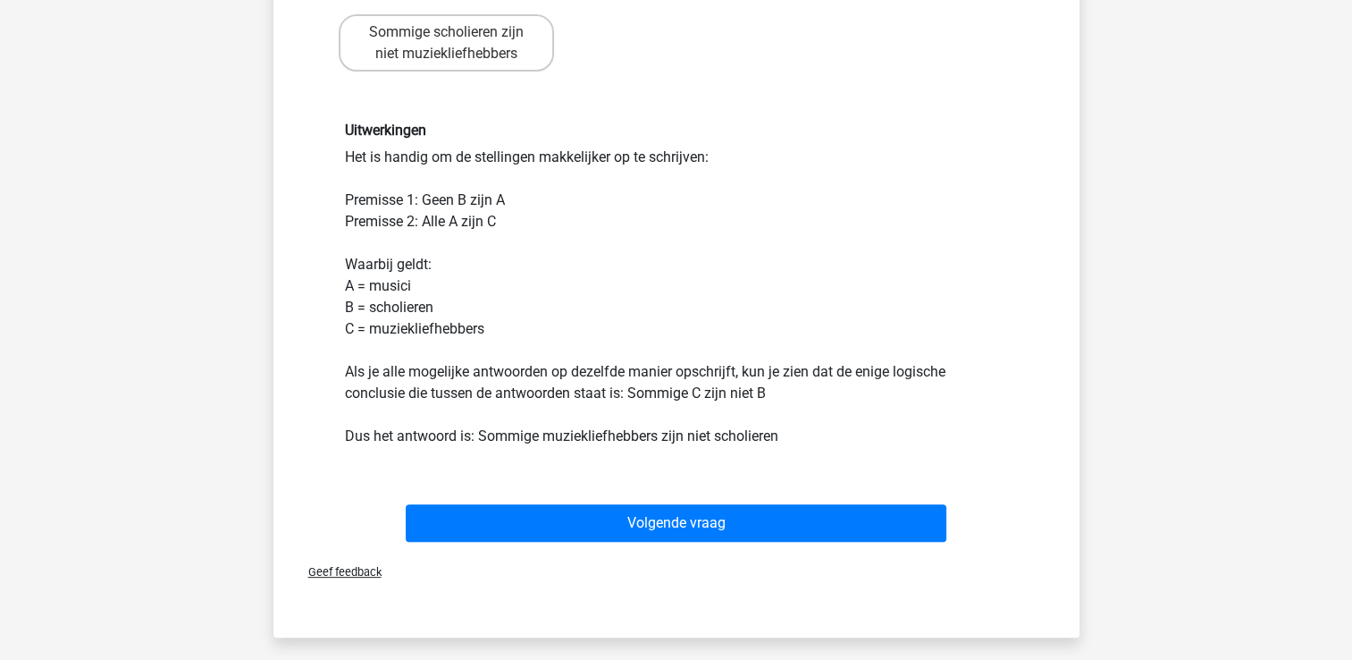
scroll to position [442, 0]
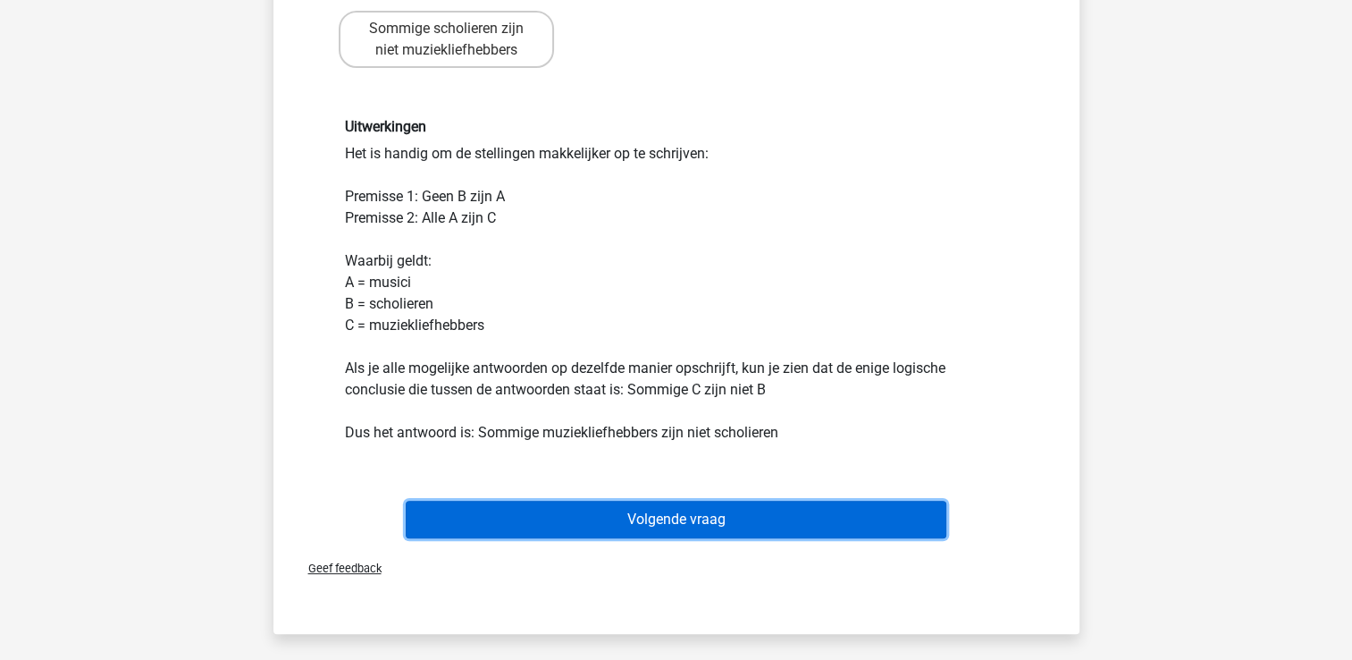
click at [689, 511] on button "Volgende vraag" at bounding box center [676, 519] width 541 height 38
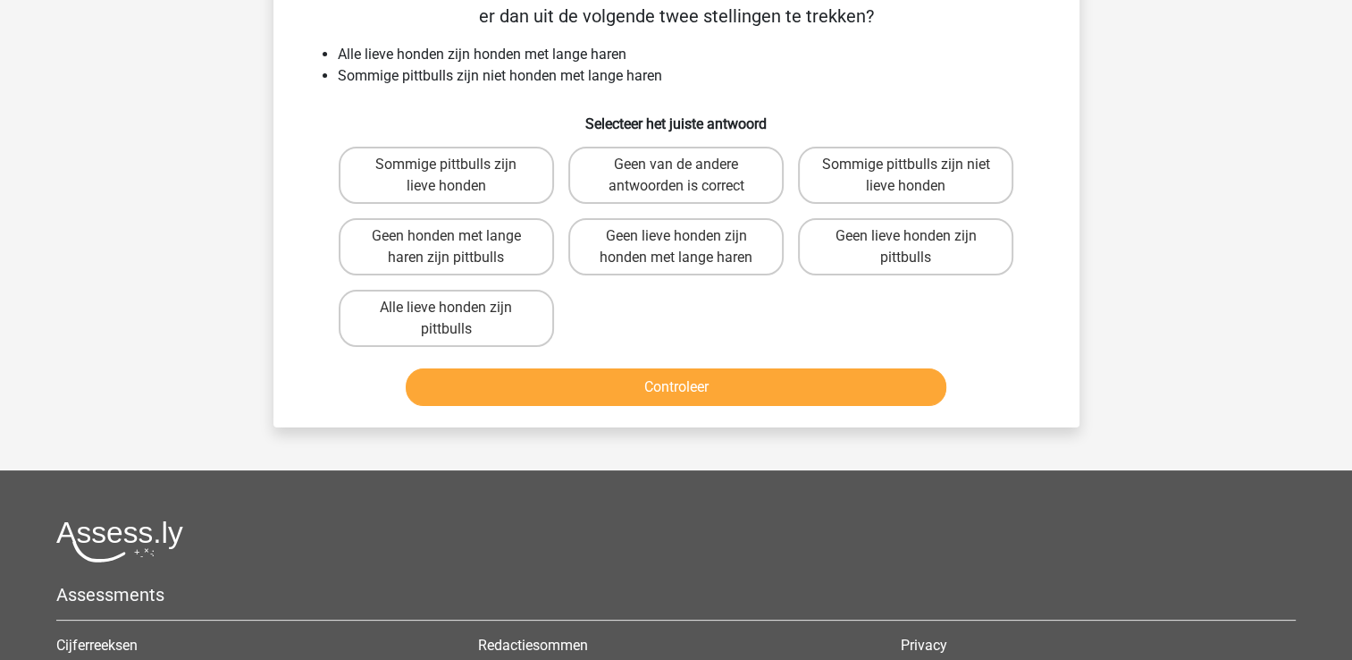
scroll to position [82, 0]
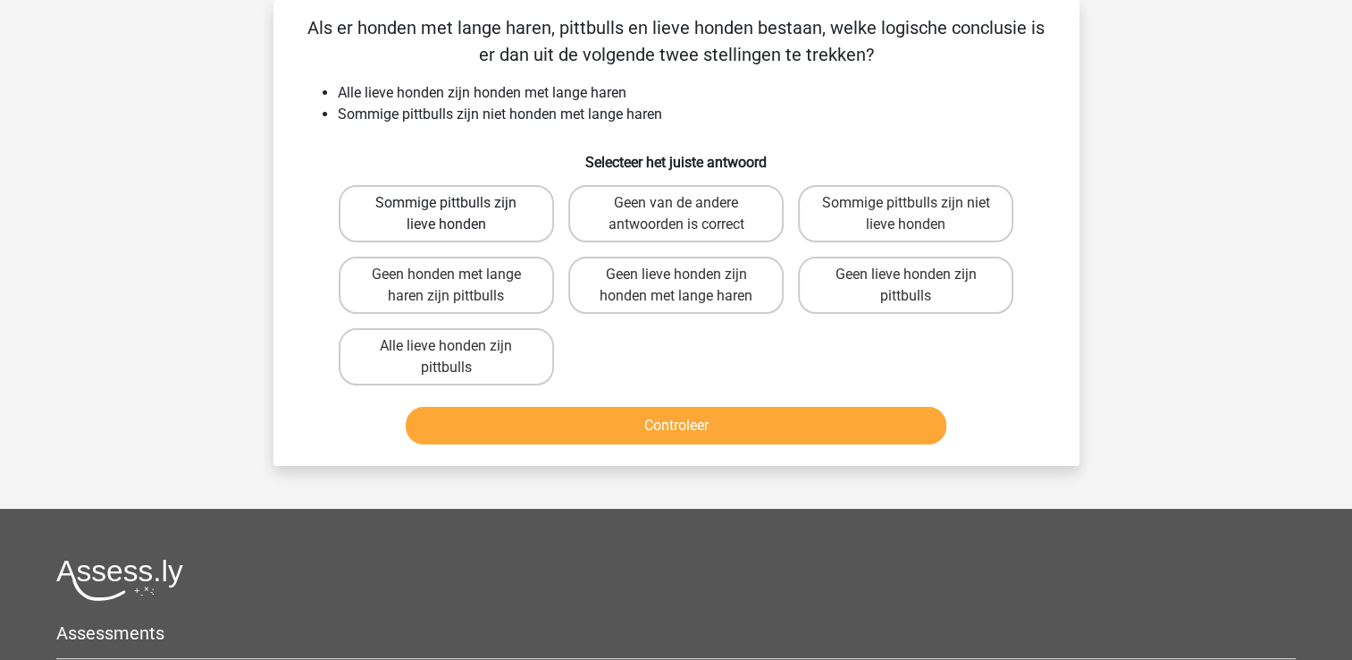
click at [441, 213] on label "Sommige pittbulls zijn lieve honden" at bounding box center [446, 213] width 215 height 57
click at [446, 213] on input "Sommige pittbulls zijn lieve honden" at bounding box center [452, 209] width 12 height 12
radio input "true"
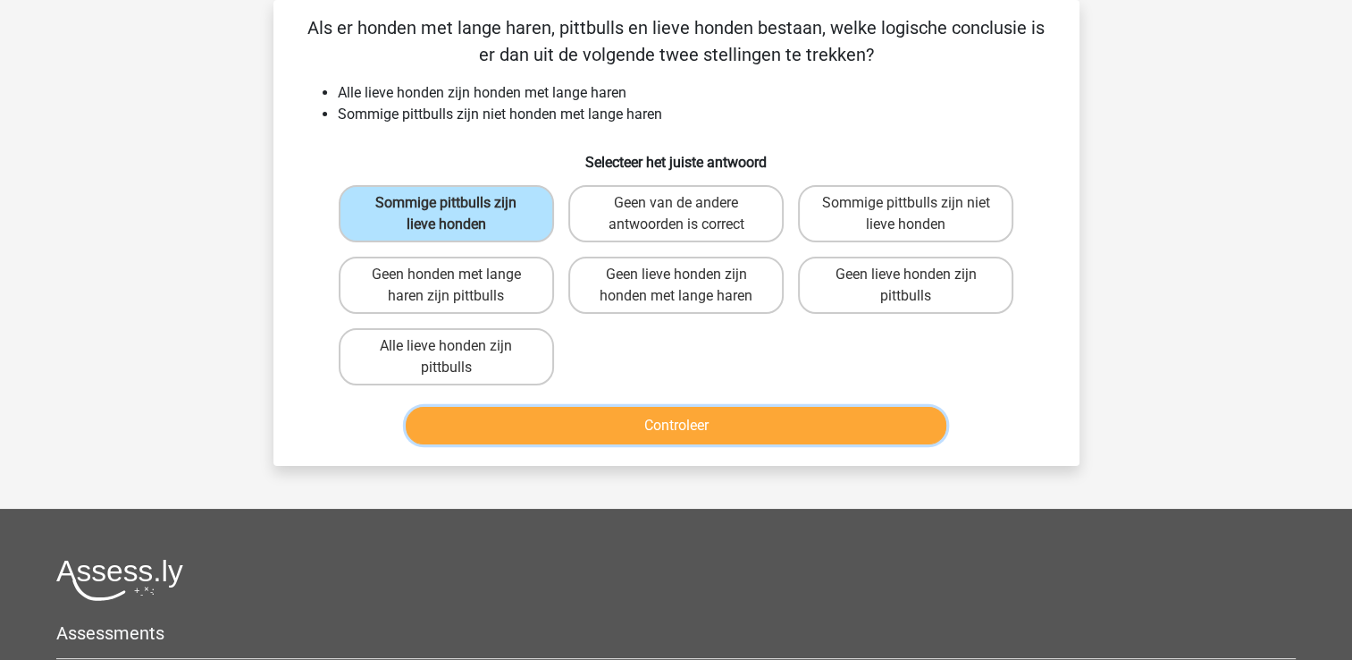
click at [666, 423] on button "Controleer" at bounding box center [676, 426] width 541 height 38
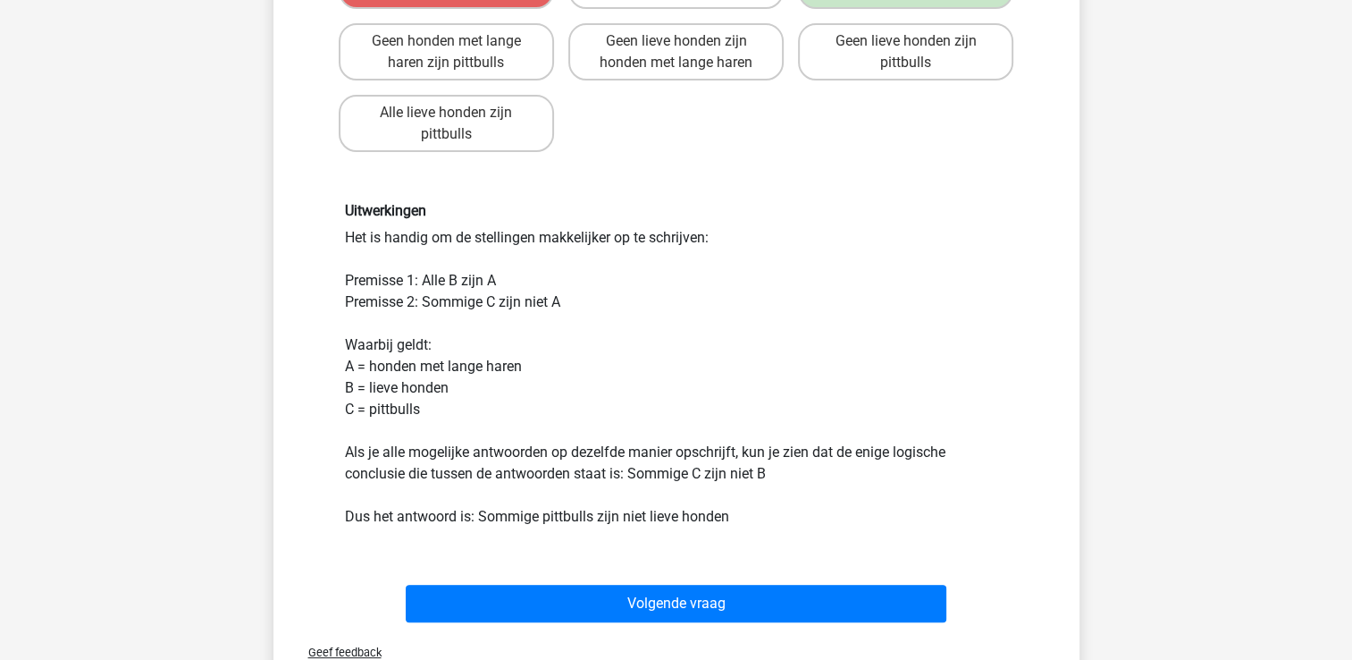
scroll to position [322, 0]
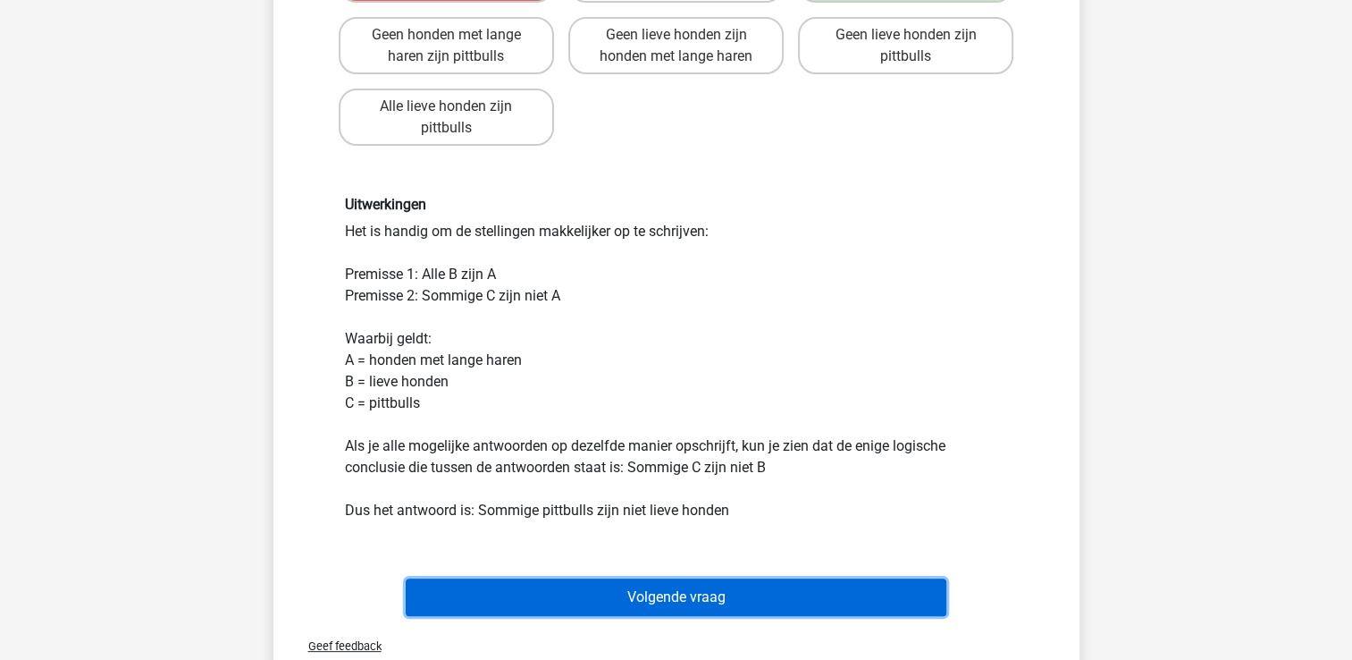
click at [710, 586] on button "Volgende vraag" at bounding box center [676, 597] width 541 height 38
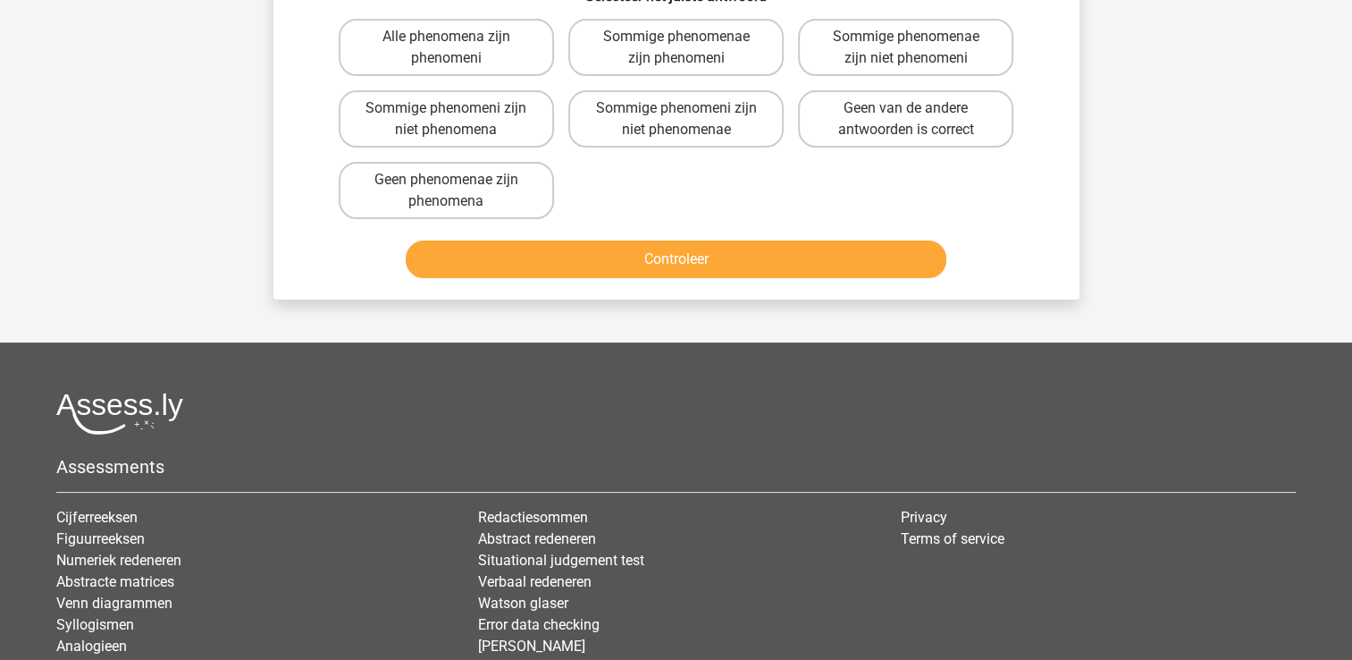
scroll to position [82, 0]
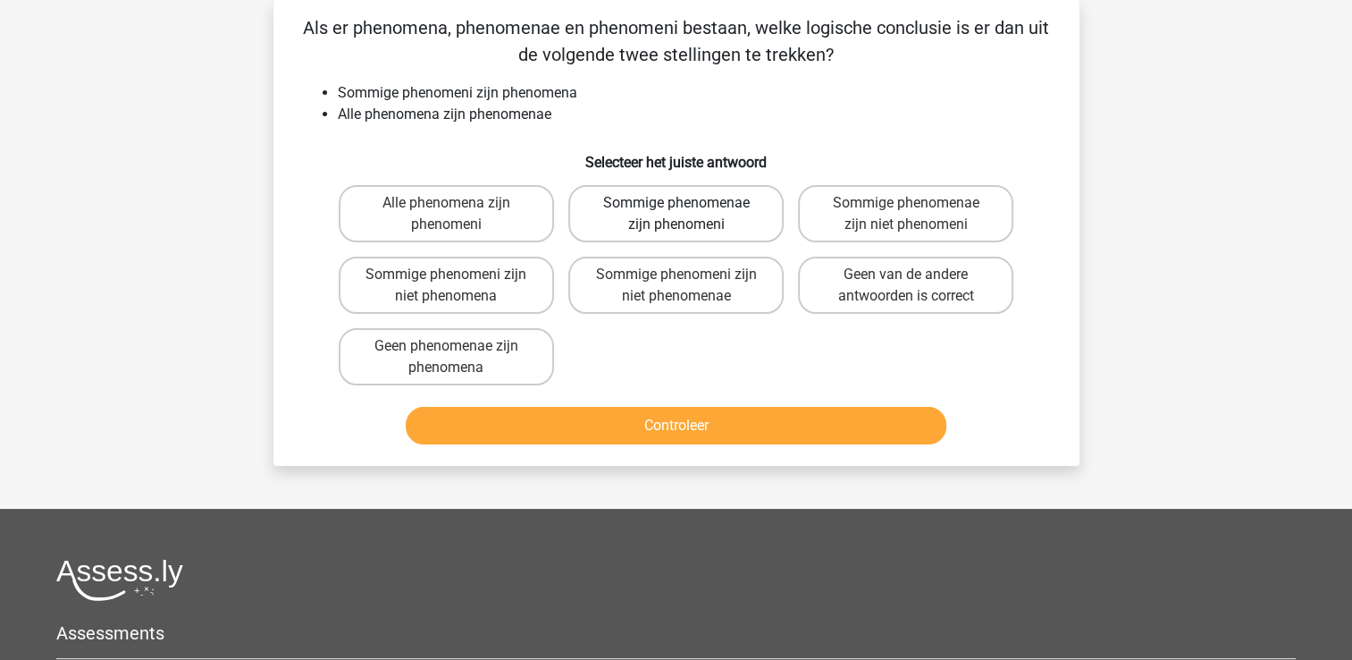
click at [713, 213] on label "Sommige phenomenae zijn phenomeni" at bounding box center [675, 213] width 215 height 57
click at [687, 213] on input "Sommige phenomenae zijn phenomeni" at bounding box center [682, 209] width 12 height 12
radio input "true"
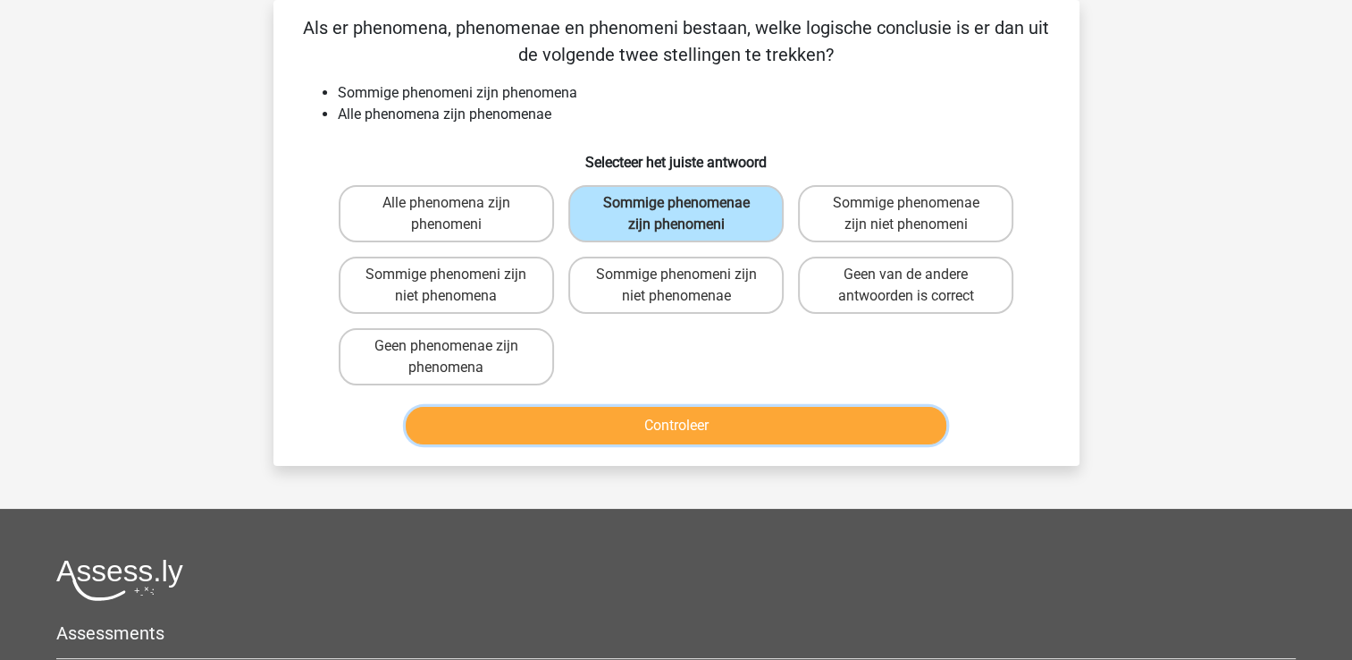
click at [693, 416] on button "Controleer" at bounding box center [676, 426] width 541 height 38
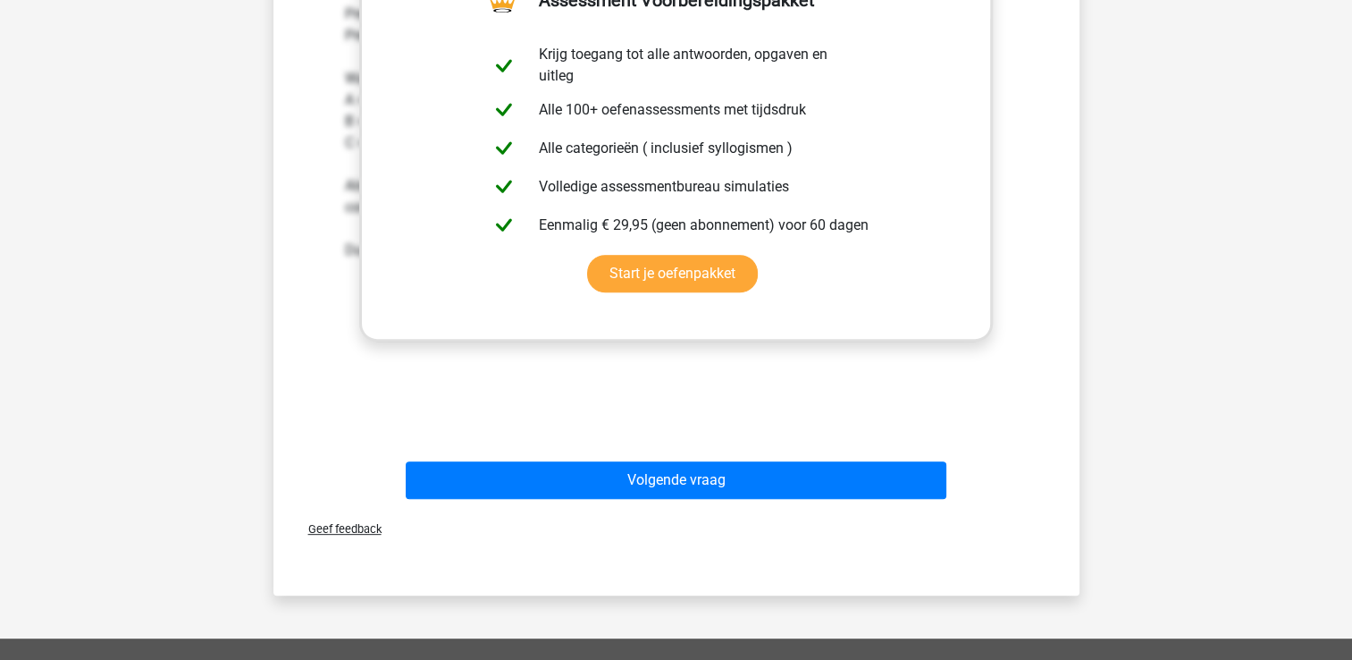
scroll to position [605, 0]
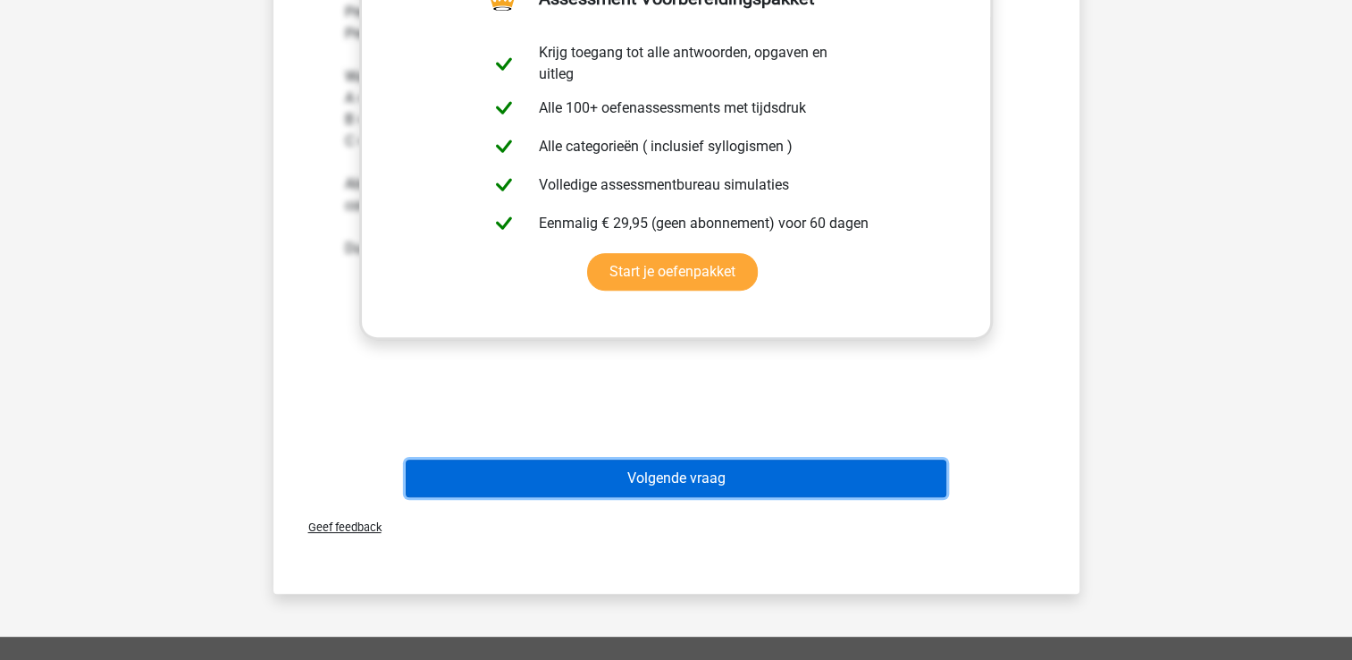
click at [688, 475] on button "Volgende vraag" at bounding box center [676, 478] width 541 height 38
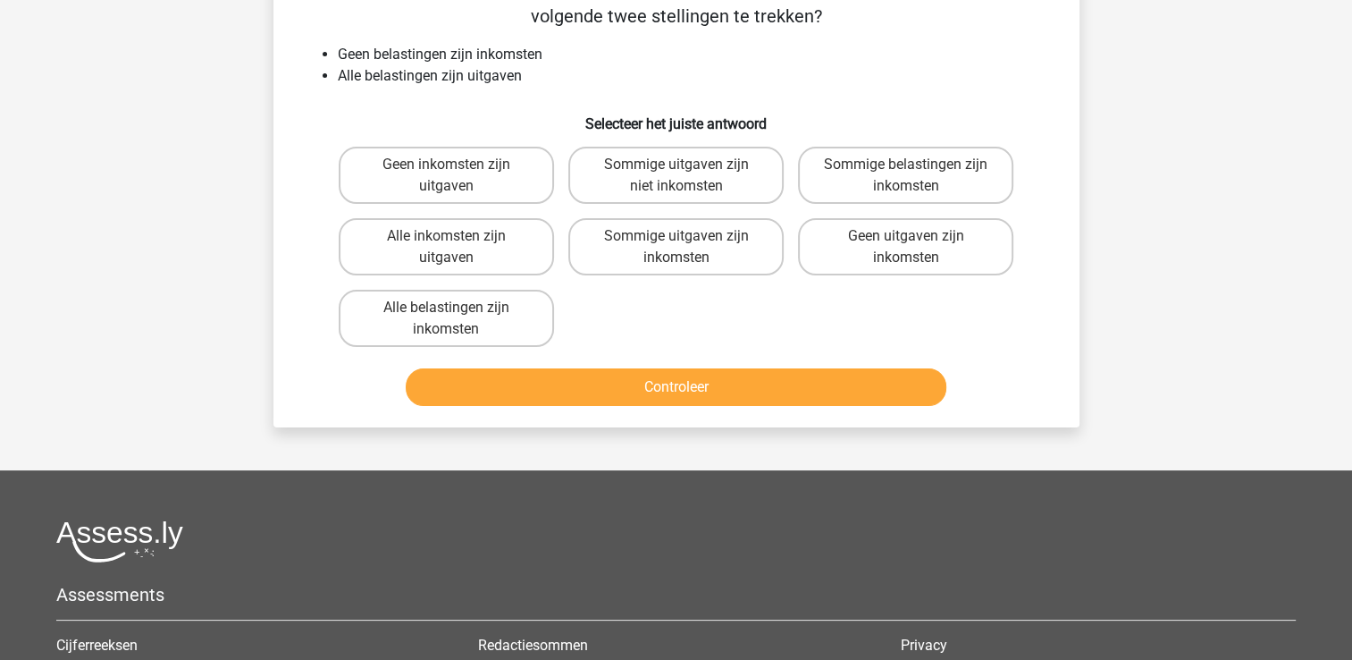
scroll to position [82, 0]
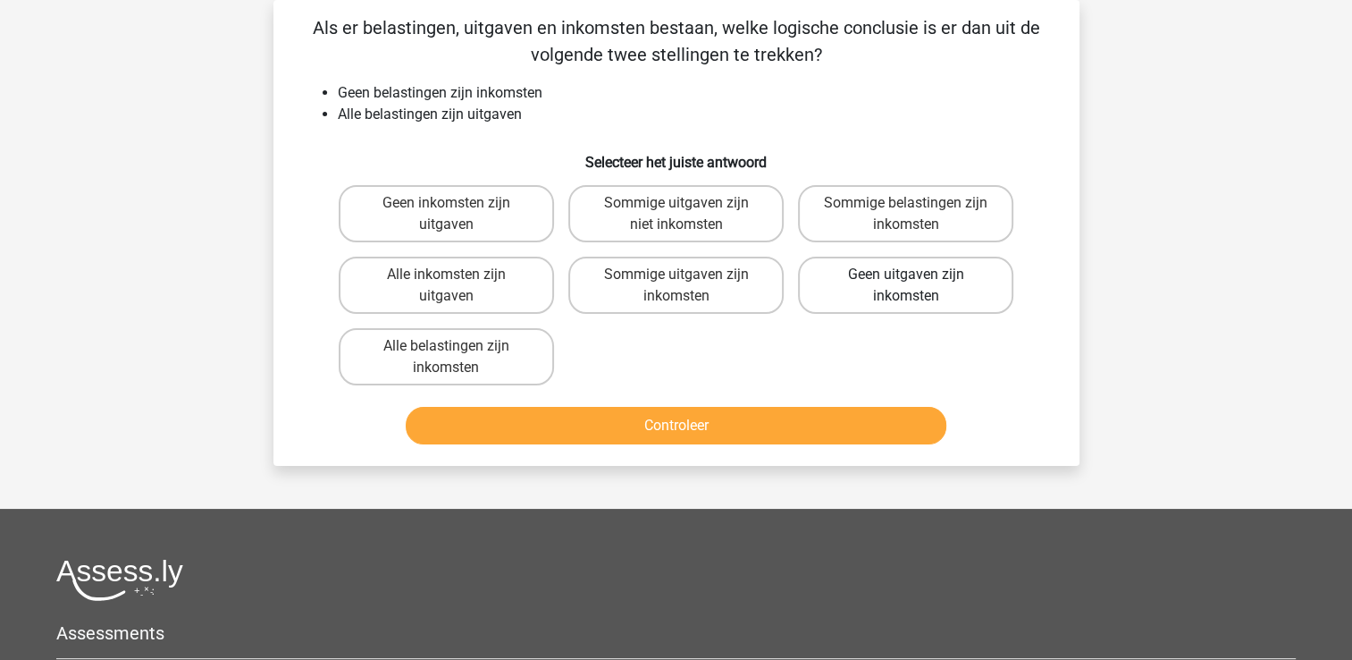
click at [980, 293] on label "Geen uitgaven zijn inkomsten" at bounding box center [905, 284] width 215 height 57
click at [918, 286] on input "Geen uitgaven zijn inkomsten" at bounding box center [912, 280] width 12 height 12
radio input "true"
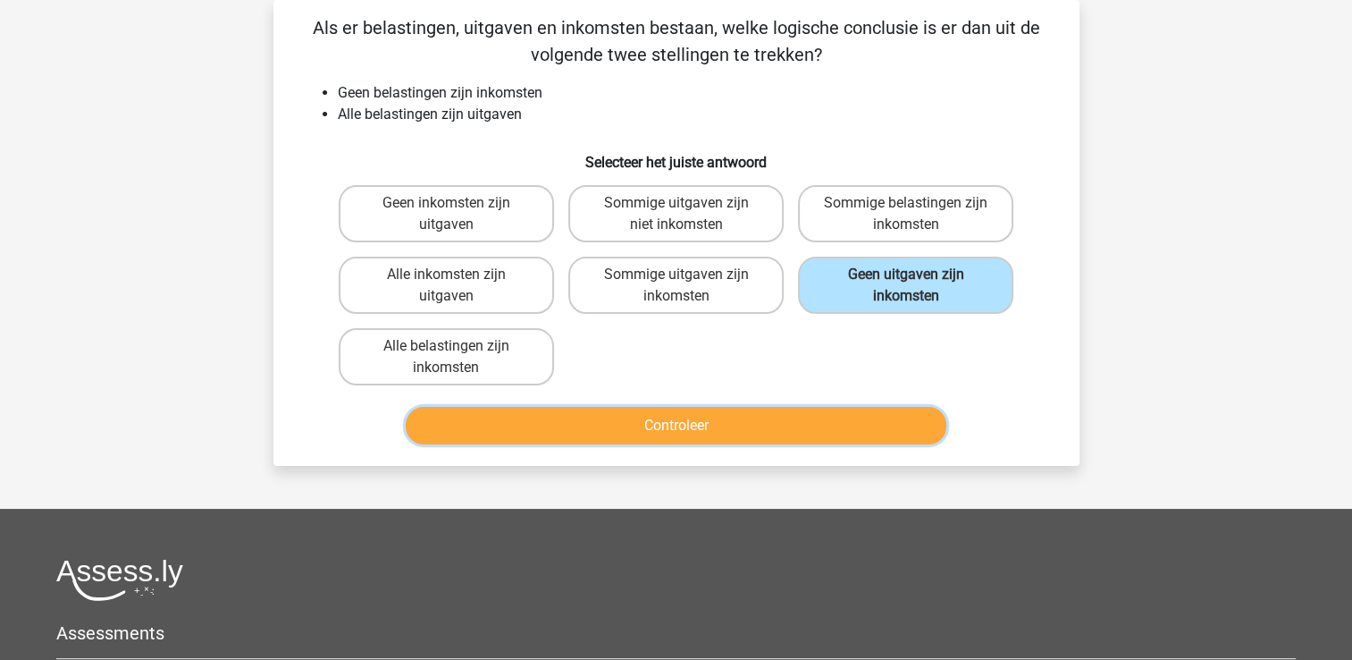
click at [689, 415] on button "Controleer" at bounding box center [676, 426] width 541 height 38
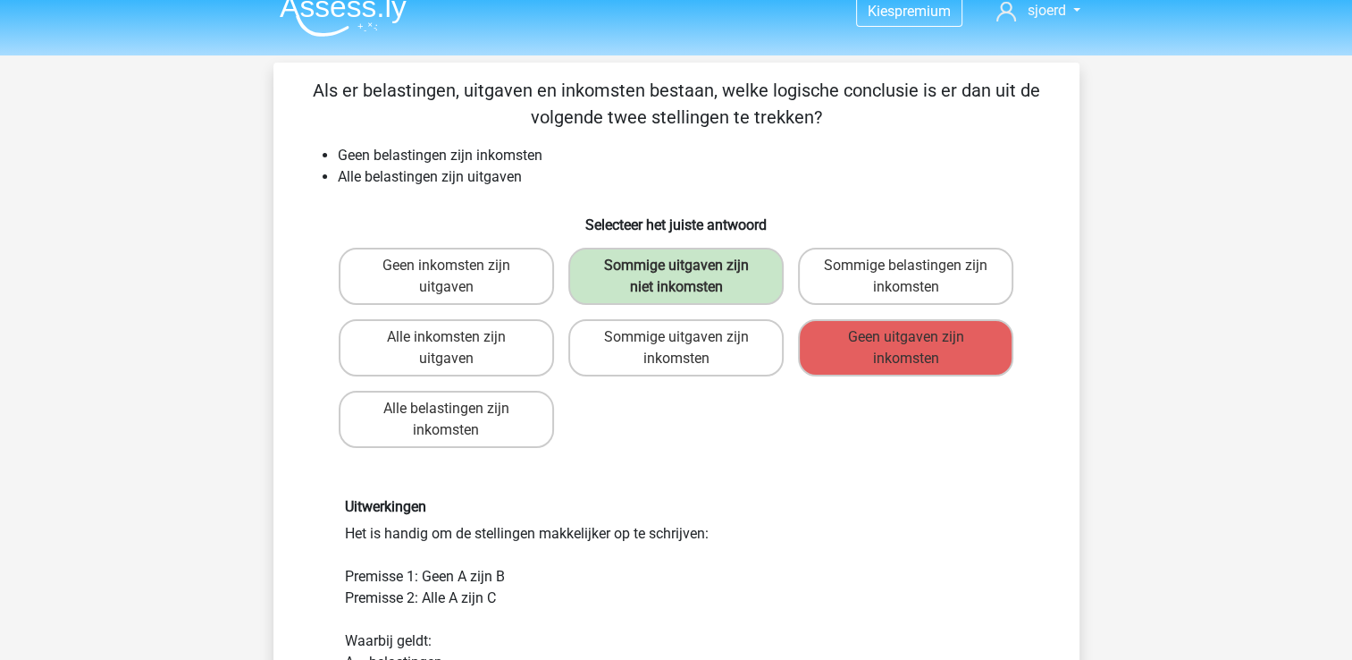
scroll to position [0, 0]
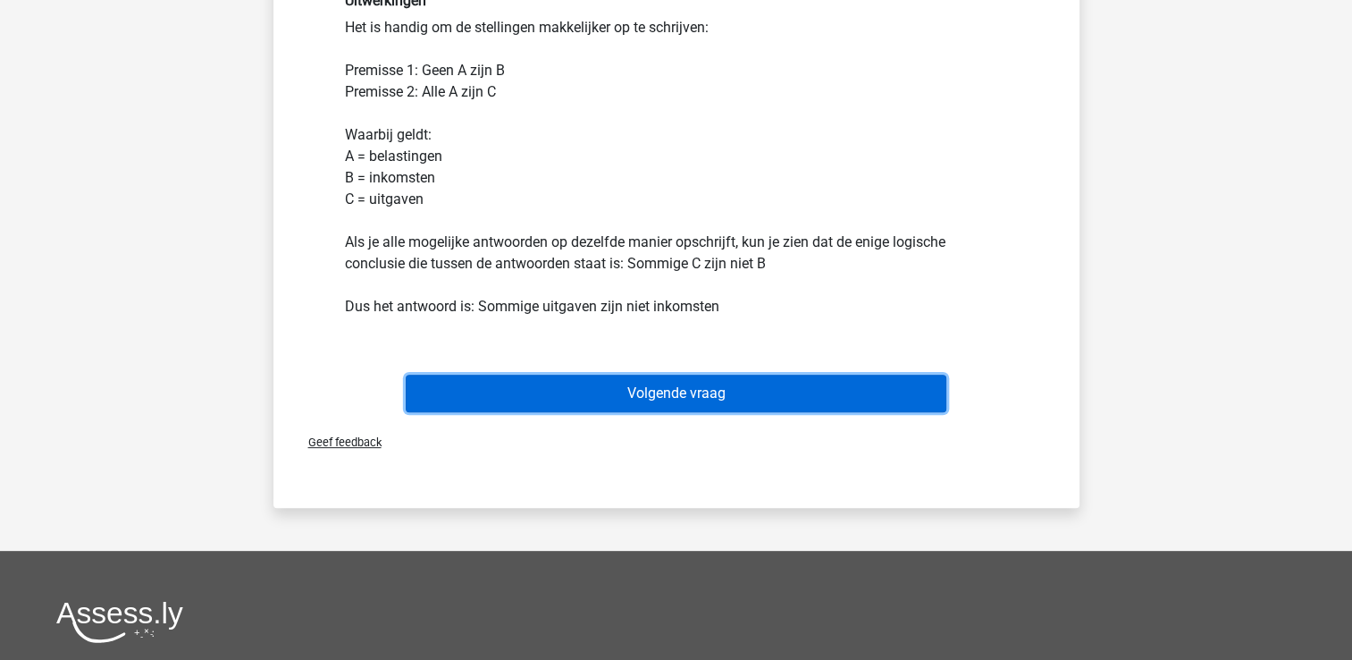
click at [695, 385] on button "Volgende vraag" at bounding box center [676, 393] width 541 height 38
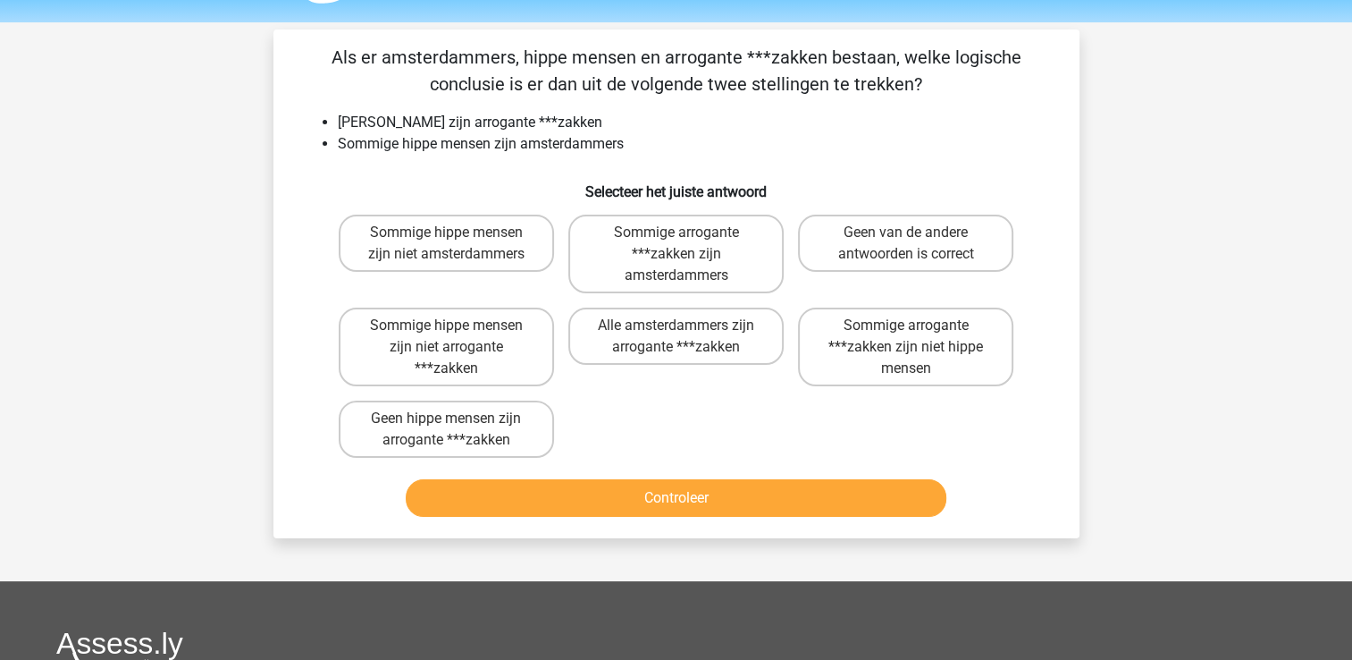
scroll to position [51, 0]
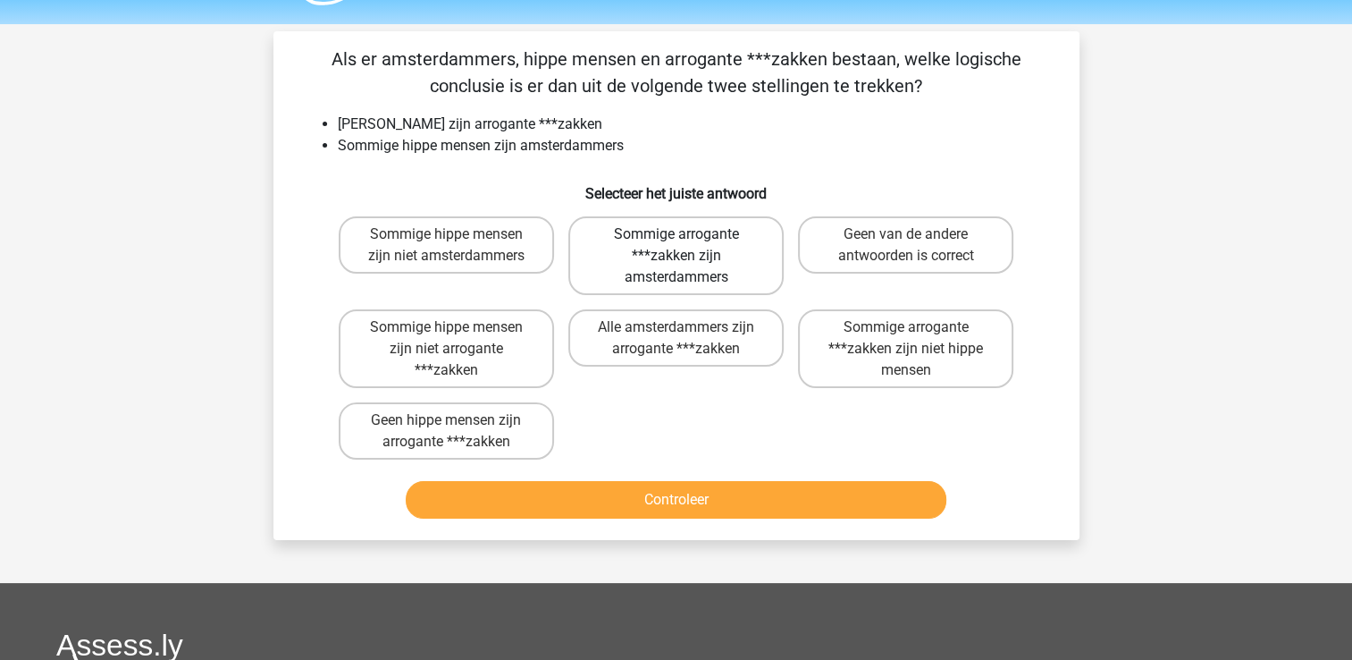
click at [641, 256] on label "Sommige arrogante ***zakken zijn amsterdammers" at bounding box center [675, 255] width 215 height 79
click at [676, 246] on input "Sommige arrogante ***zakken zijn amsterdammers" at bounding box center [682, 240] width 12 height 12
radio input "true"
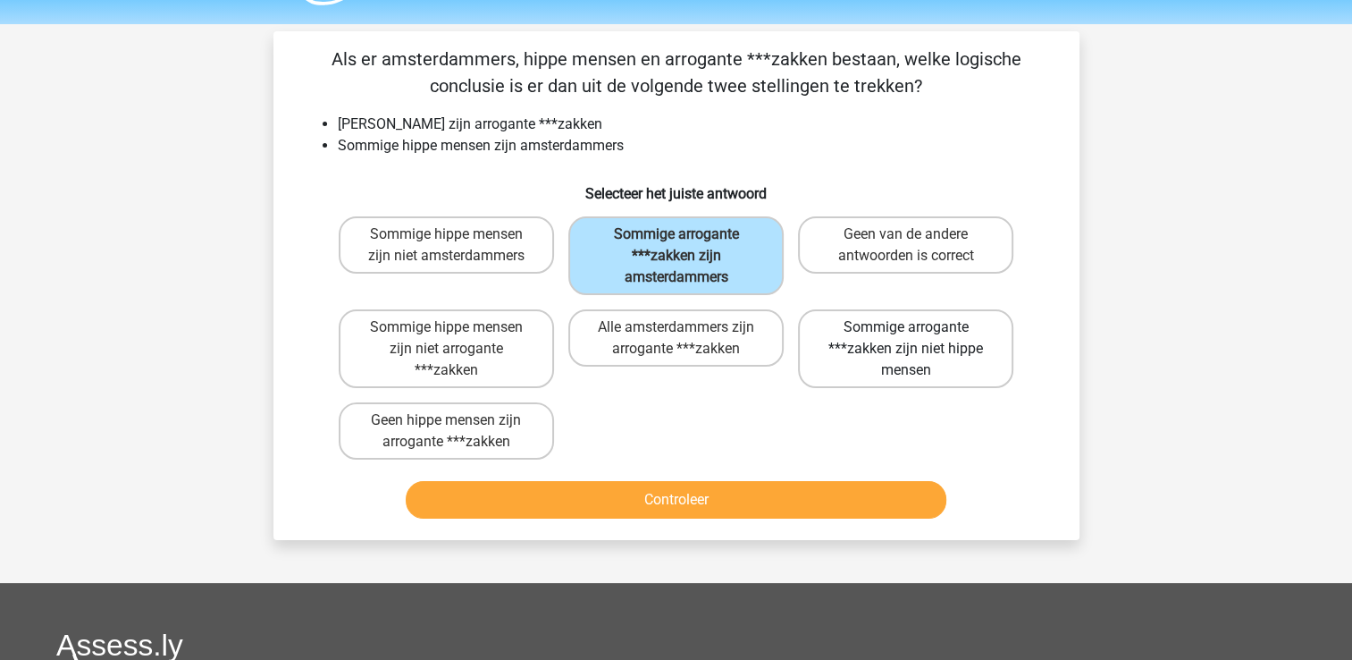
click at [920, 347] on label "Sommige arrogante ***zakken zijn niet hippe mensen" at bounding box center [905, 348] width 215 height 79
click at [918, 339] on input "Sommige arrogante ***zakken zijn niet hippe mensen" at bounding box center [912, 333] width 12 height 12
radio input "true"
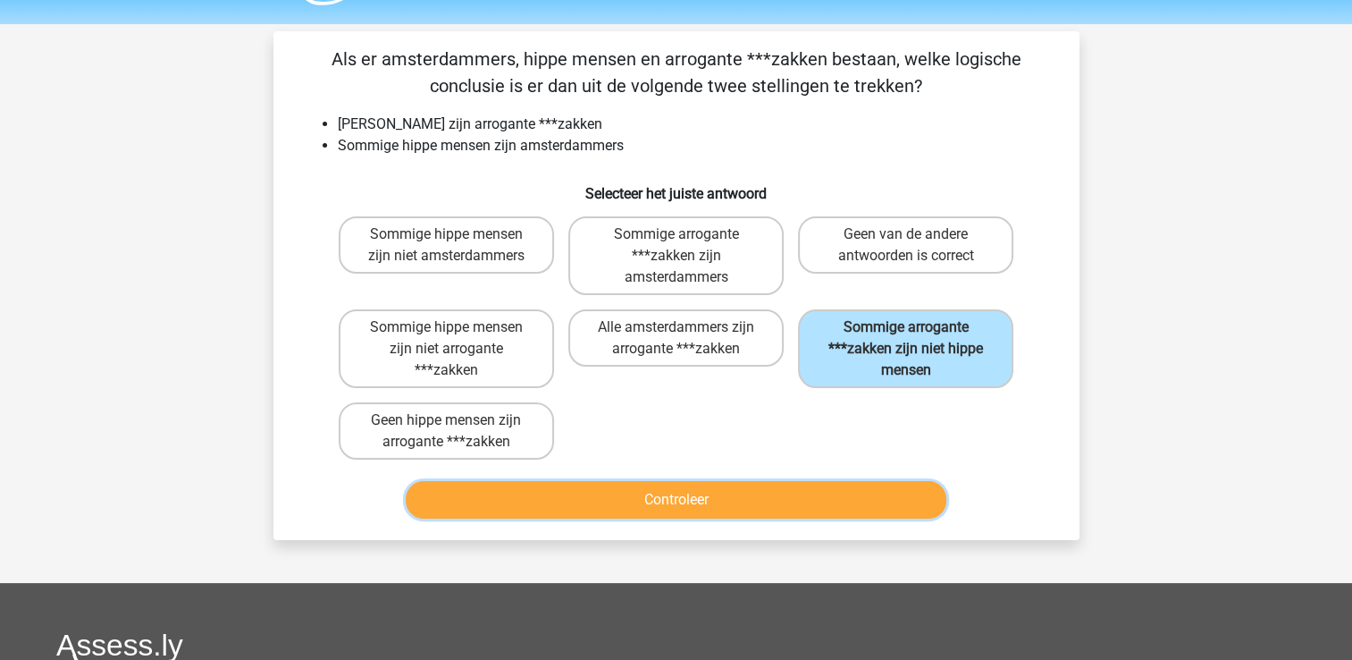
click at [666, 495] on button "Controleer" at bounding box center [676, 500] width 541 height 38
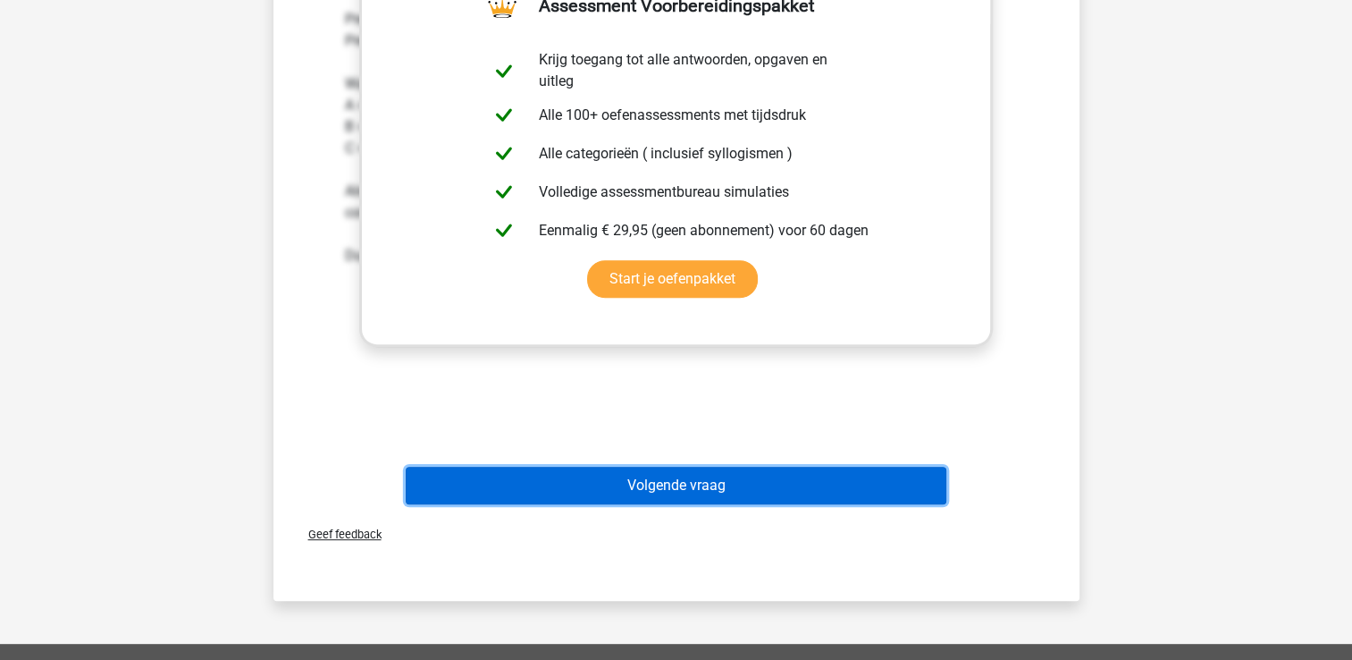
click at [683, 480] on button "Volgende vraag" at bounding box center [676, 485] width 541 height 38
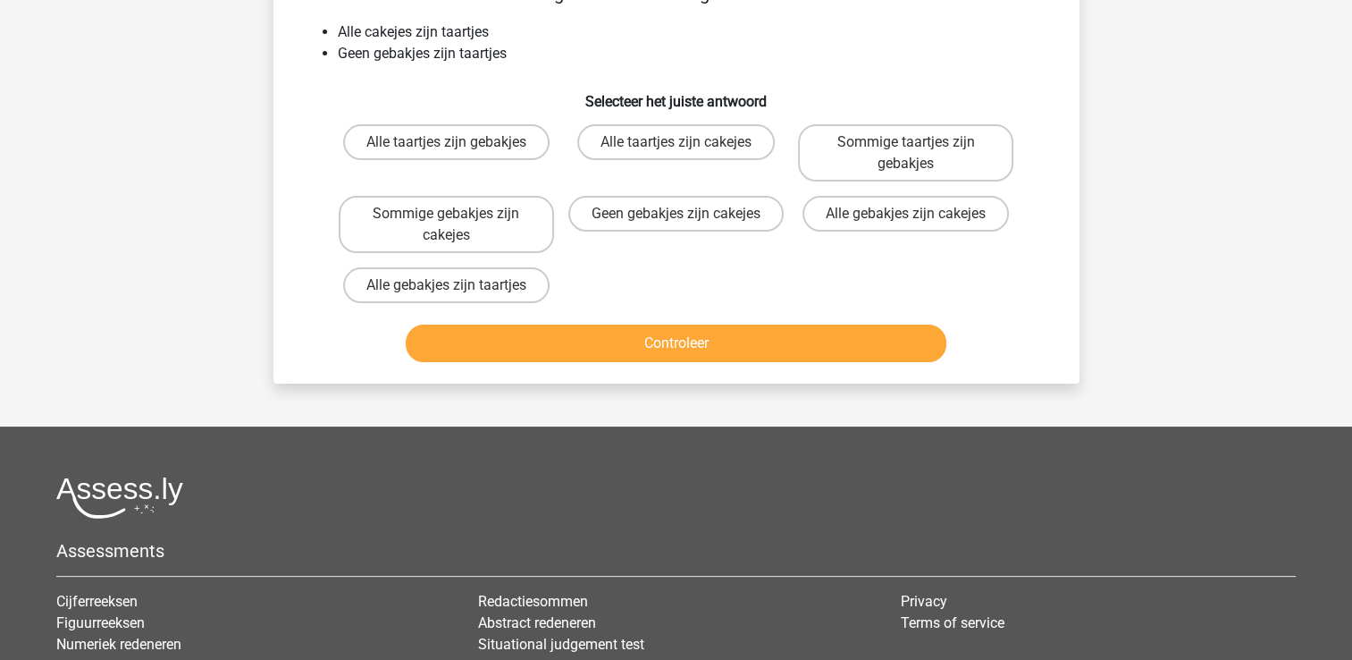
scroll to position [82, 0]
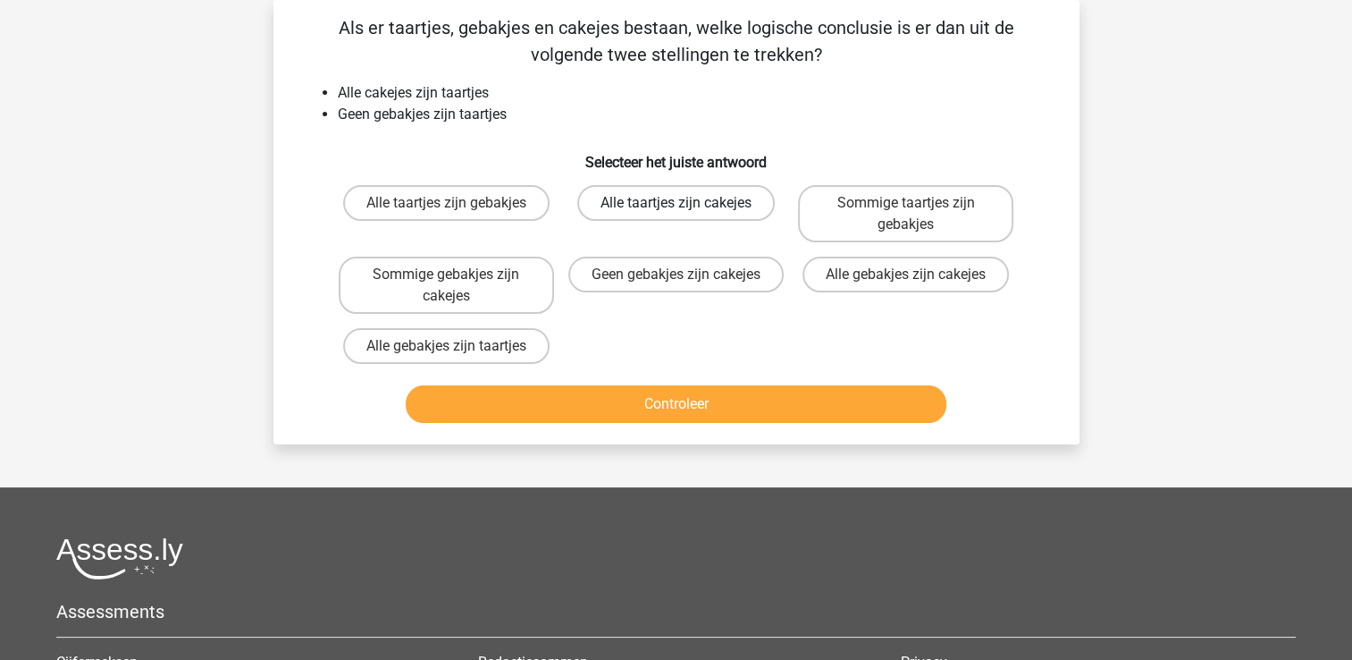
click at [692, 206] on label "Alle taartjes zijn cakejes" at bounding box center [675, 203] width 197 height 36
click at [687, 206] on input "Alle taartjes zijn cakejes" at bounding box center [682, 209] width 12 height 12
radio input "true"
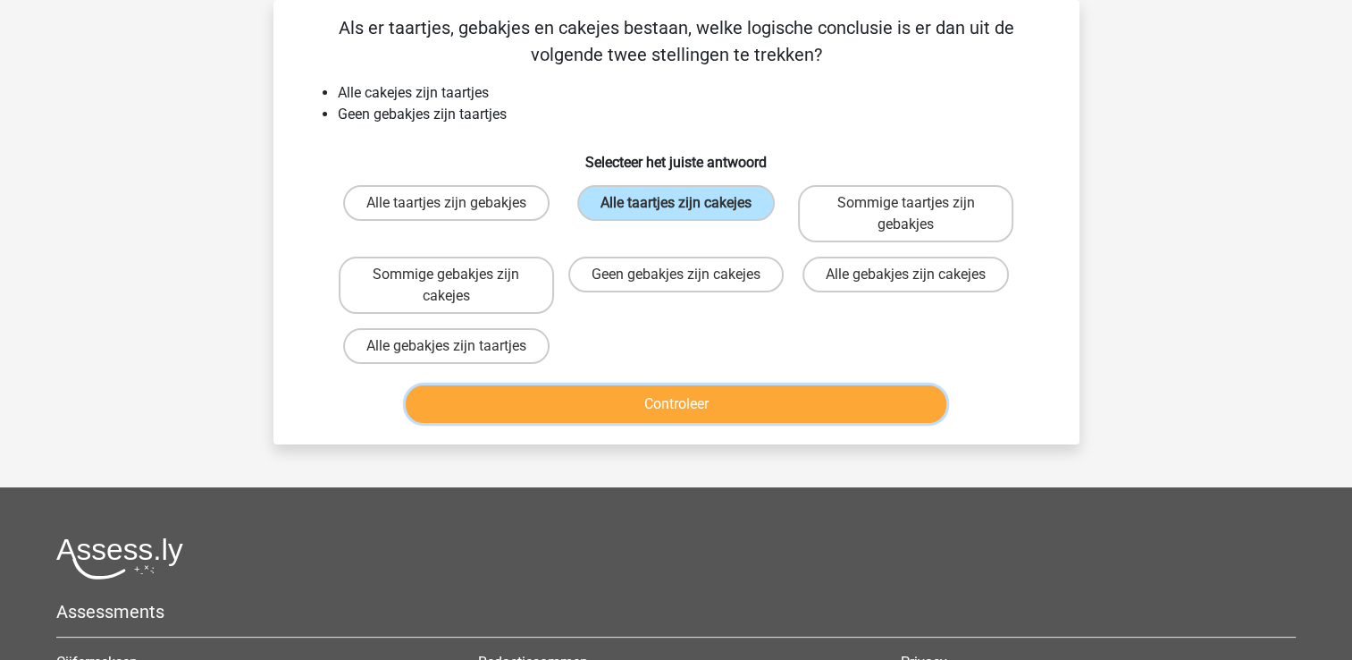
click at [677, 400] on button "Controleer" at bounding box center [676, 404] width 541 height 38
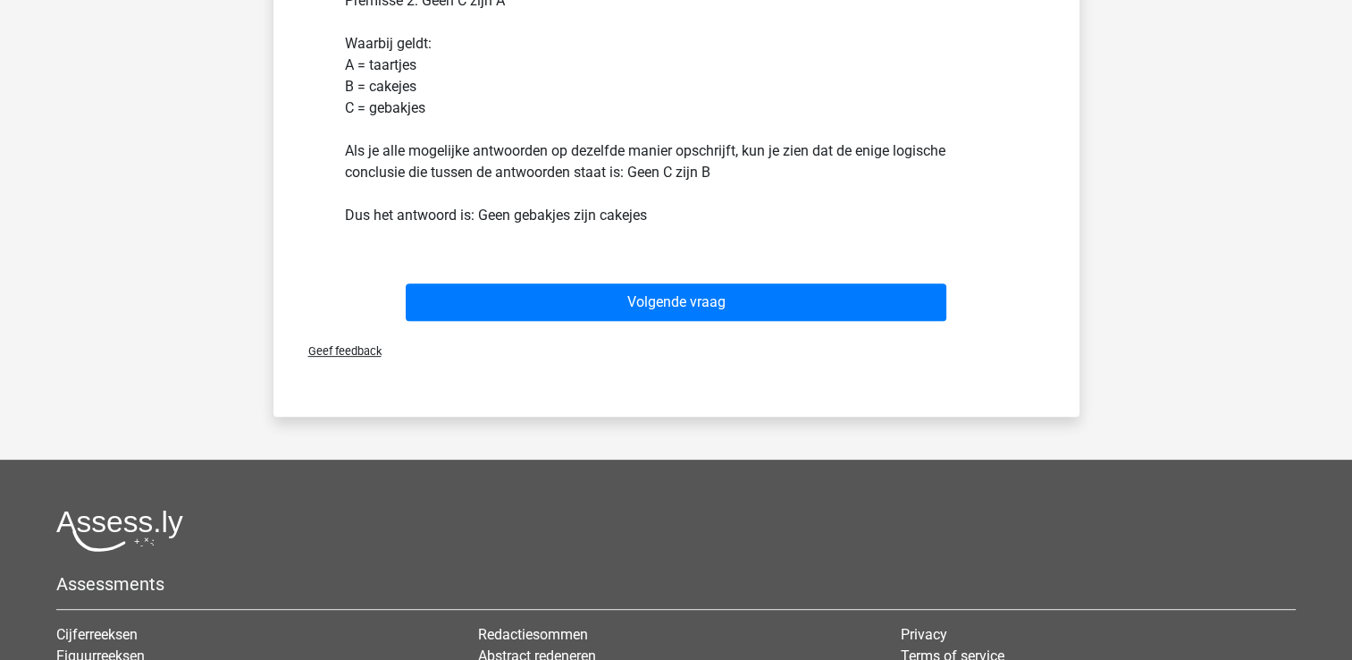
scroll to position [614, 0]
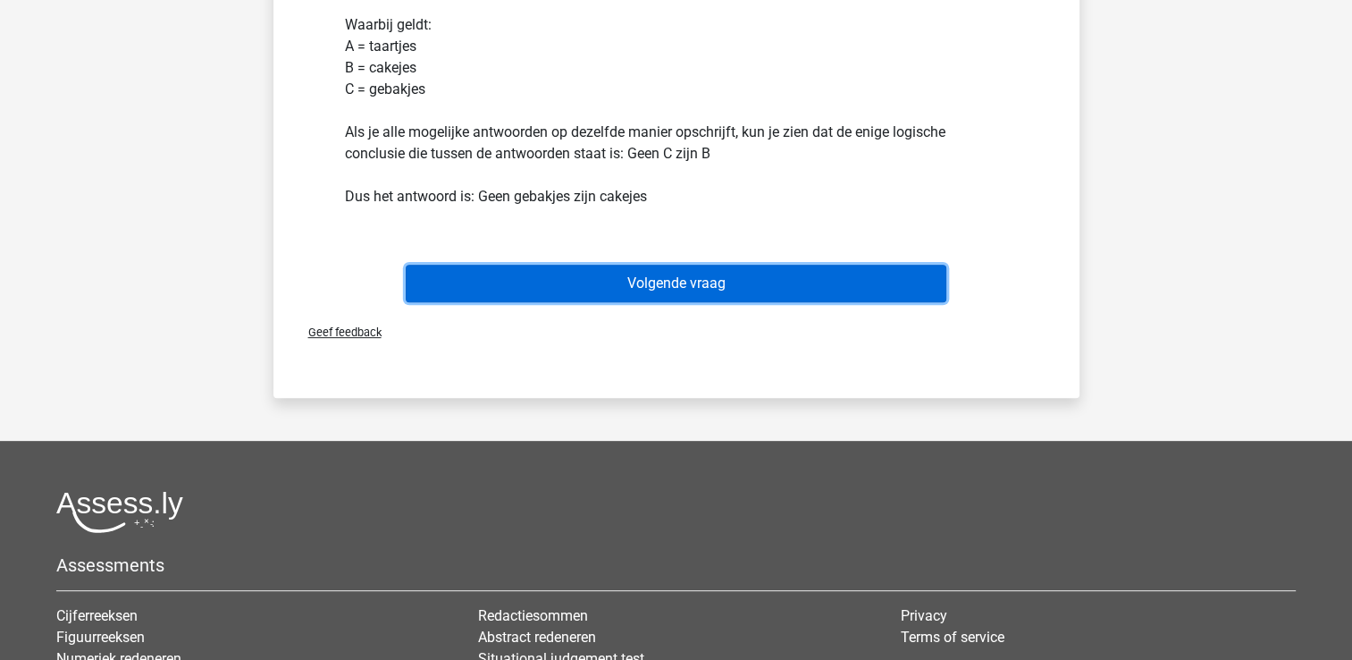
click at [687, 274] on button "Volgende vraag" at bounding box center [676, 284] width 541 height 38
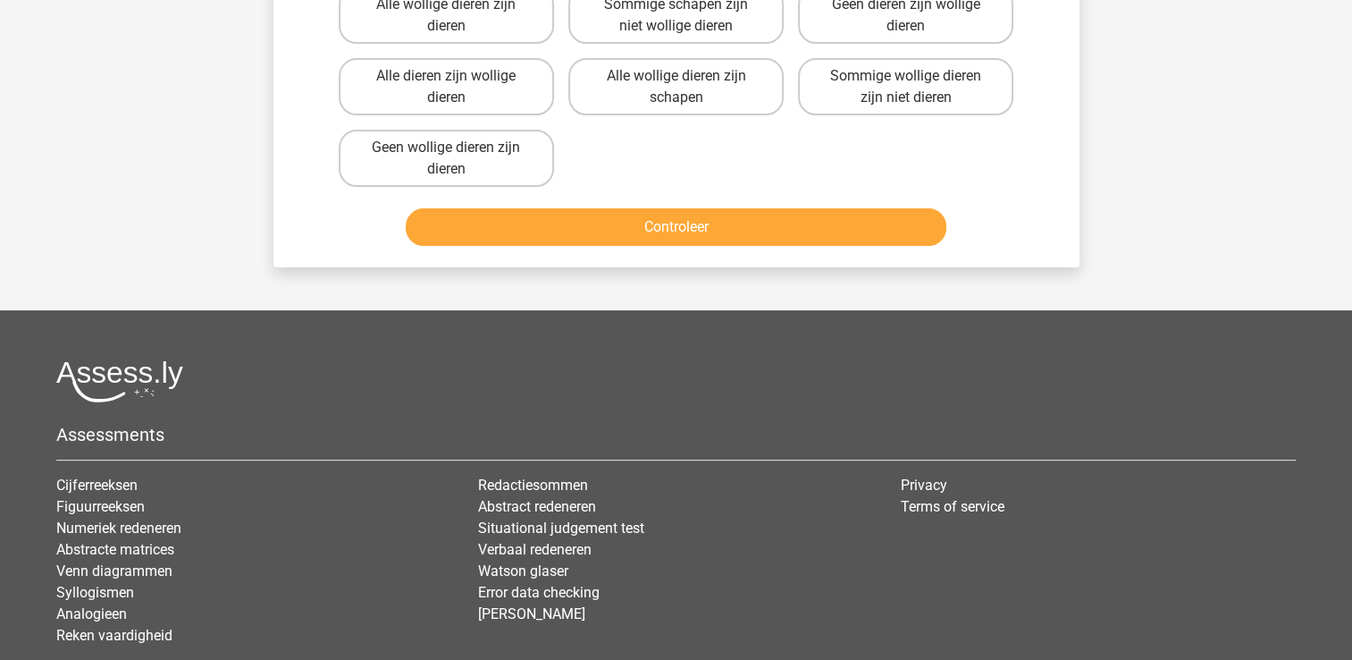
click at [687, 274] on div "Kies premium sjoerd sjoerdvandijck@gmail.com" at bounding box center [676, 250] width 1352 height 1063
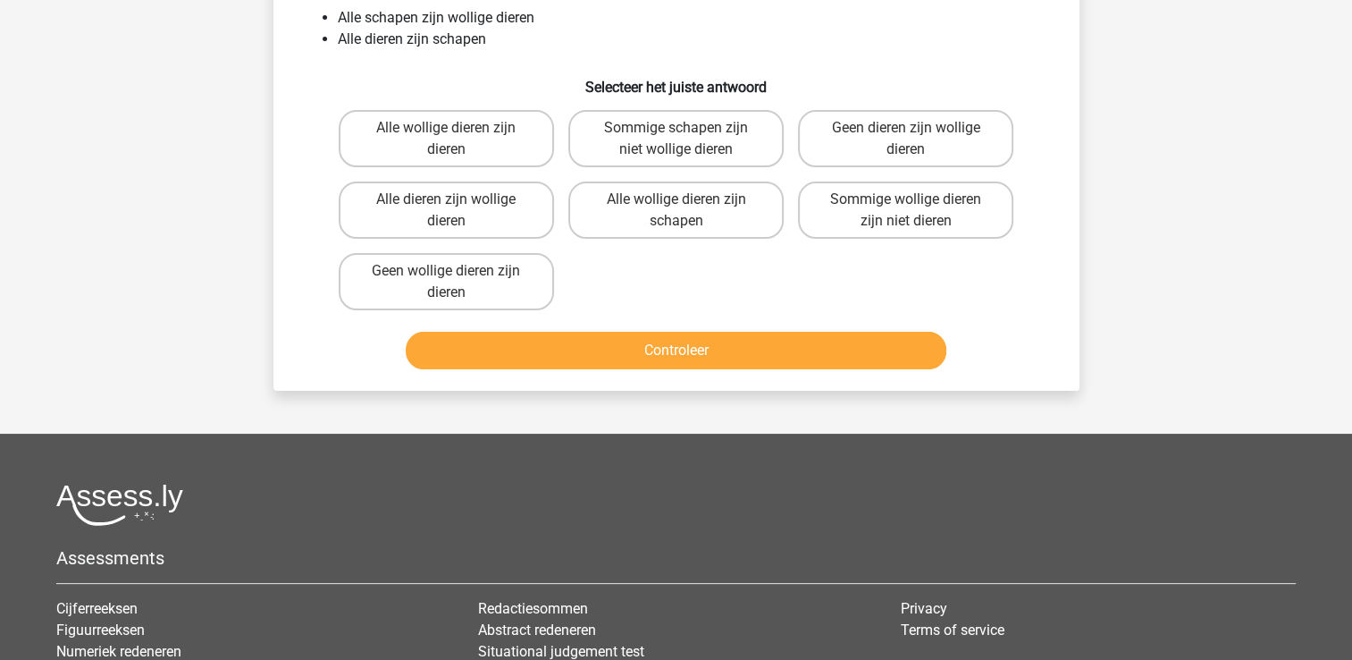
scroll to position [82, 0]
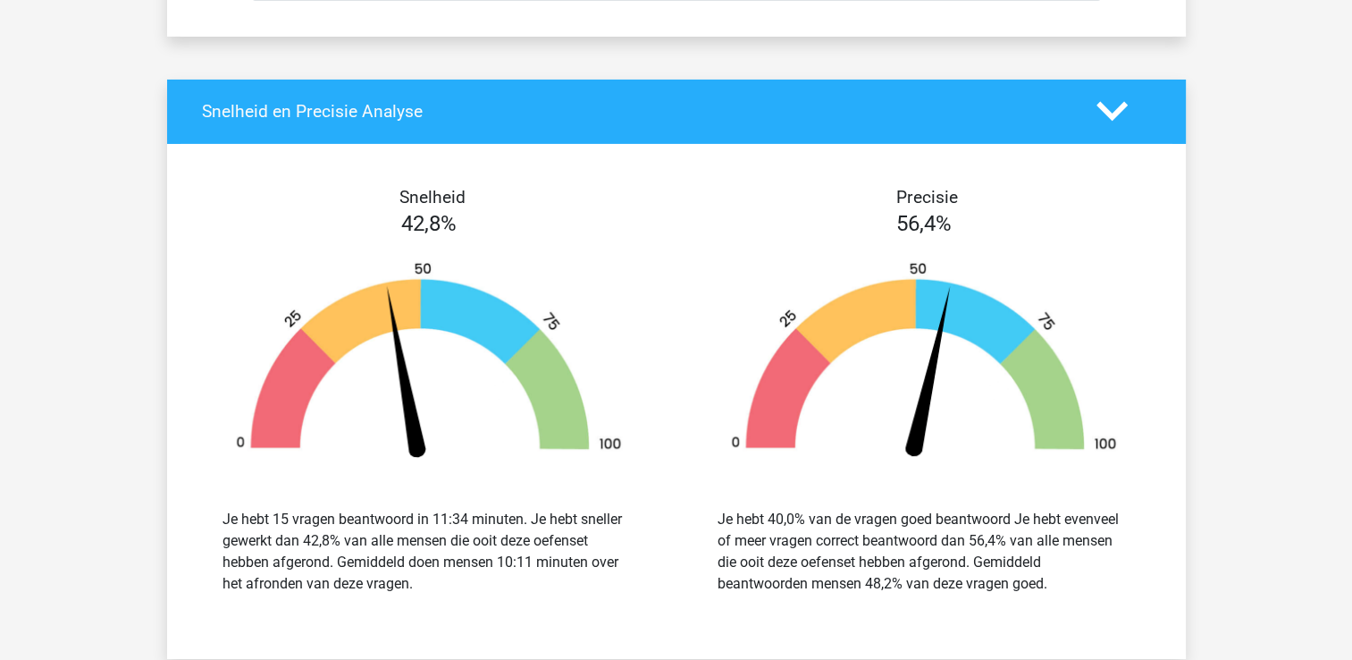
scroll to position [12978, 0]
